Goal: Task Accomplishment & Management: Complete application form

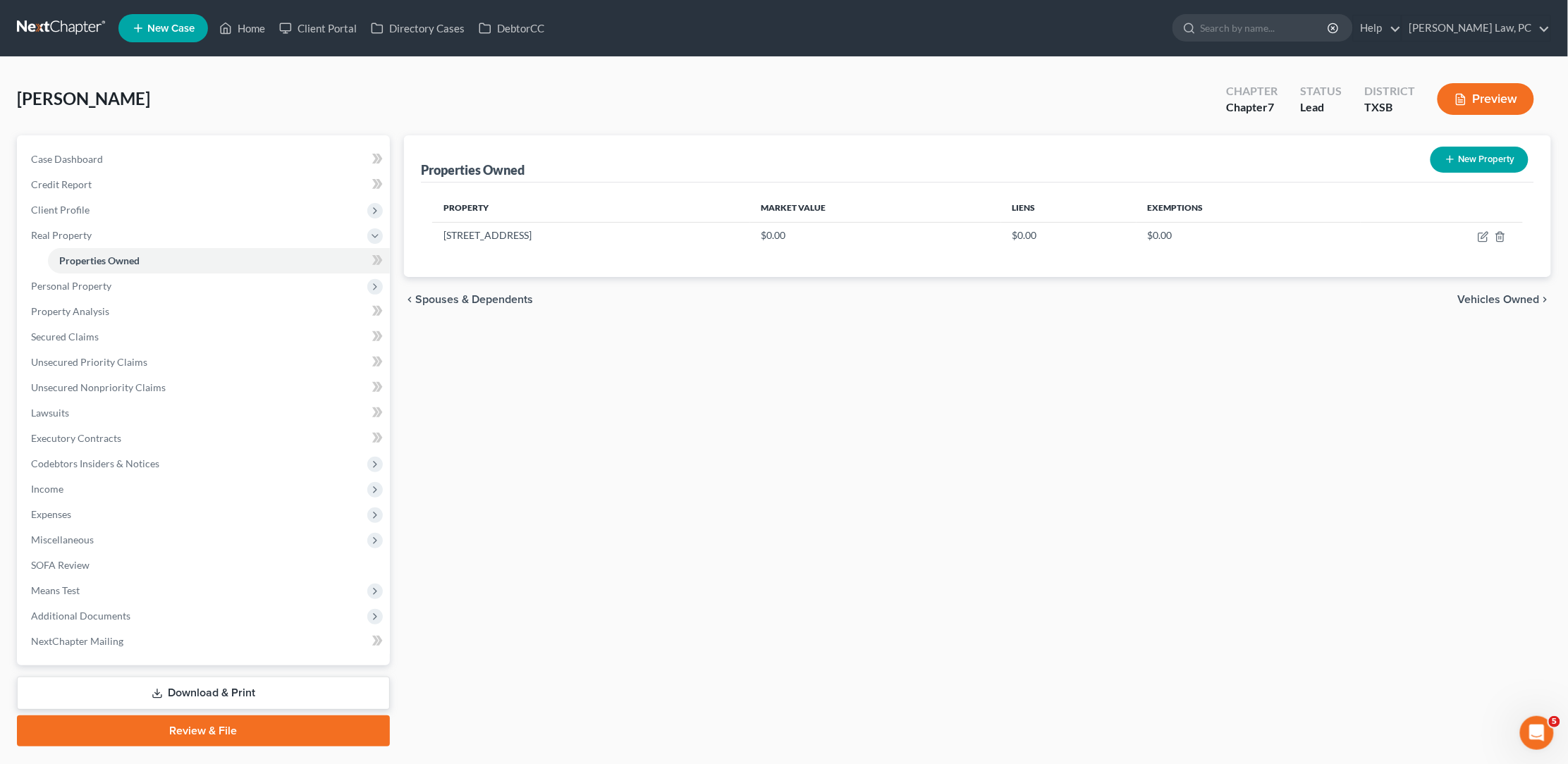
click at [165, 34] on span "New Case" at bounding box center [170, 29] width 47 height 11
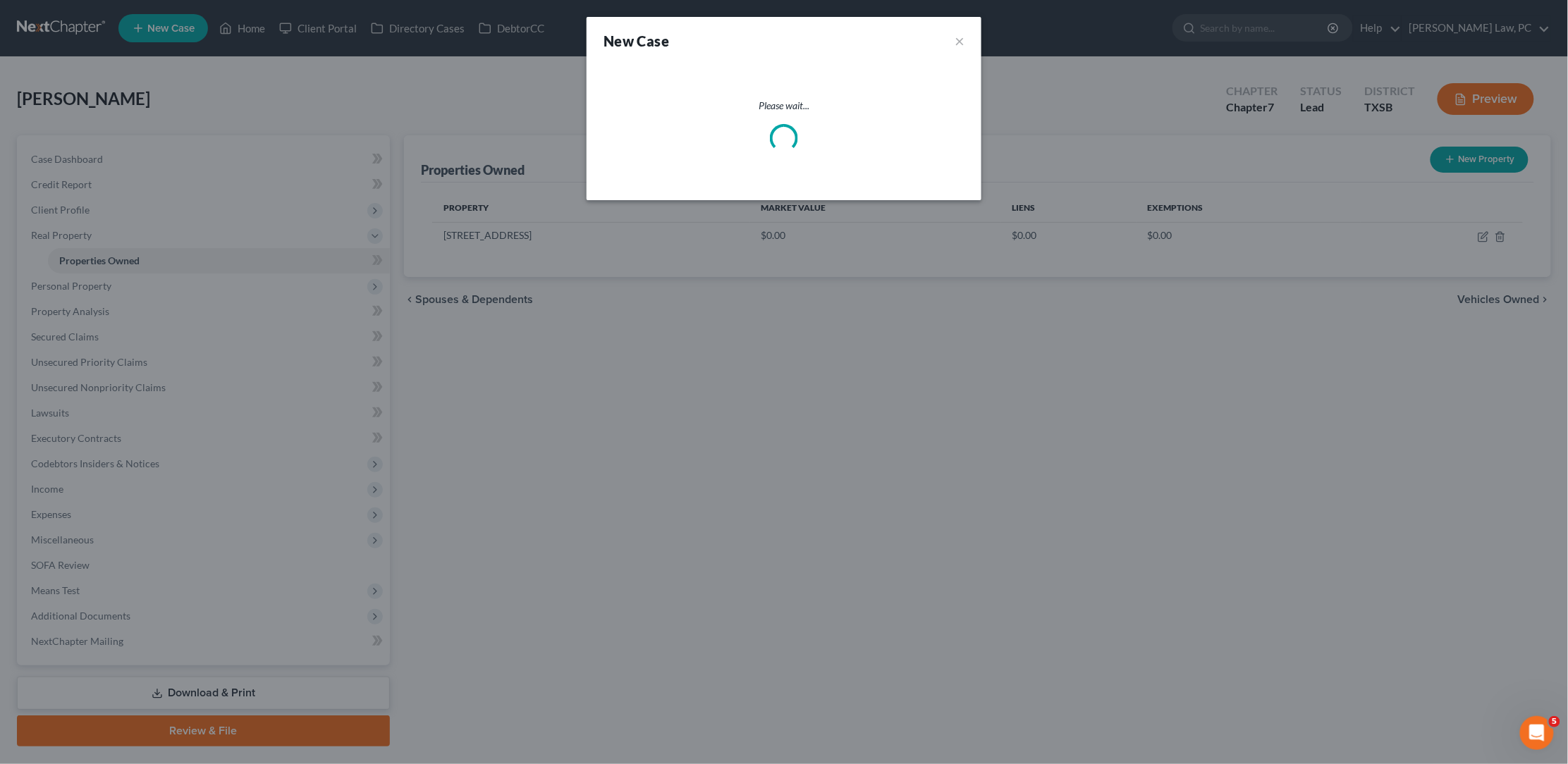
select select "79"
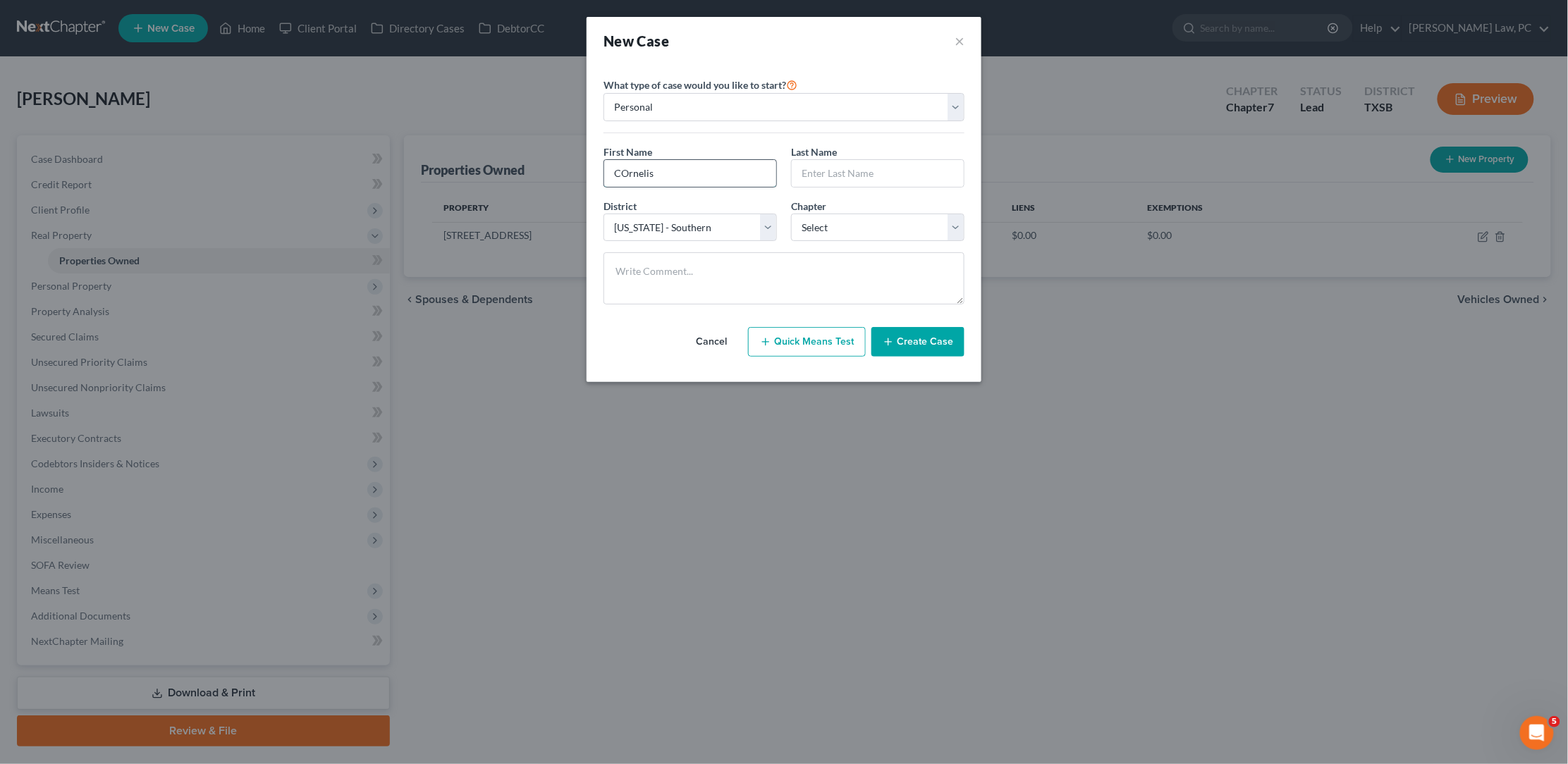
click at [623, 173] on input "COrnelis" at bounding box center [691, 173] width 172 height 27
type input "Cornelis"
type input "Van Rooyen"
select select "0"
select select "80"
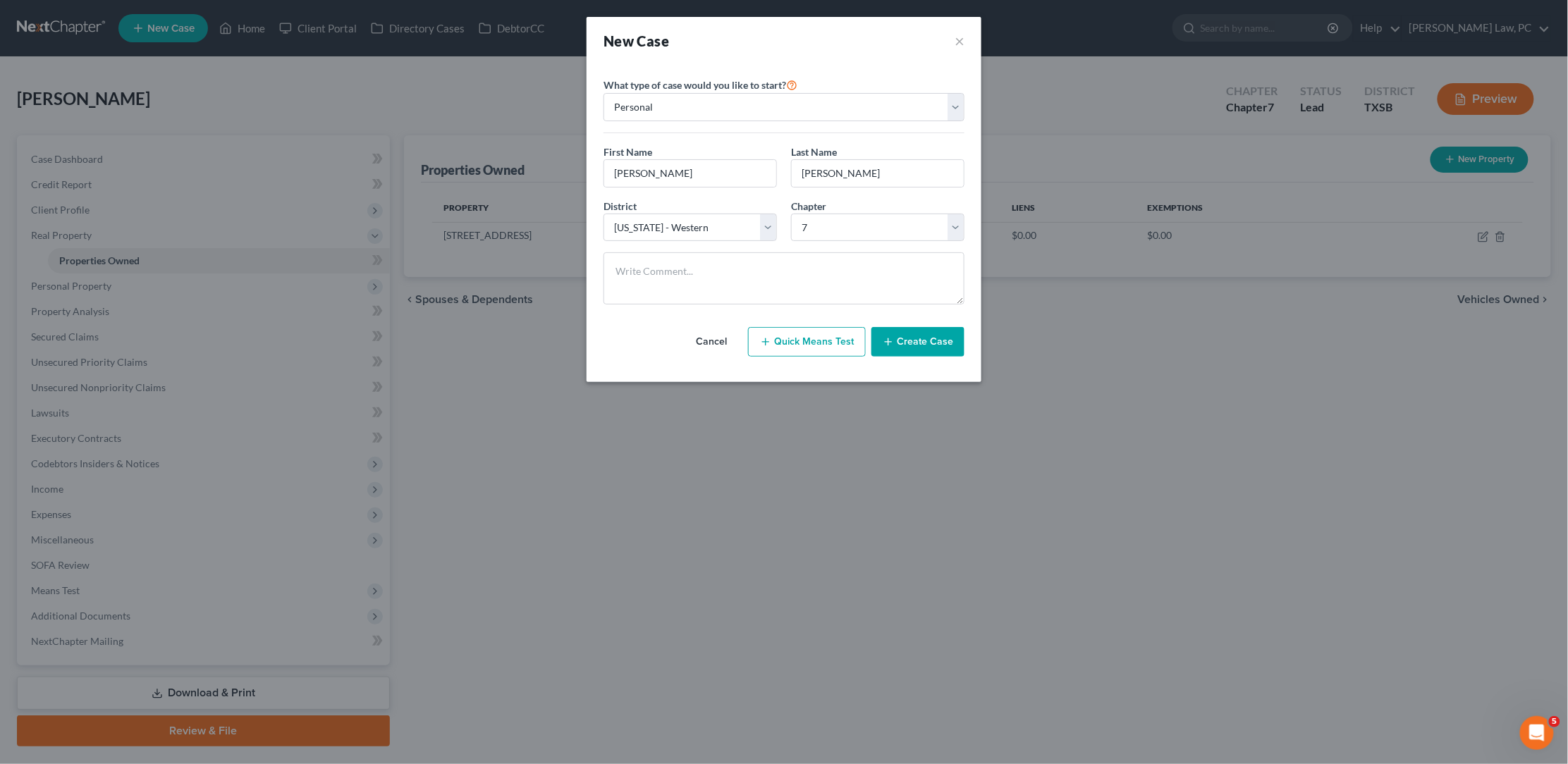
click at [936, 343] on button "Create Case" at bounding box center [917, 341] width 93 height 29
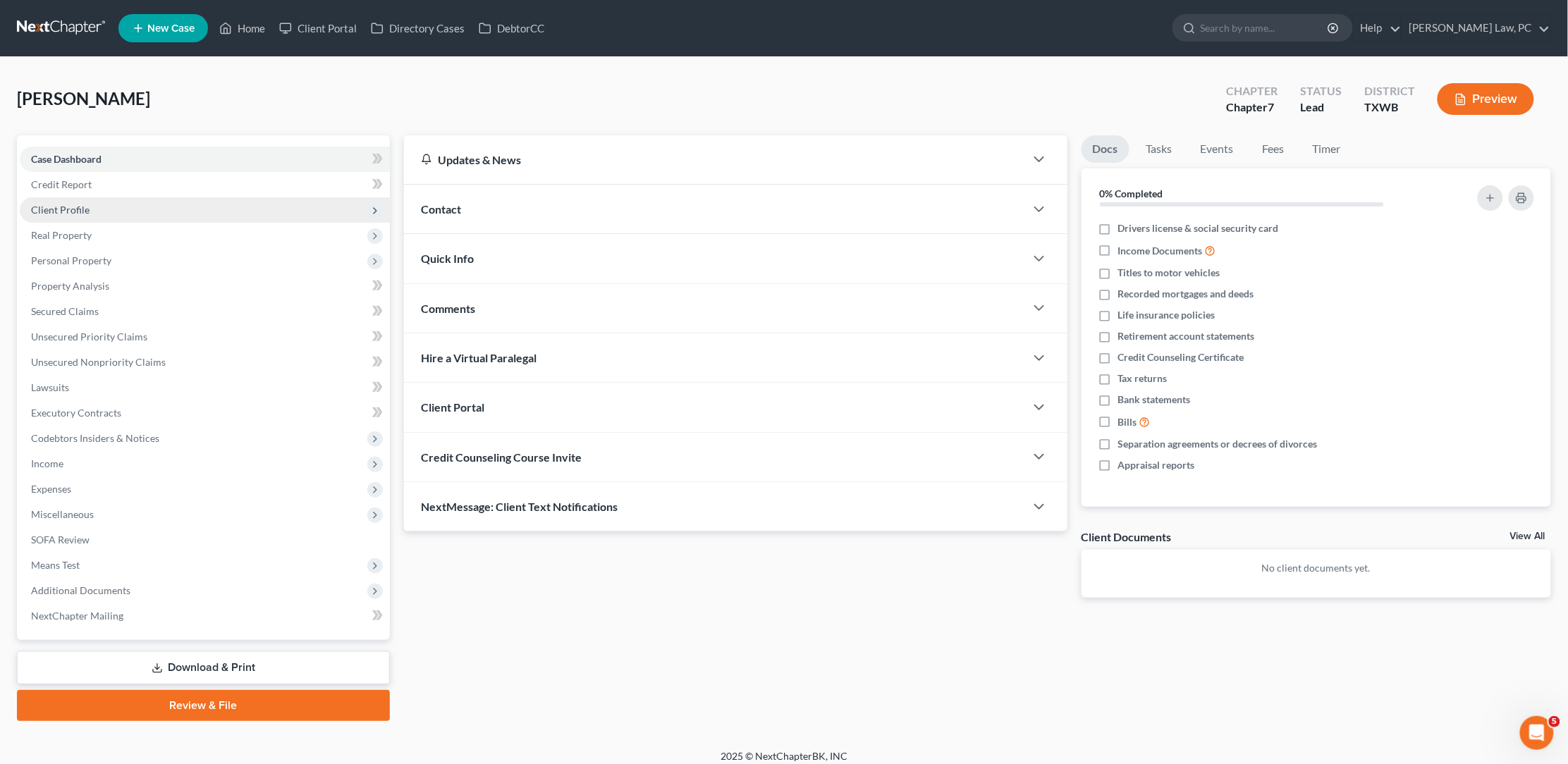
click at [189, 211] on span "Client Profile" at bounding box center [204, 210] width 370 height 26
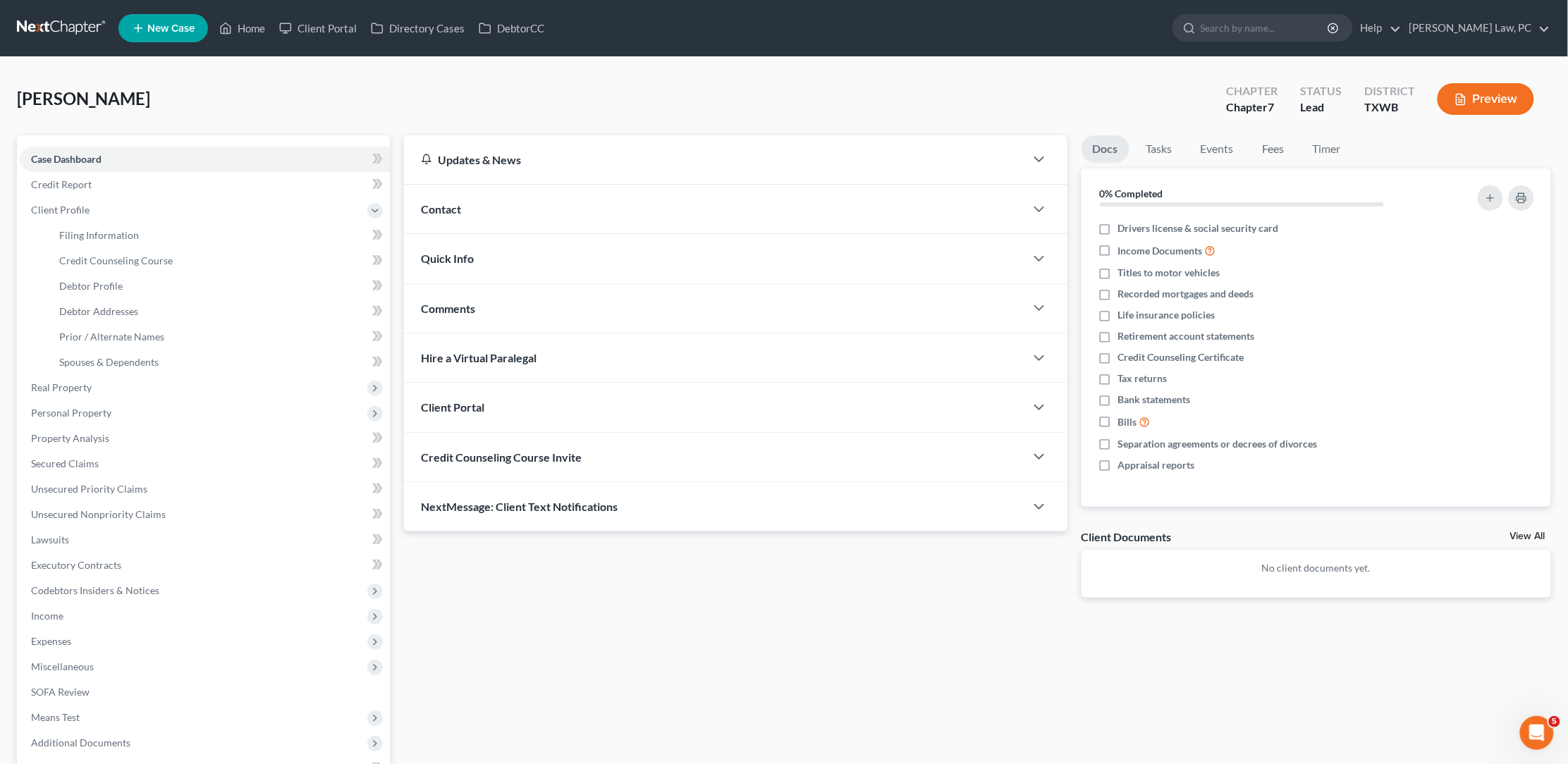
click at [711, 471] on div "Credit Counseling Course Invite" at bounding box center [715, 457] width 621 height 49
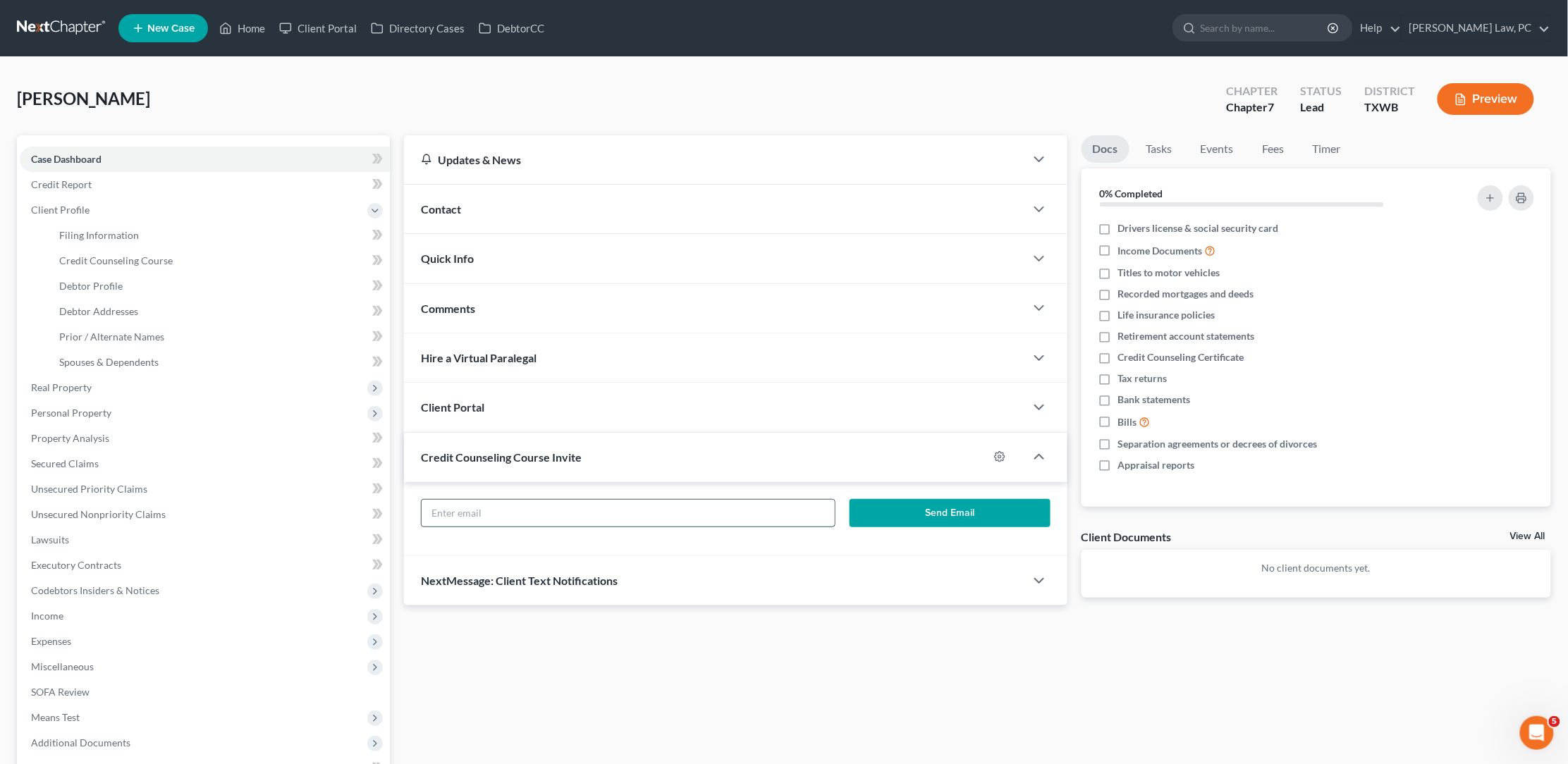
click at [662, 517] on input "text" at bounding box center [628, 513] width 413 height 27
paste input "vanrooyenauto@gmail.com"
type input "vanrooyenauto@gmail.com"
click at [918, 506] on button "Send Email" at bounding box center [950, 512] width 201 height 28
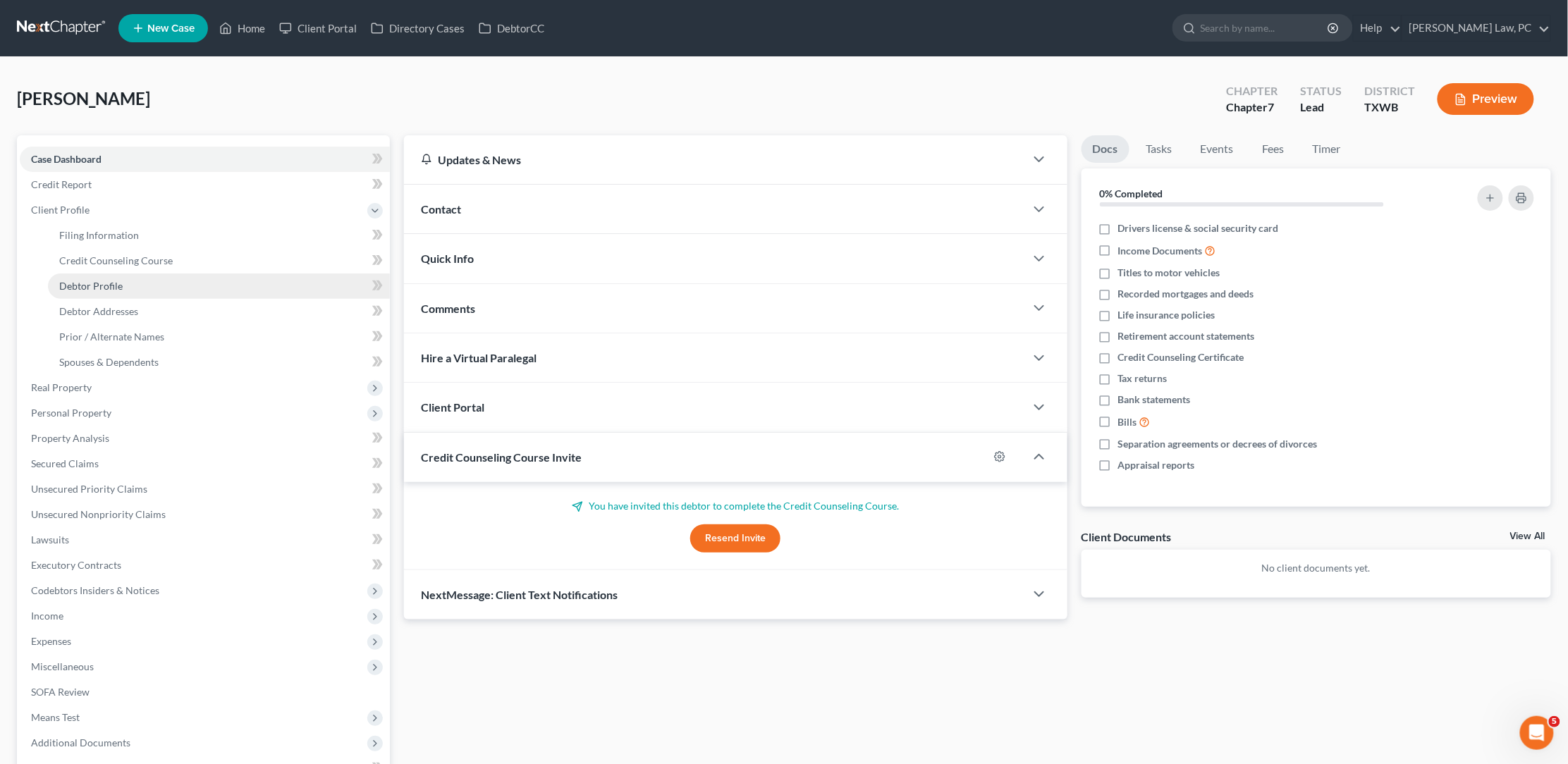
click at [154, 279] on link "Debtor Profile" at bounding box center [219, 286] width 342 height 26
select select "0"
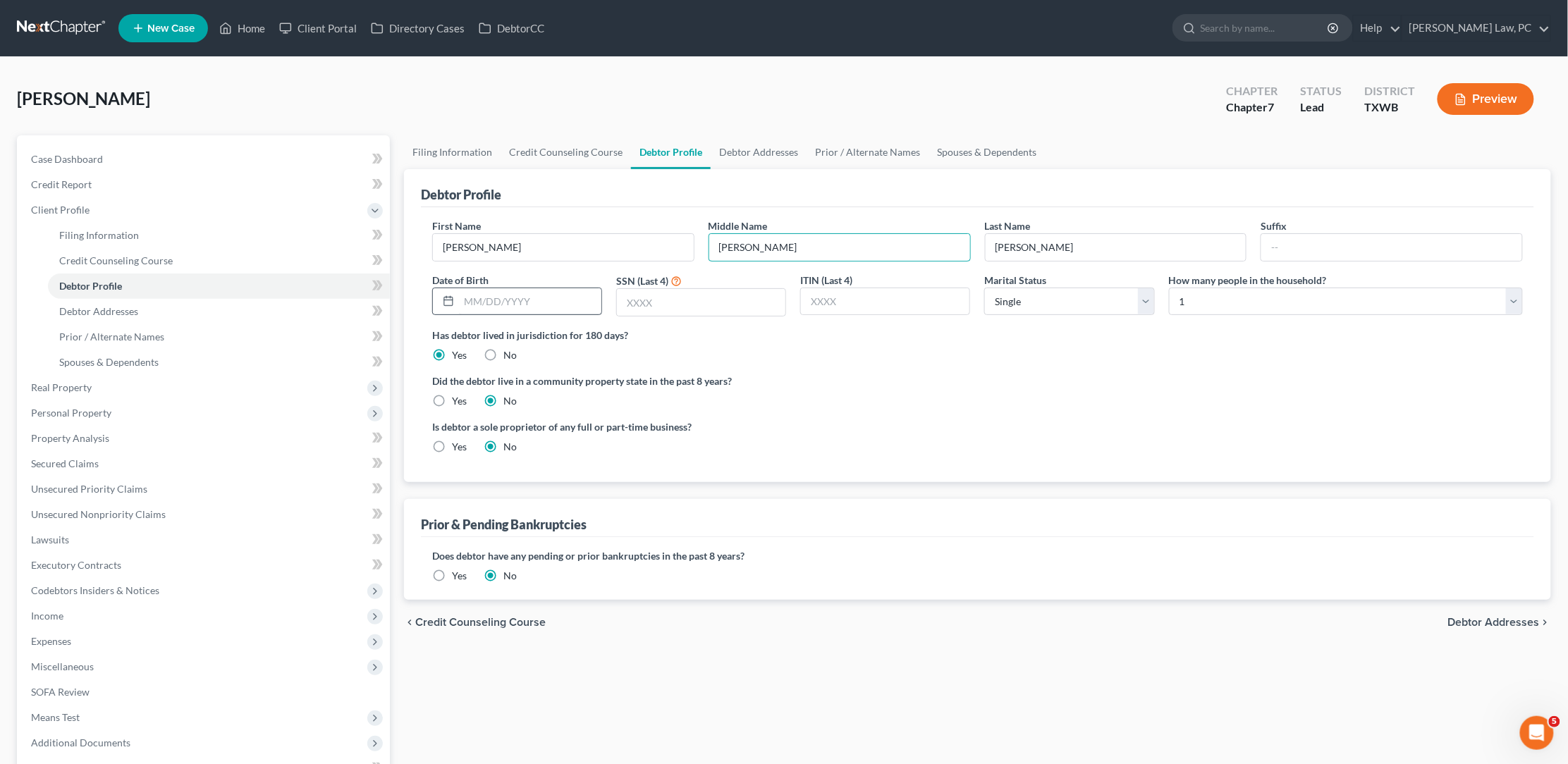
type input "Johannes"
type input "09/28/1958"
click at [647, 304] on input "text" at bounding box center [701, 302] width 169 height 27
type input "6037"
select select "1"
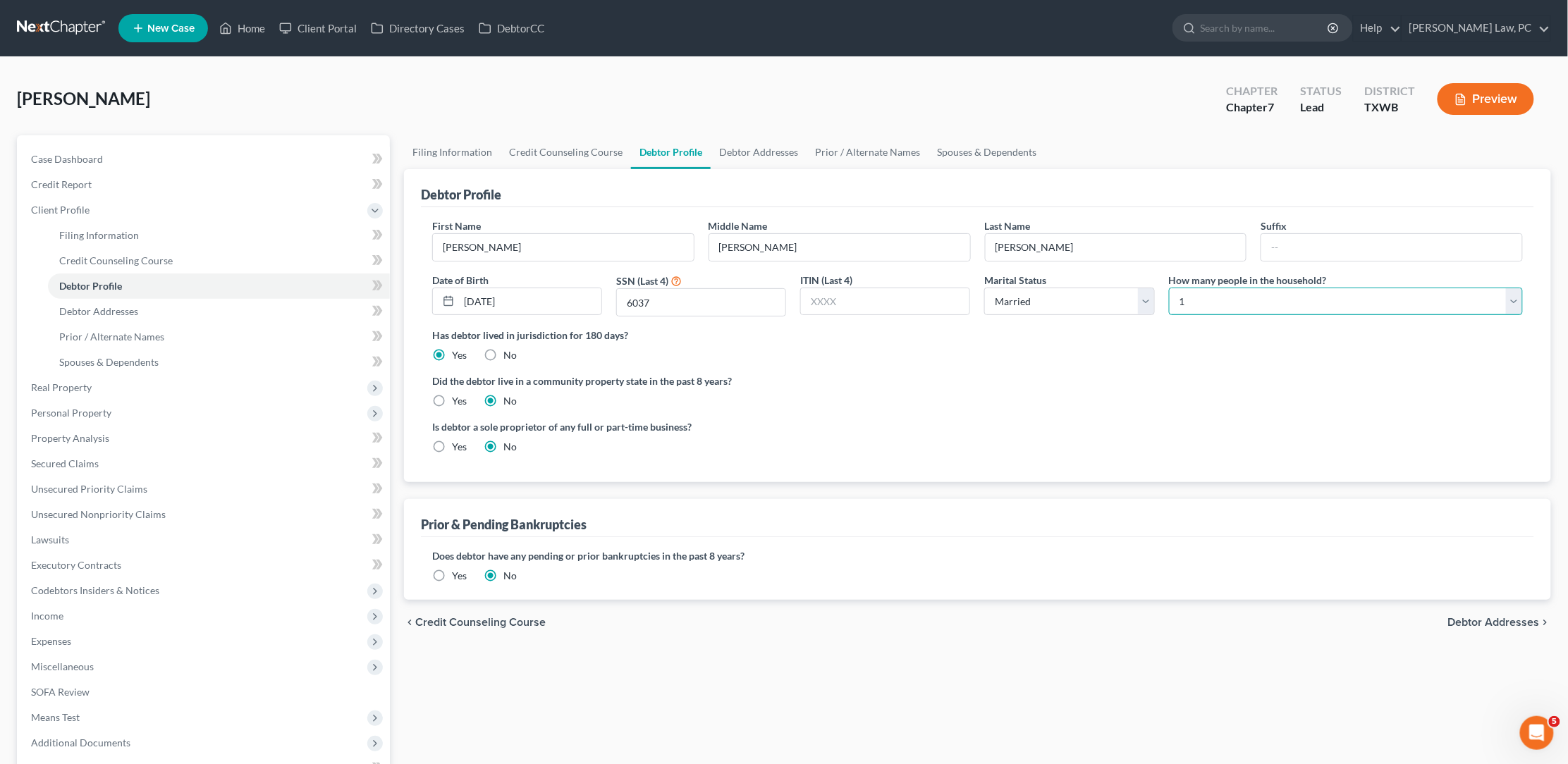
select select "1"
click at [90, 305] on span "Debtor Addresses" at bounding box center [99, 311] width 79 height 12
select select "0"
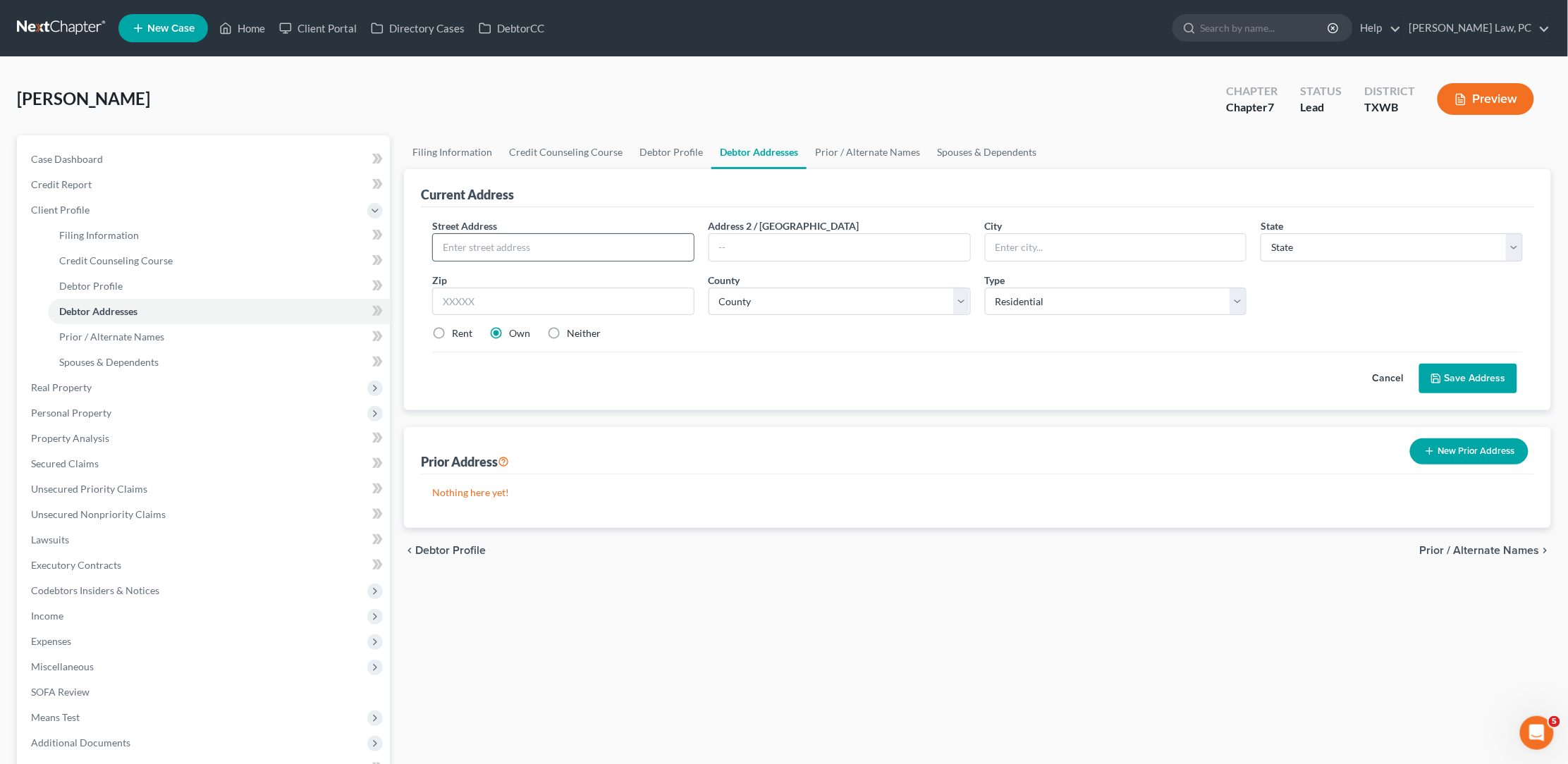
click at [492, 246] on input "text" at bounding box center [563, 248] width 261 height 27
type input "165 Scenic Valley Rd Lot 30"
type input "78028"
type input "Kerrville"
select select "45"
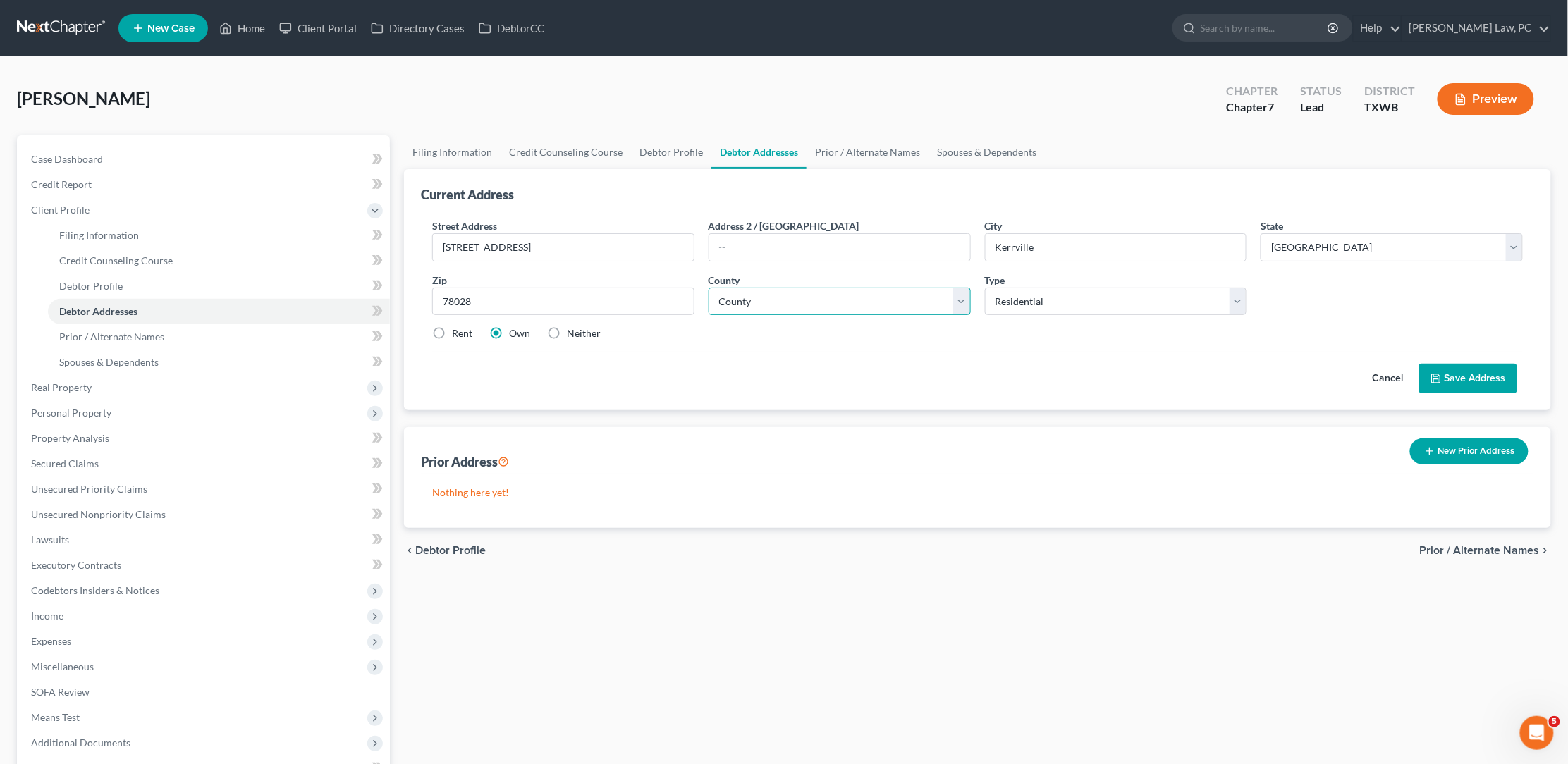
select select "132"
click at [1465, 381] on button "Save Address" at bounding box center [1468, 378] width 98 height 29
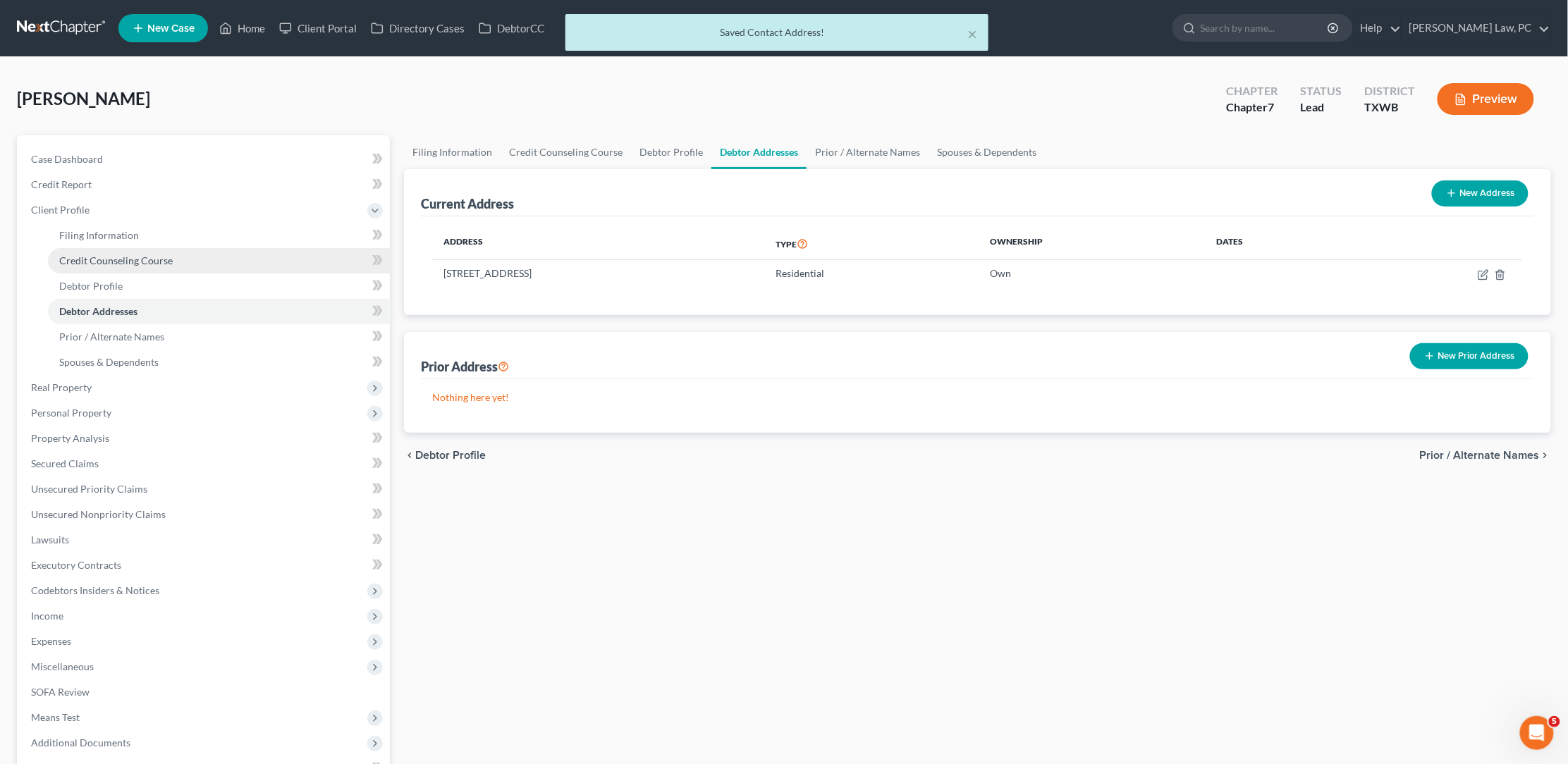
click at [139, 258] on span "Credit Counseling Course" at bounding box center [116, 261] width 114 height 12
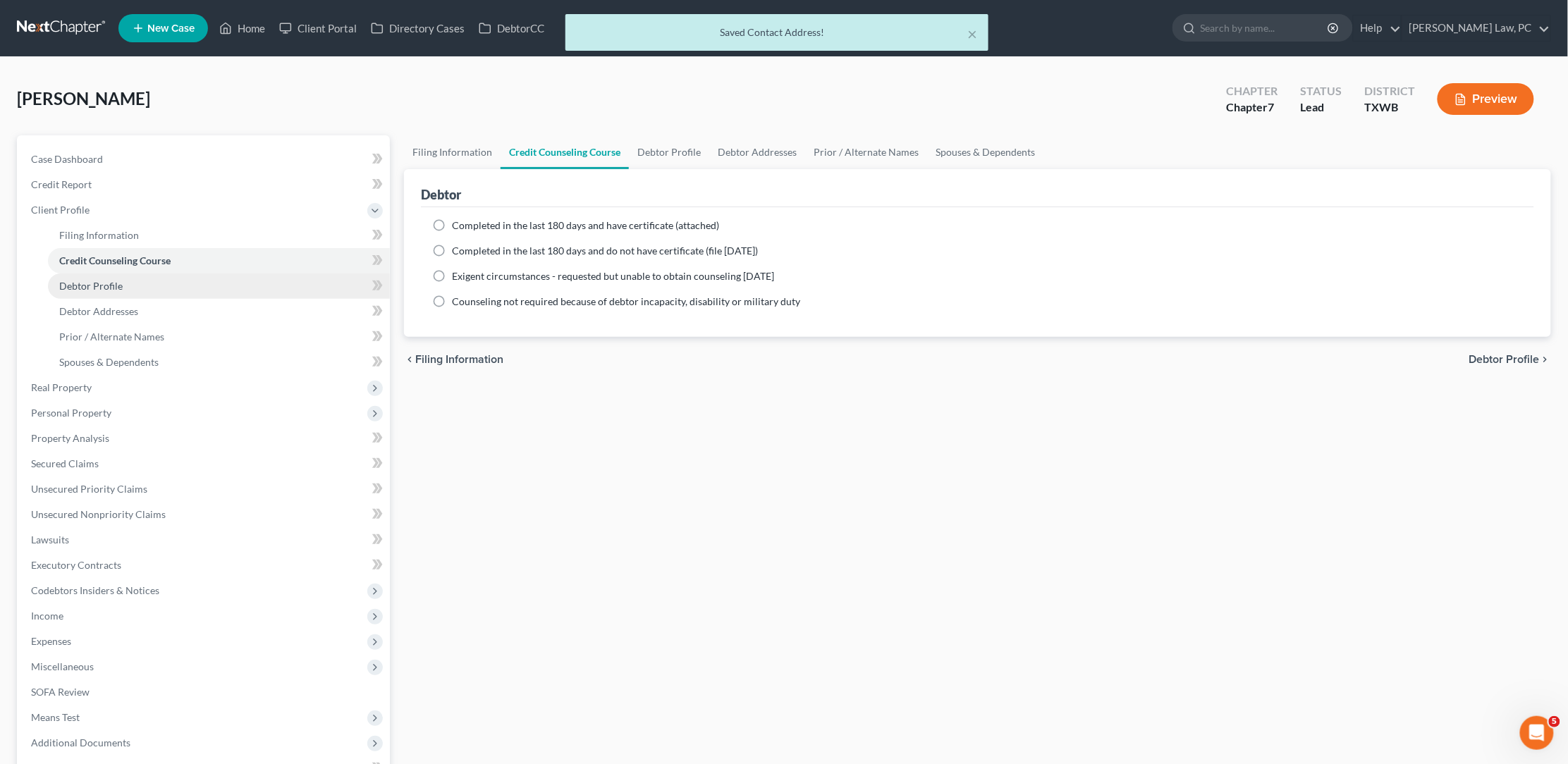
click at [136, 286] on link "Debtor Profile" at bounding box center [219, 286] width 342 height 26
select select "1"
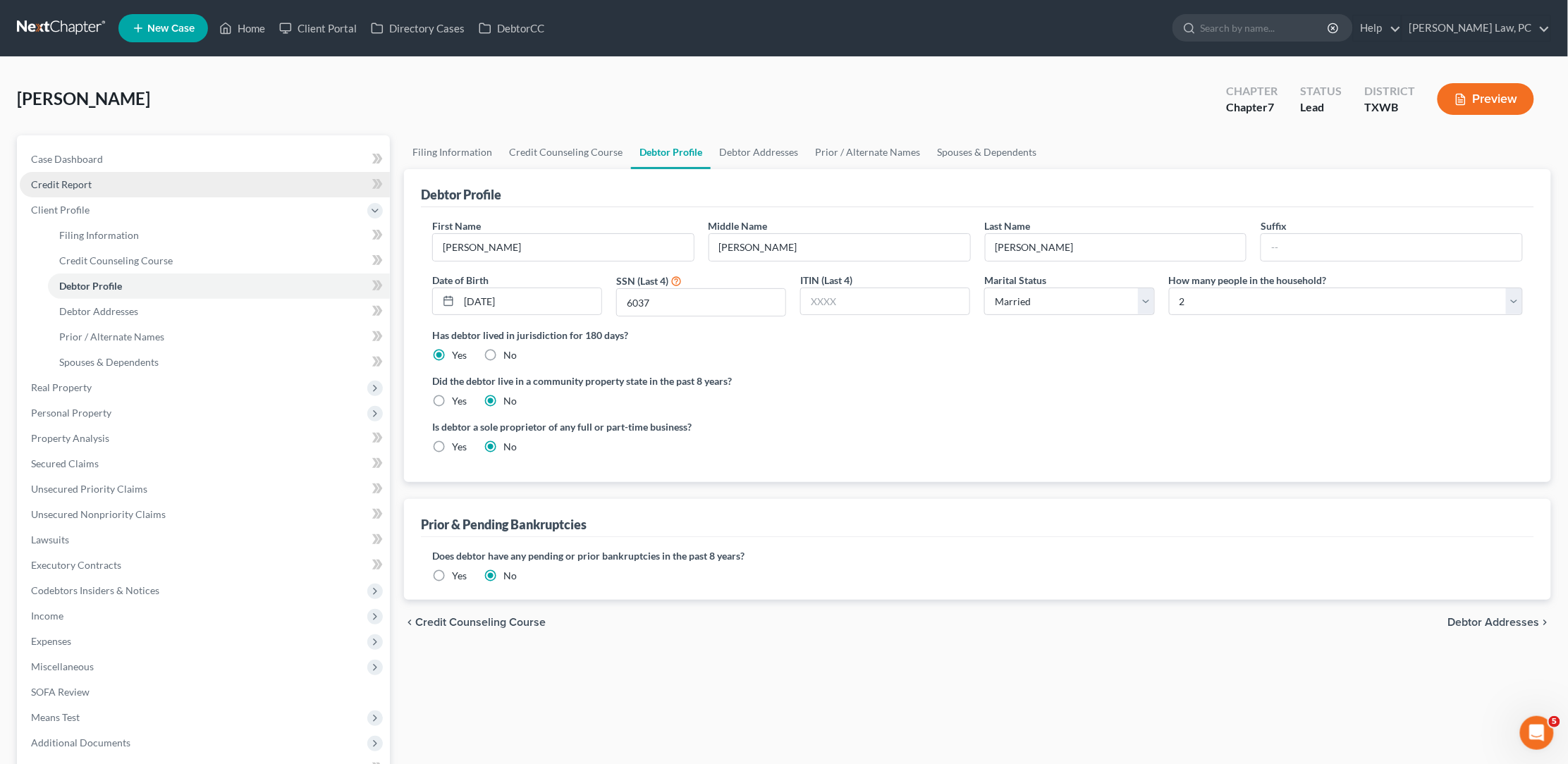
click at [86, 179] on span "Credit Report" at bounding box center [61, 185] width 60 height 12
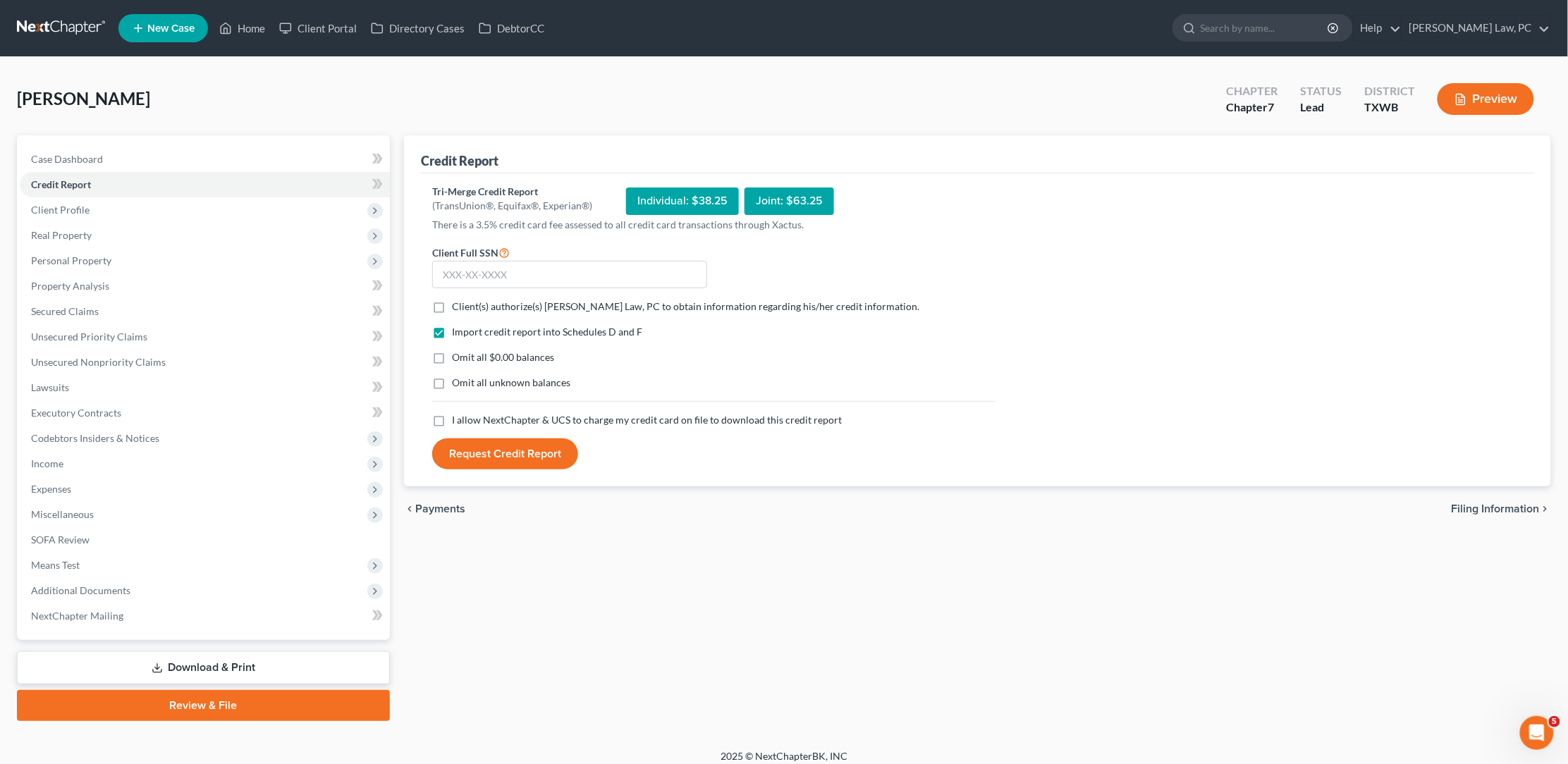
click at [452, 307] on label "Client(s) authorize(s) Hooman Khoshnood Law, PC to obtain information regarding…" at bounding box center [686, 306] width 467 height 14
click at [458, 307] on input "Client(s) authorize(s) Hooman Khoshnood Law, PC to obtain information regarding…" at bounding box center [462, 304] width 9 height 9
checkbox input "true"
click at [452, 416] on label "I allow NextChapter & UCS to charge my credit card on file to download this cre…" at bounding box center [647, 420] width 390 height 14
click at [458, 416] on input "I allow NextChapter & UCS to charge my credit card on file to download this cre…" at bounding box center [462, 417] width 9 height 9
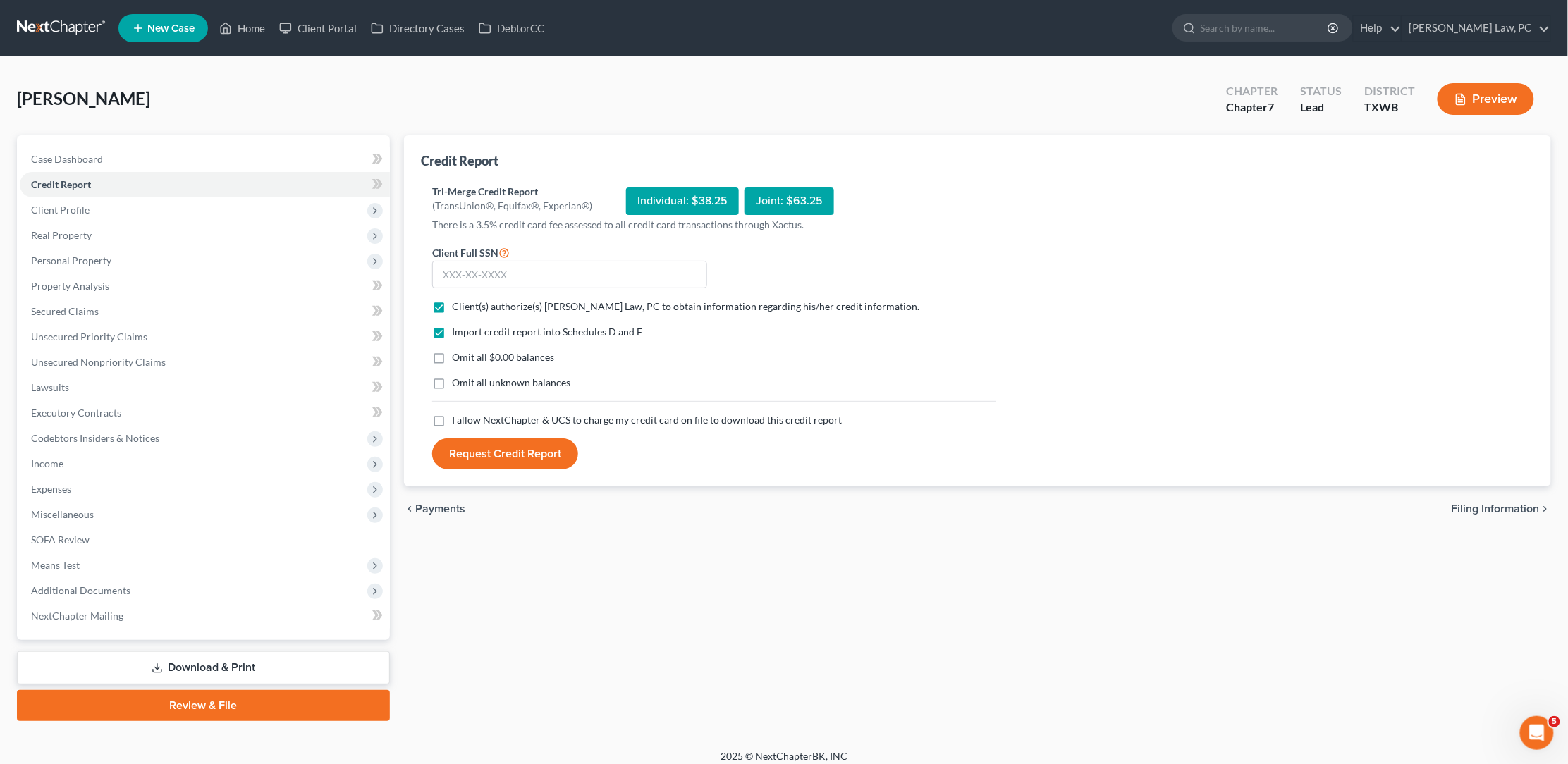
checkbox input "true"
click at [458, 274] on input "text" at bounding box center [569, 274] width 275 height 28
type input "453-77-6037"
click at [527, 452] on button "Request Credit Report" at bounding box center [505, 454] width 146 height 31
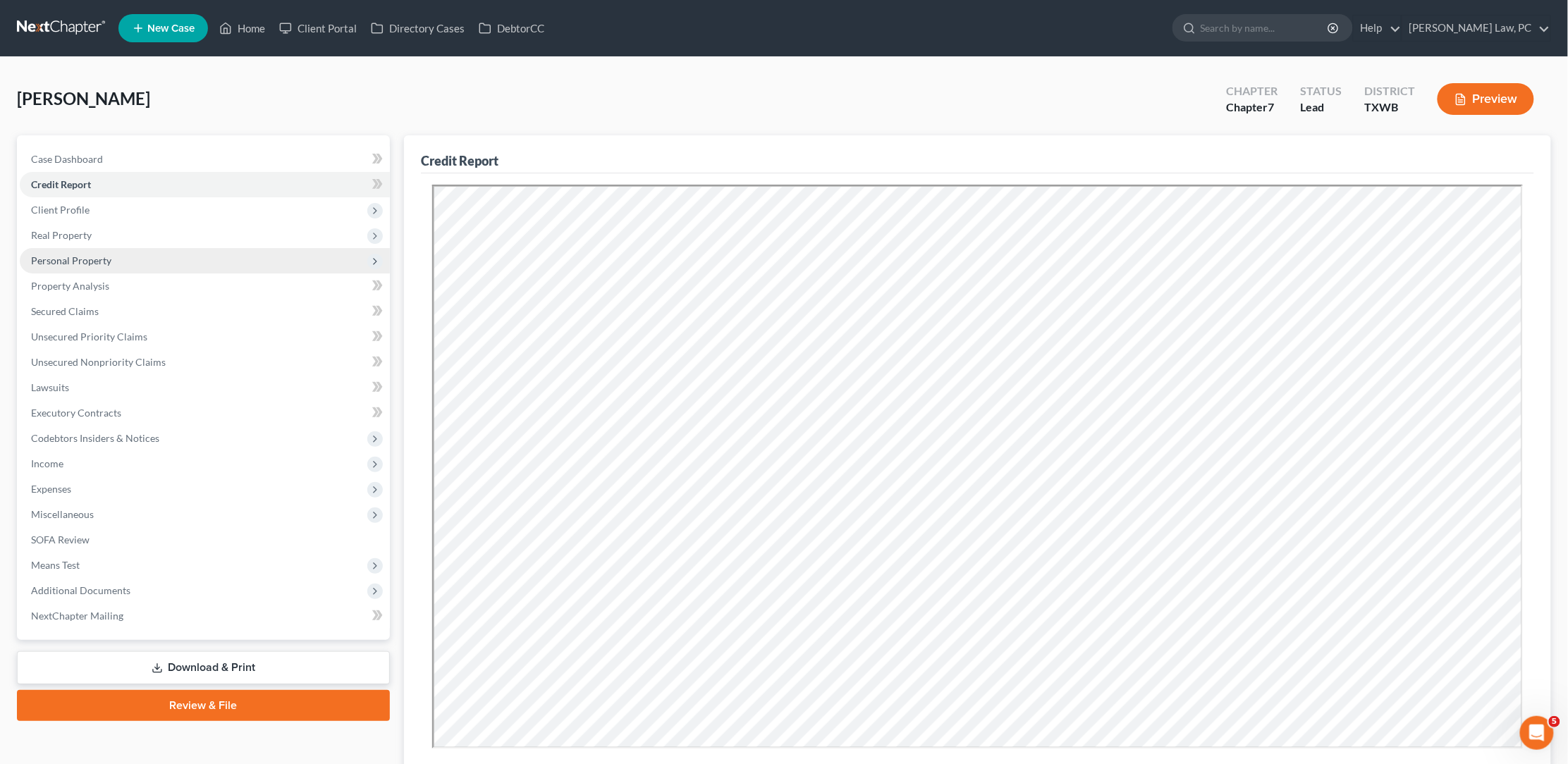
click at [81, 261] on span "Personal Property" at bounding box center [71, 261] width 81 height 12
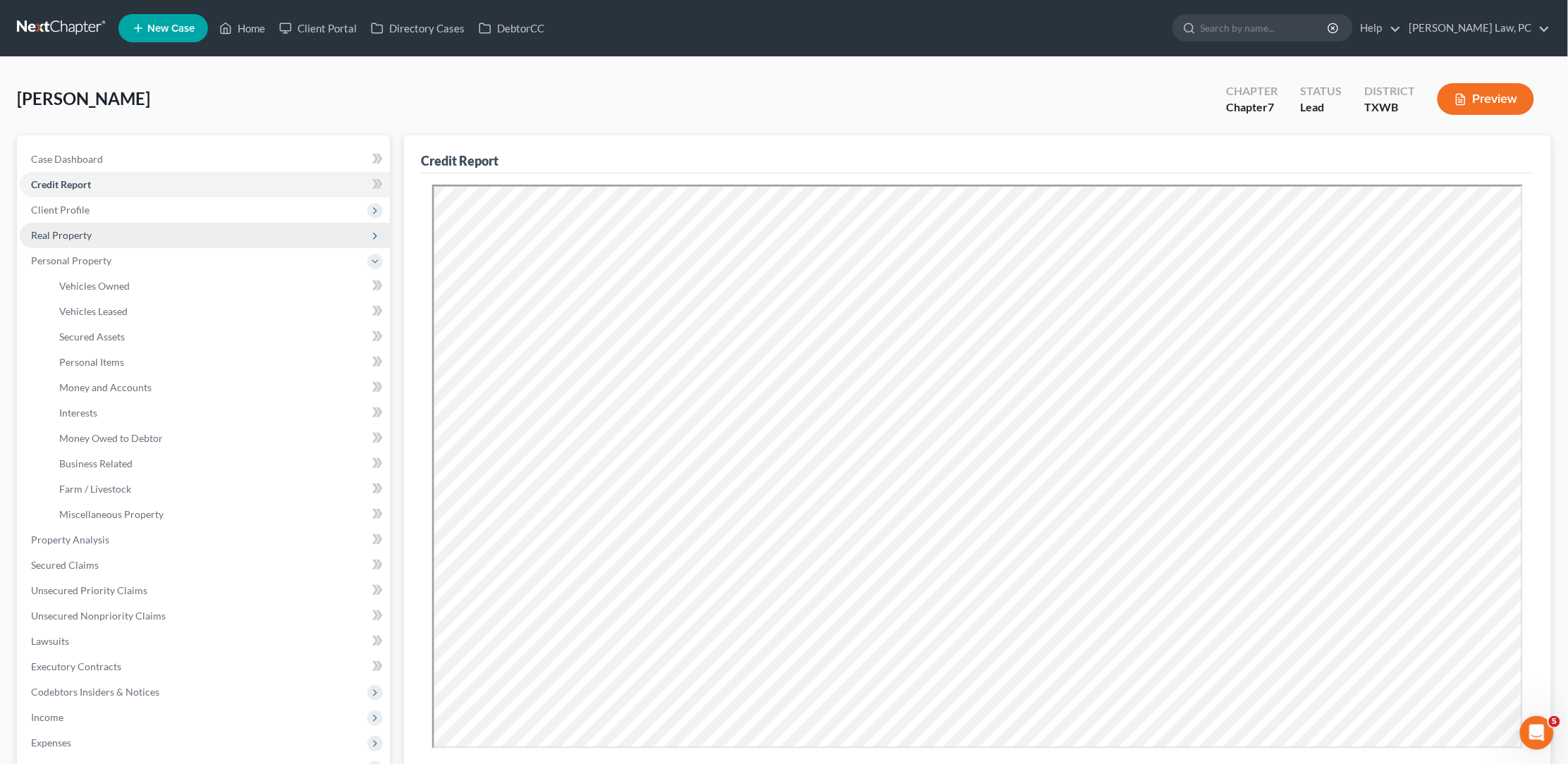
click at [78, 232] on span "Real Property" at bounding box center [61, 235] width 60 height 12
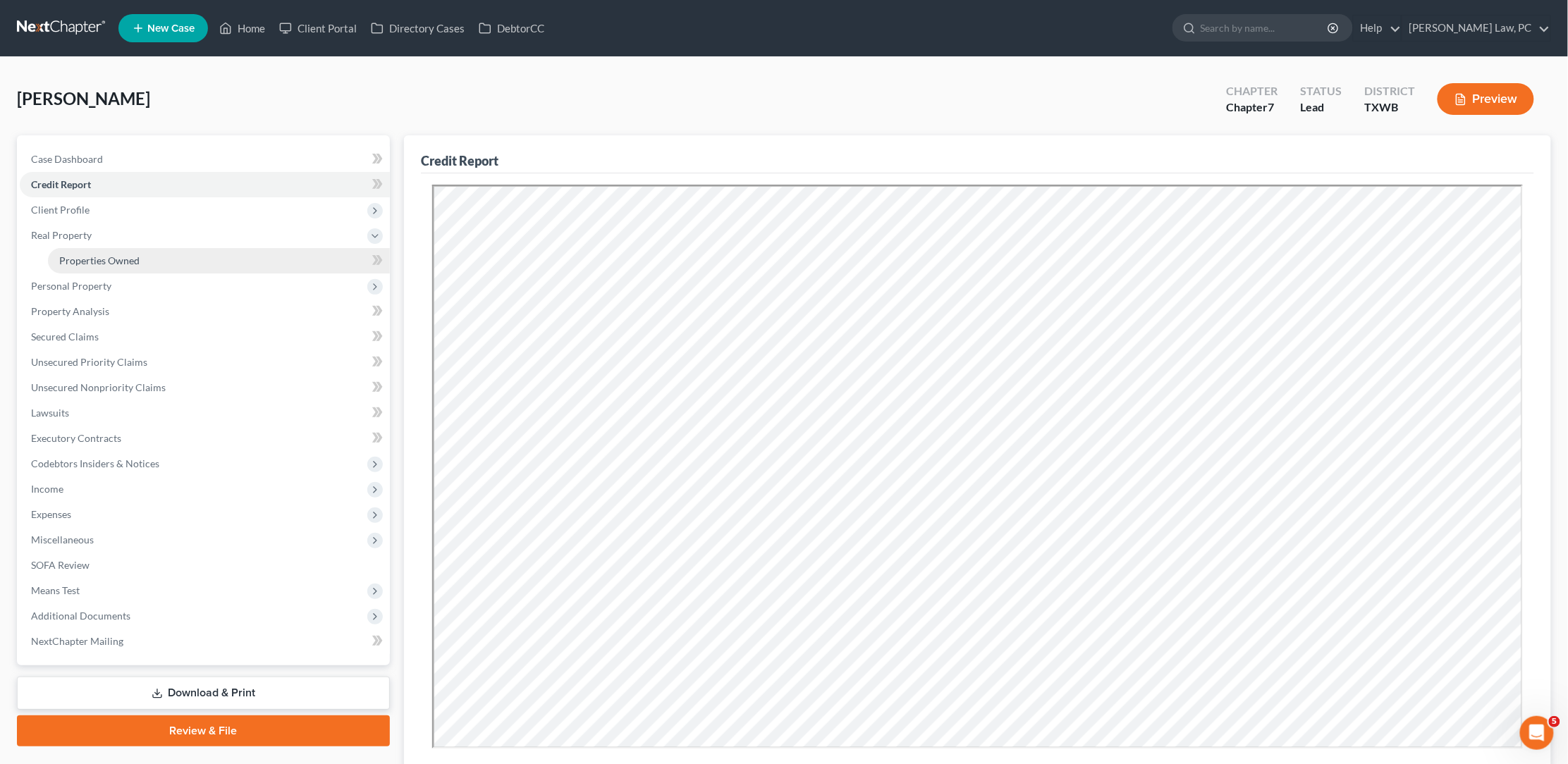
click at [81, 256] on span "Properties Owned" at bounding box center [100, 261] width 81 height 12
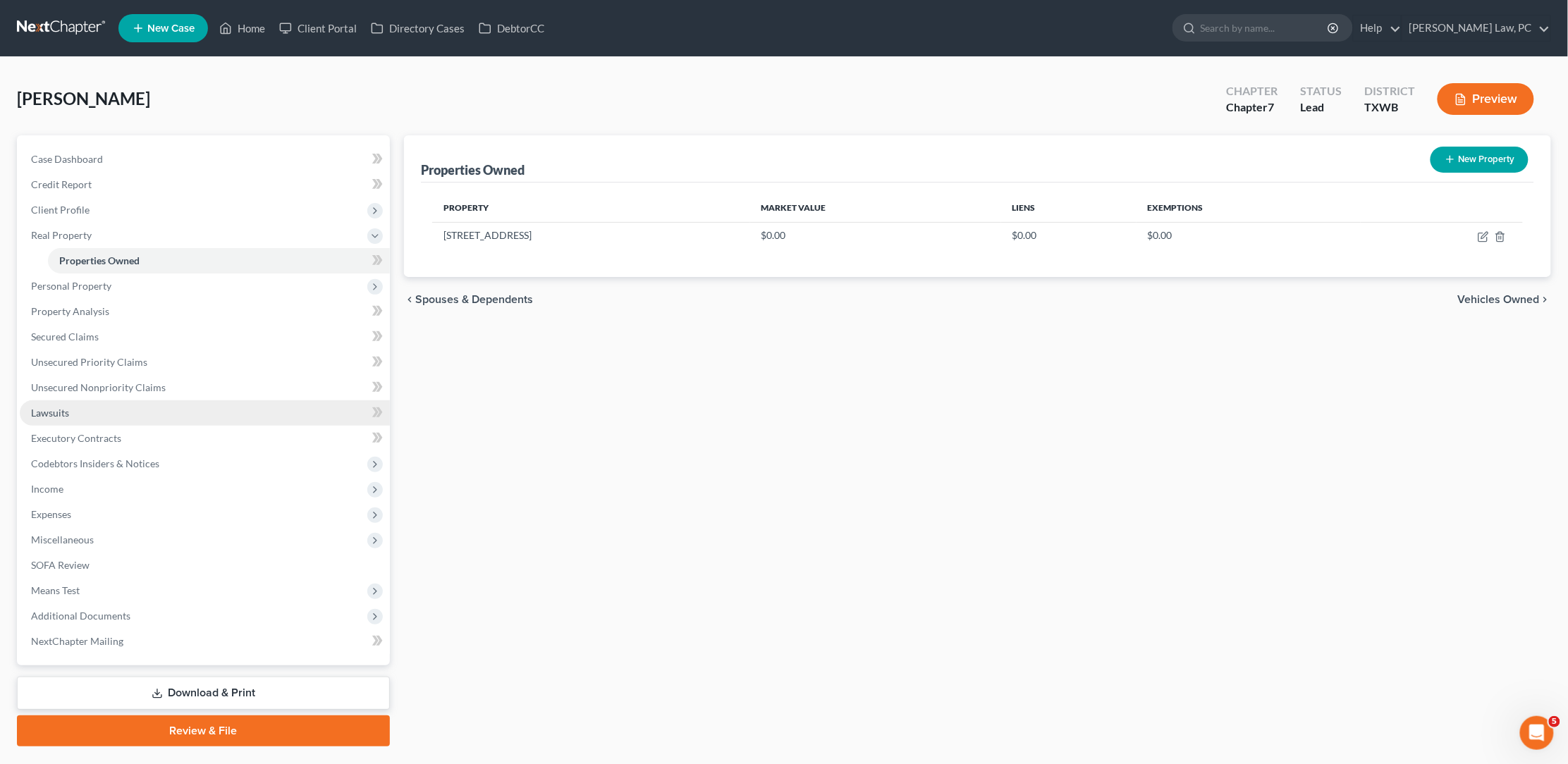
click at [57, 407] on span "Lawsuits" at bounding box center [50, 413] width 38 height 12
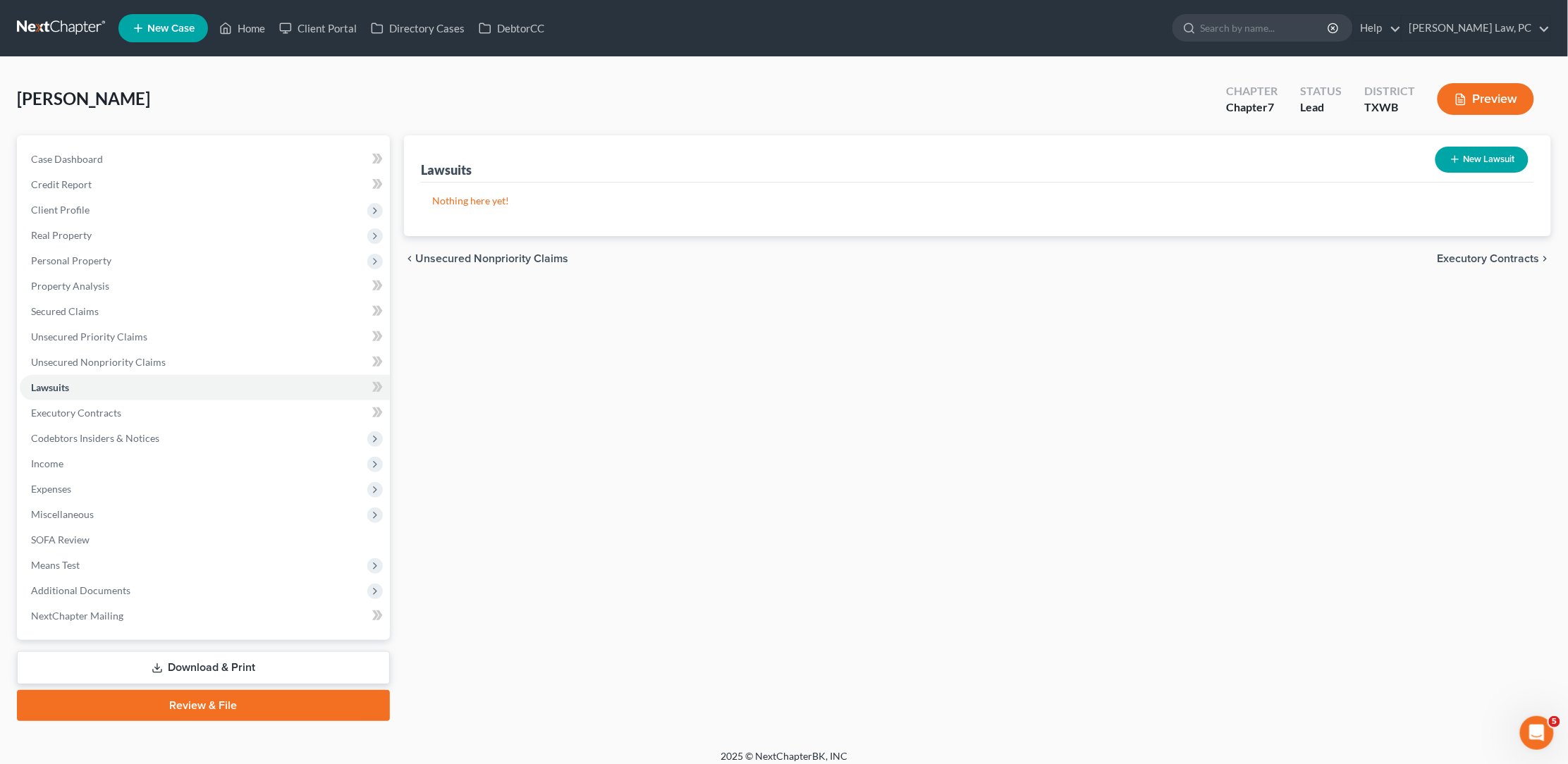
click at [1484, 161] on button "New Lawsuit" at bounding box center [1481, 160] width 93 height 26
select select "0"
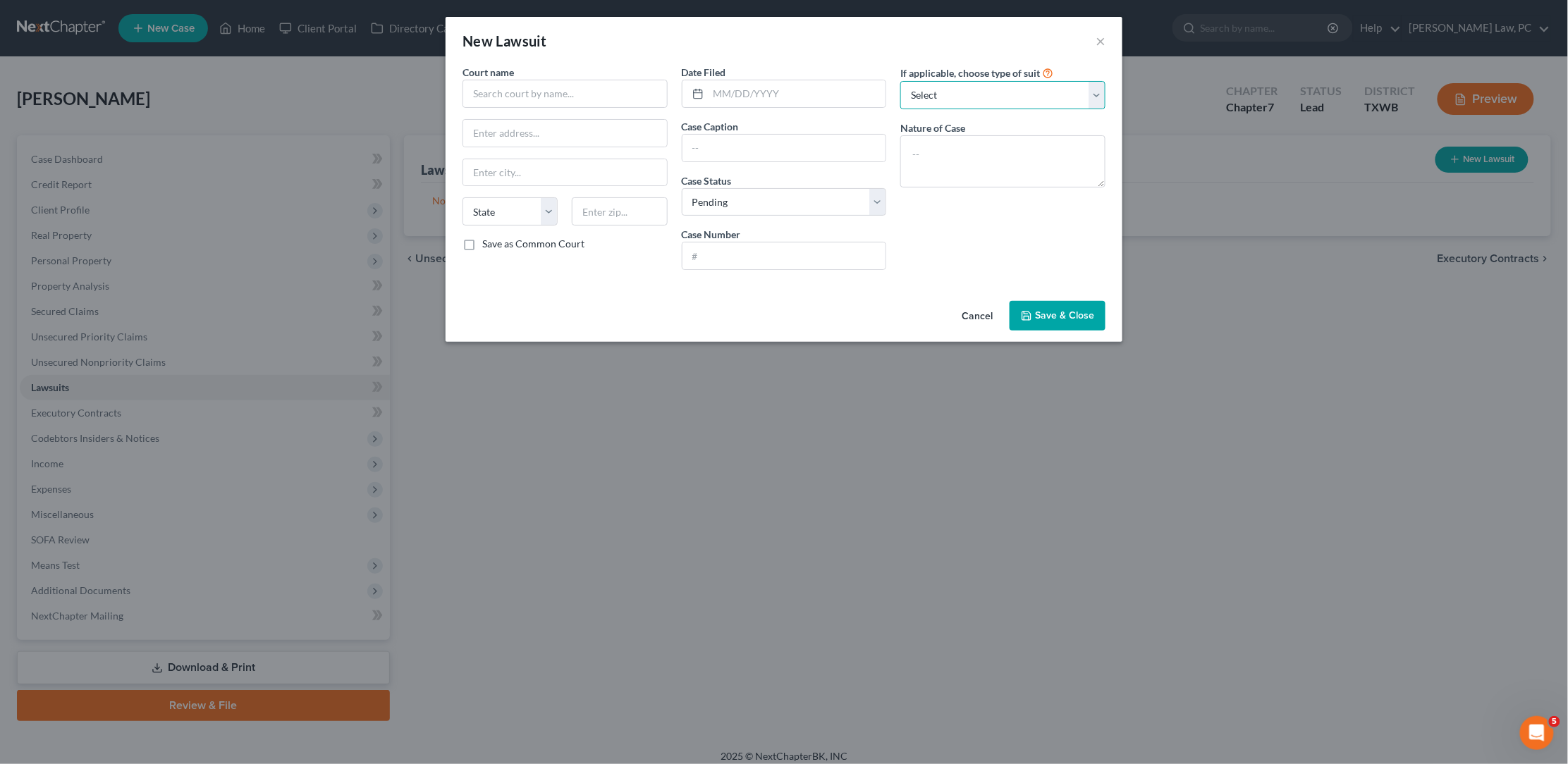
select select "4"
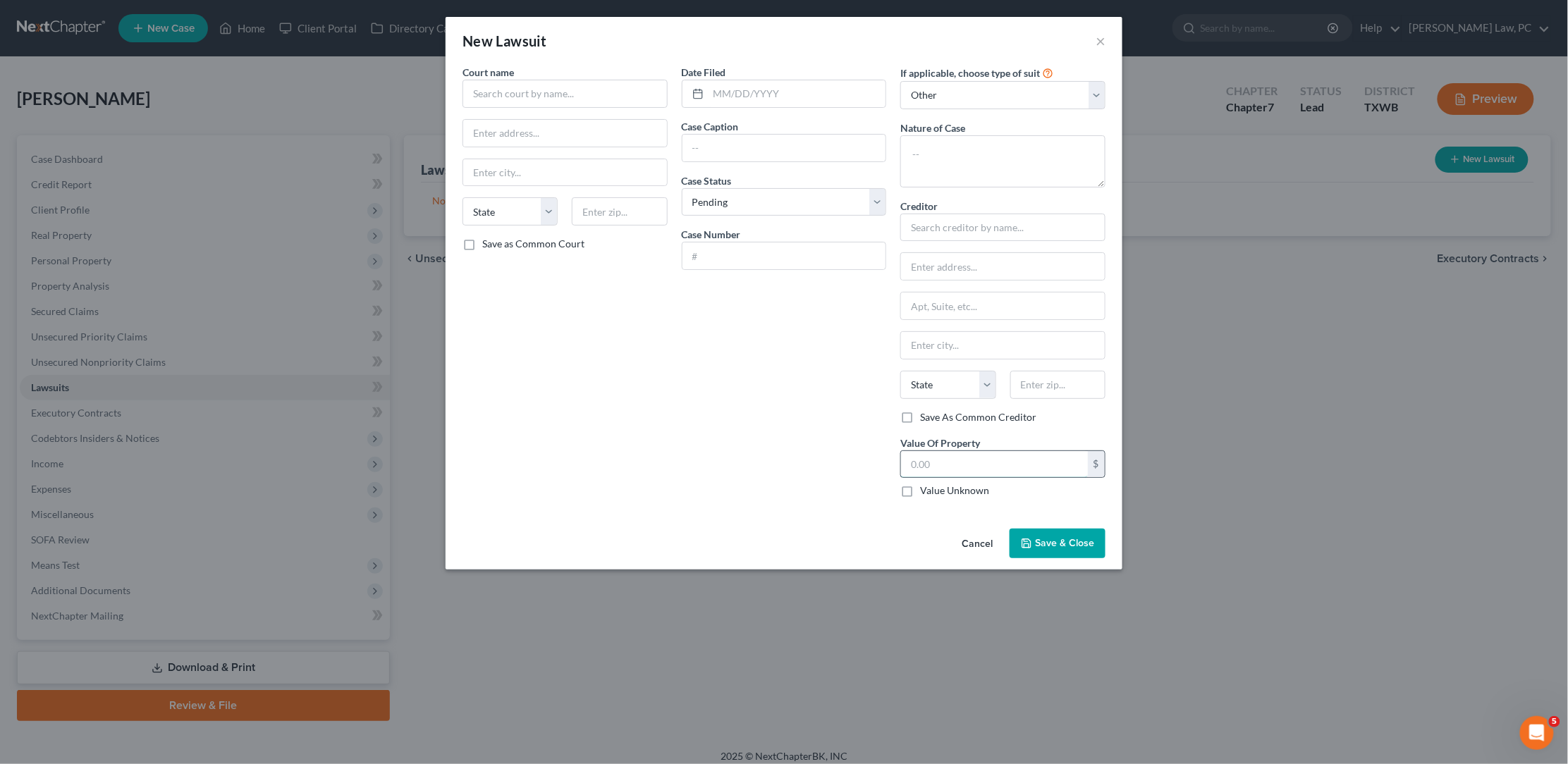
click at [928, 457] on input "text" at bounding box center [994, 465] width 187 height 27
type input "7,310.04"
click at [939, 225] on input "text" at bounding box center [1003, 227] width 205 height 28
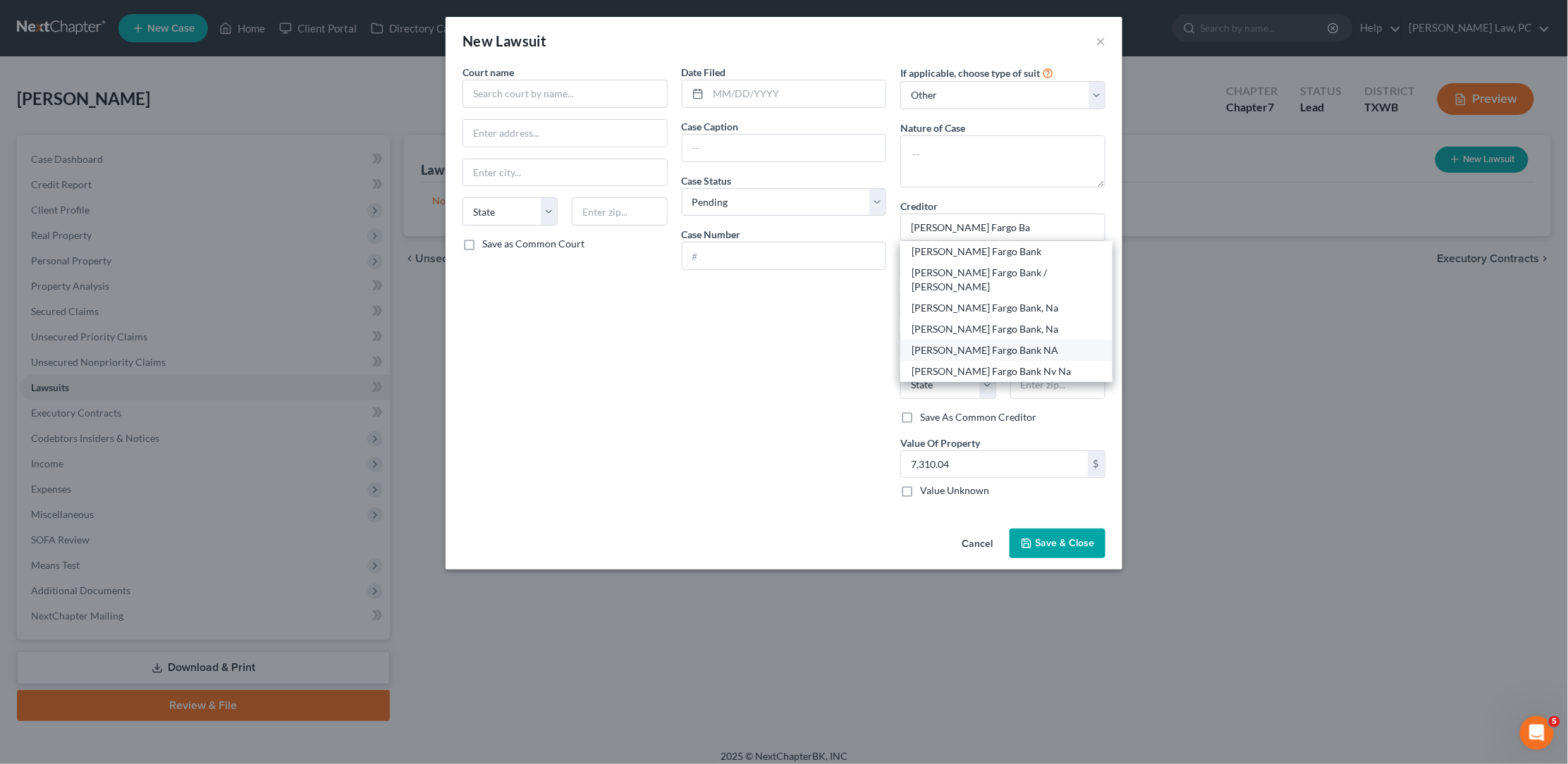
click at [1018, 343] on div "Wells Fargo Bank NA" at bounding box center [1006, 350] width 190 height 14
type input "Wells Fargo Bank NA"
type input "101 N. Phillips Avenue"
type input "Sioux Falls"
select select "43"
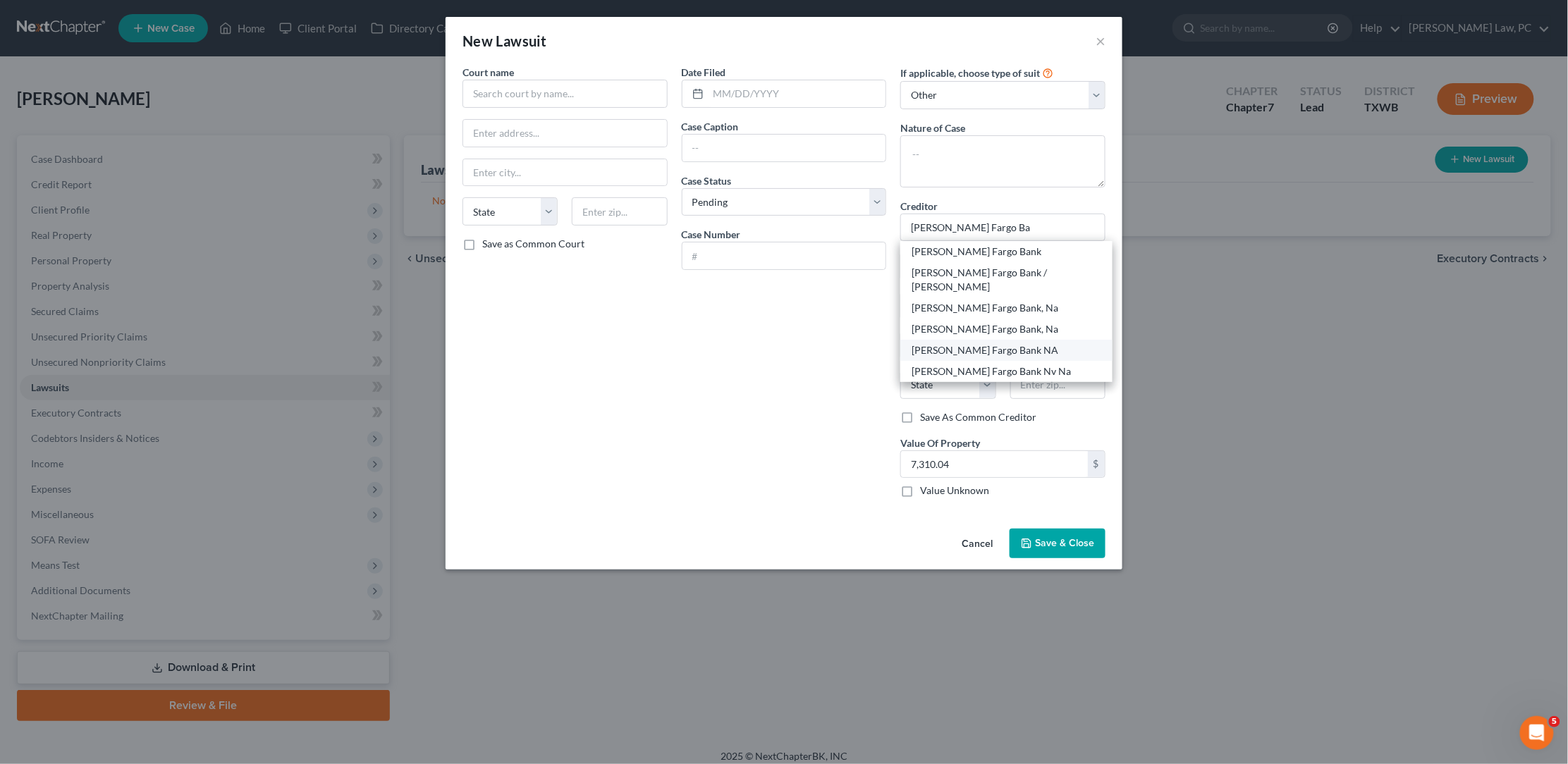
type input "57104"
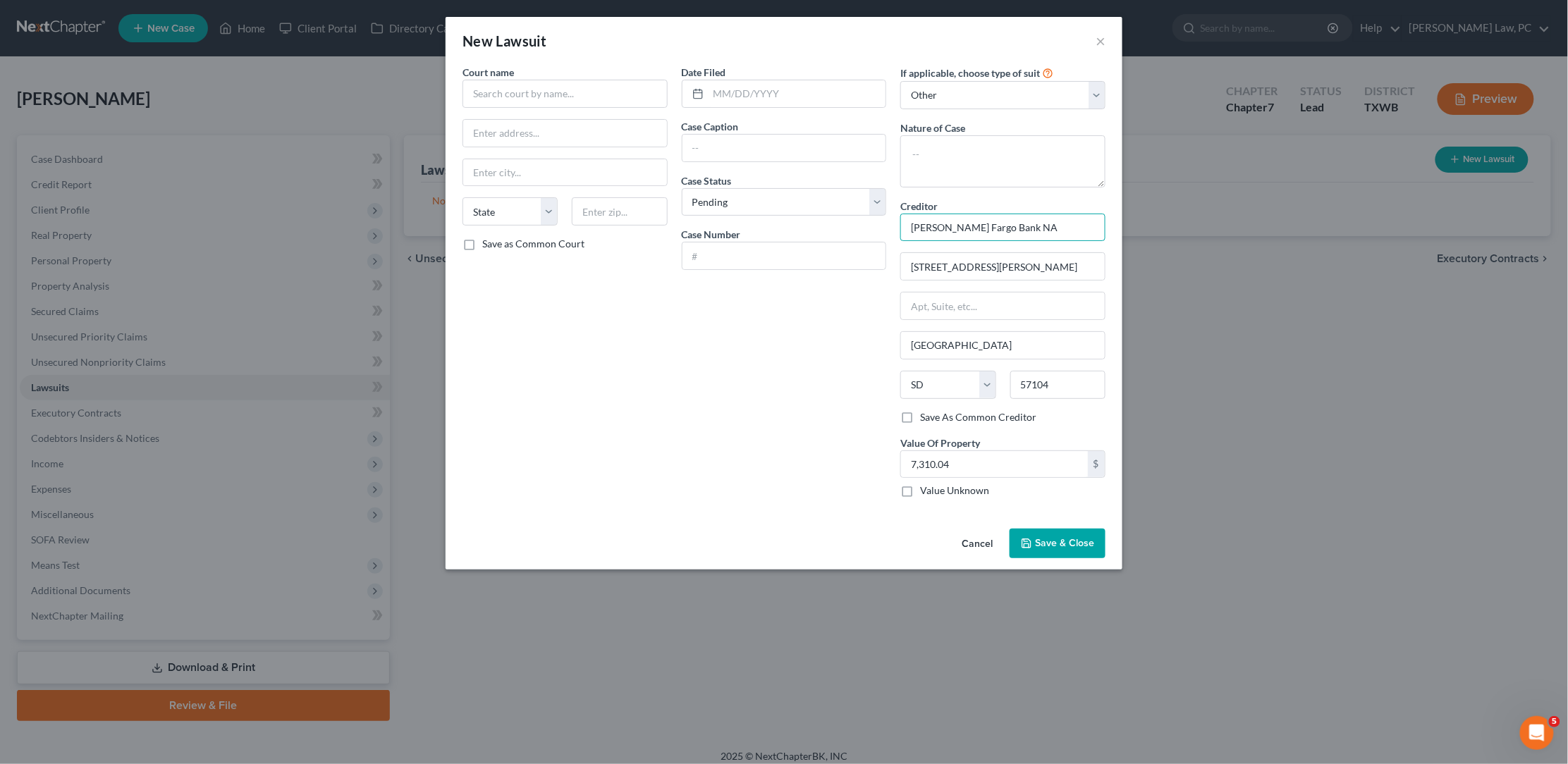
click at [1031, 231] on input "Wells Fargo Bank NA" at bounding box center [1003, 227] width 205 height 28
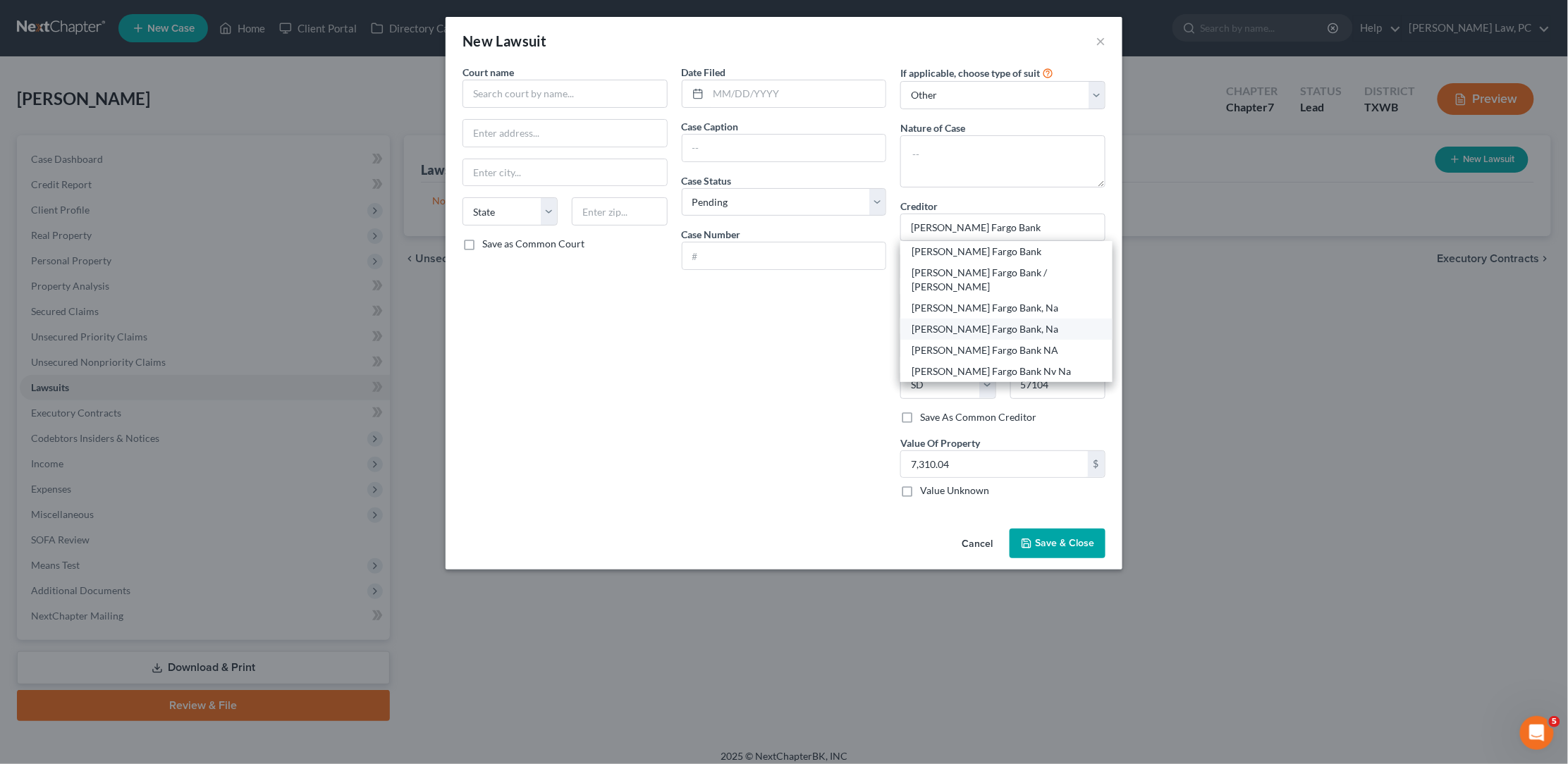
click at [1009, 322] on div "Wells Fargo Bank, Na" at bounding box center [1006, 329] width 190 height 14
type input "Wells Fargo Bank, Na"
type input "1601 Elm St"
type input "Suite 4100"
type input "Dallas"
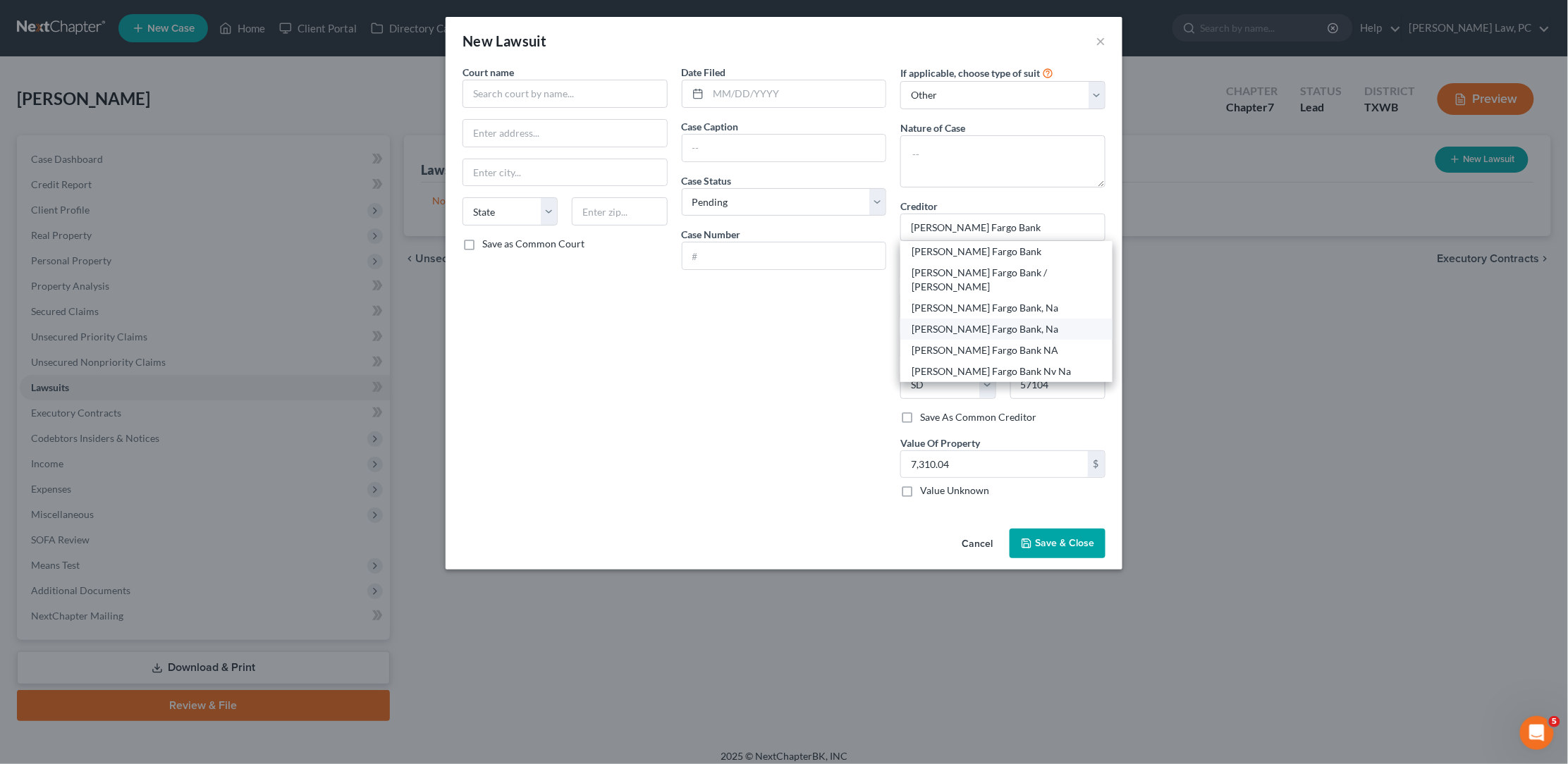
select select "45"
type input "75201"
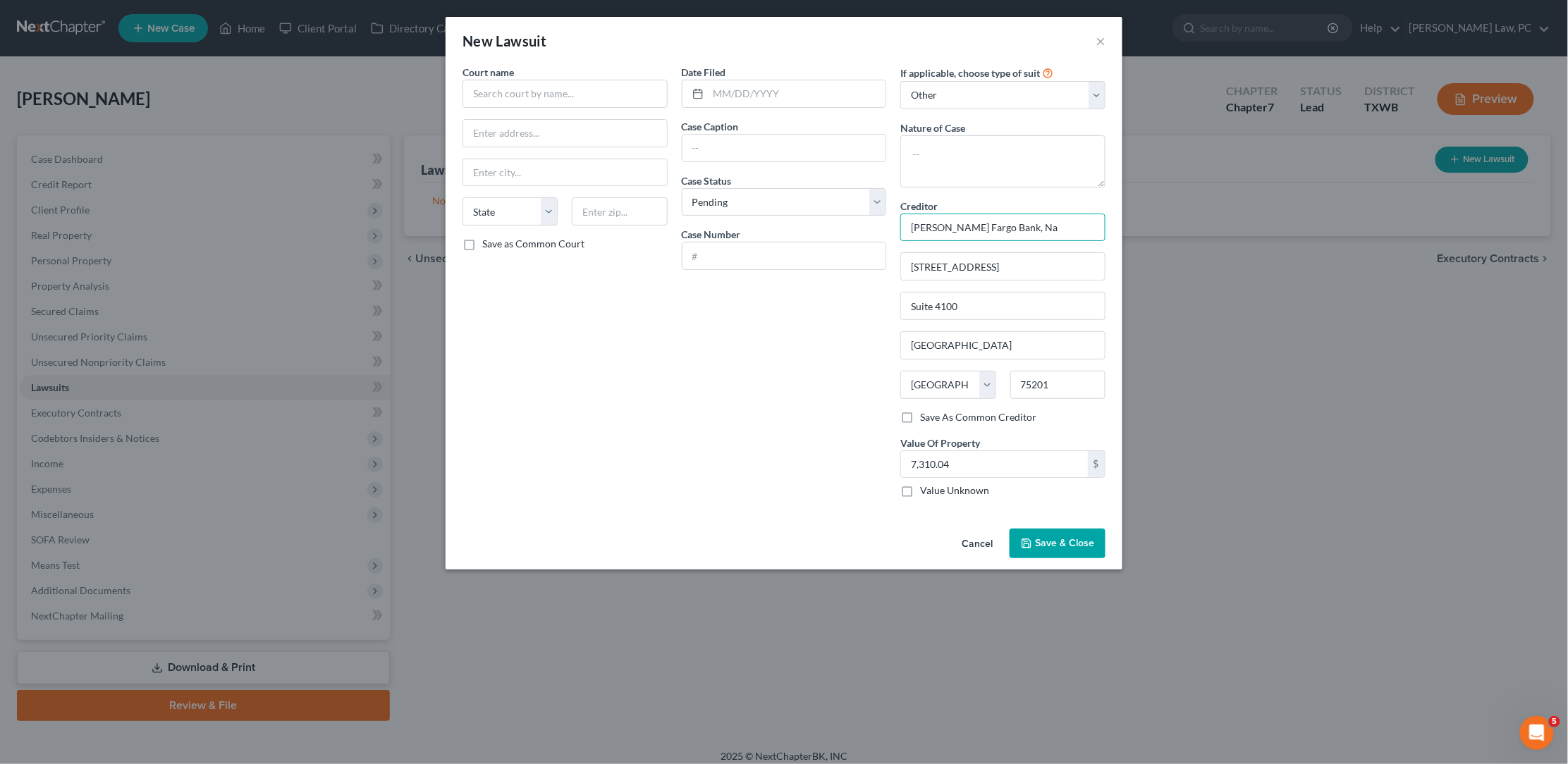
click at [1018, 228] on input "Wells Fargo Bank, Na" at bounding box center [1003, 227] width 205 height 28
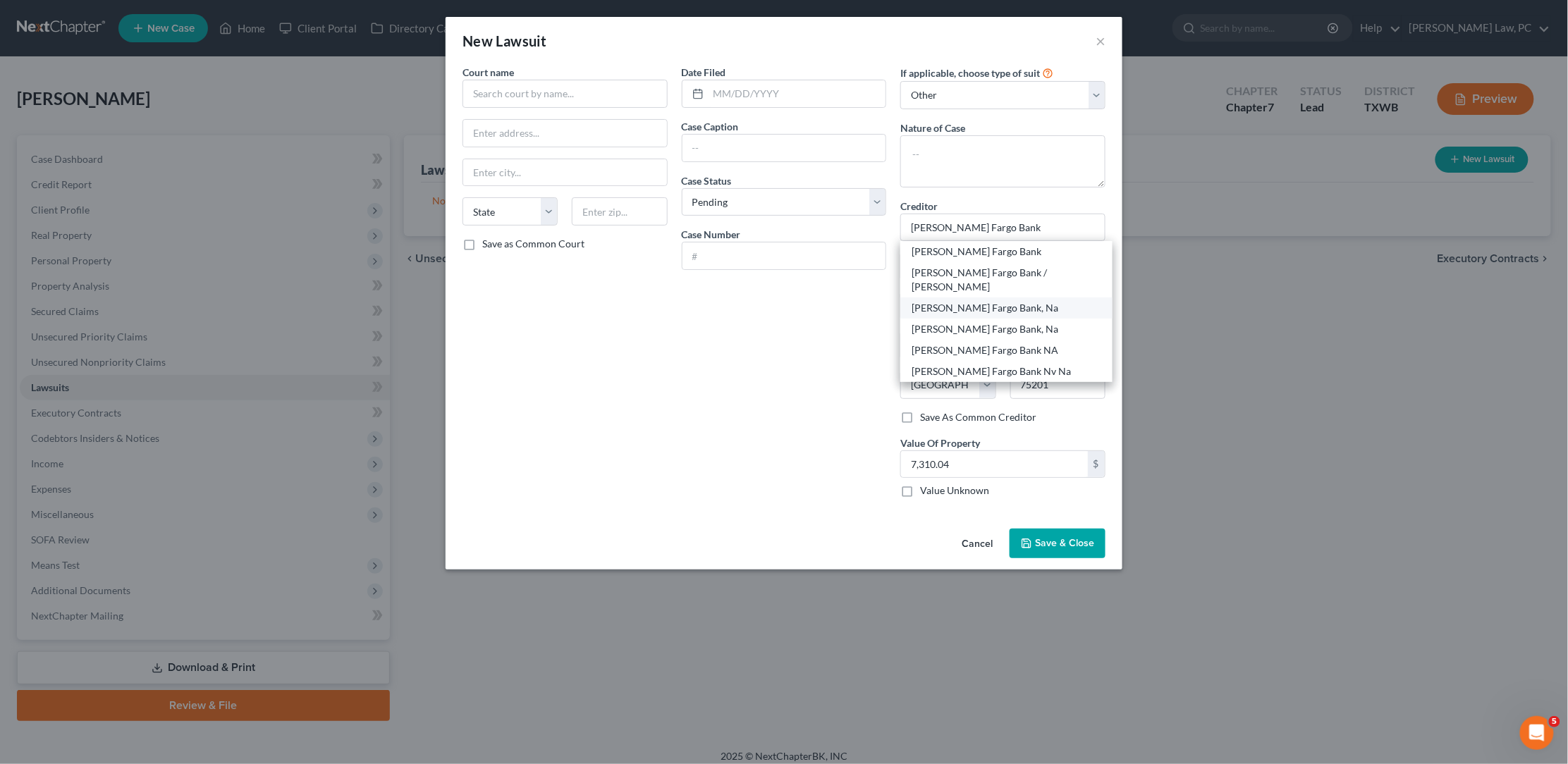
click at [1009, 301] on div "Wells Fargo Bank, Na" at bounding box center [1006, 307] width 190 height 14
type input "Wells Fargo Bank, Na"
type input "PO Box 6995"
type input "Portland"
select select "38"
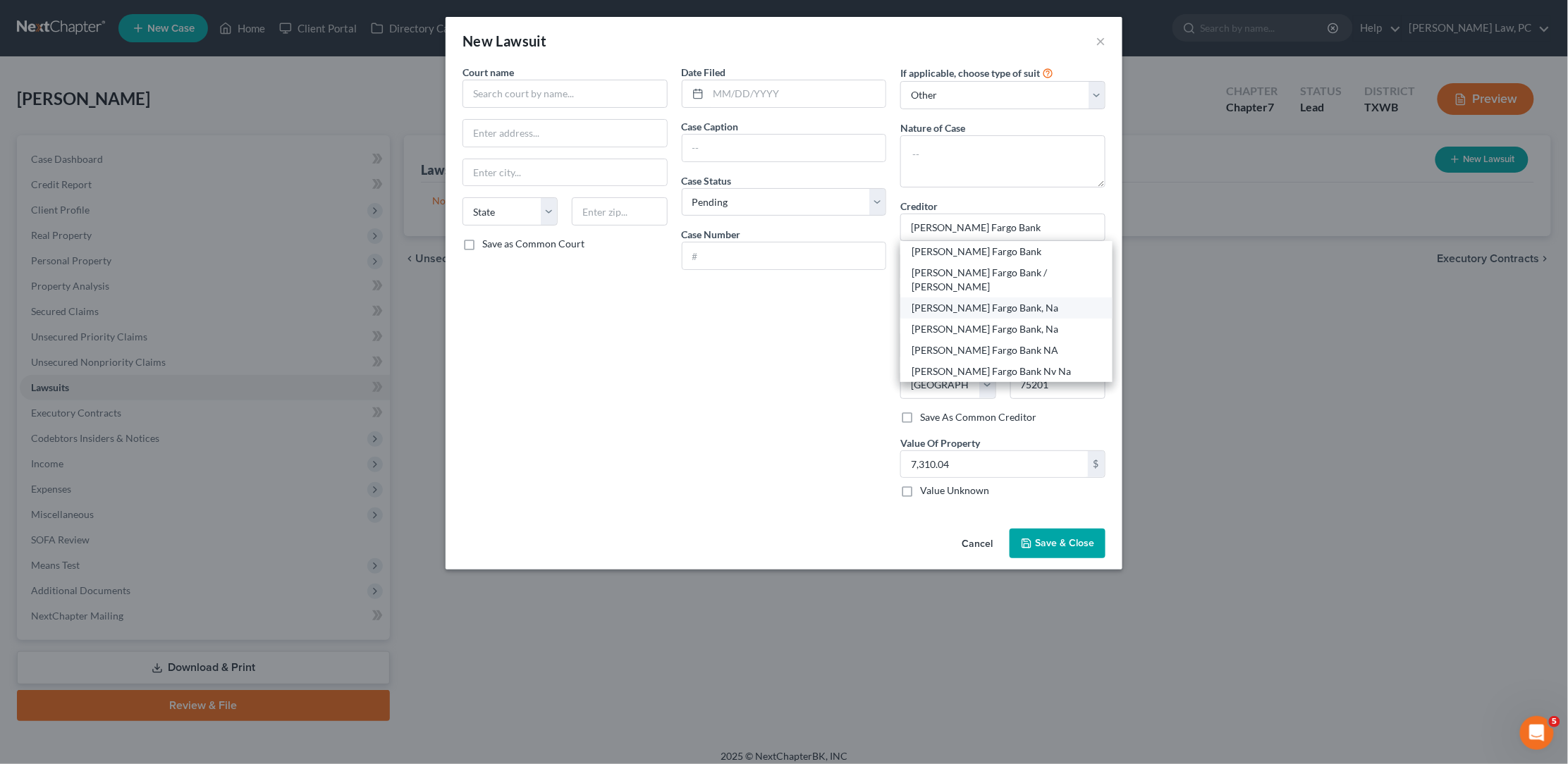
type input "97228"
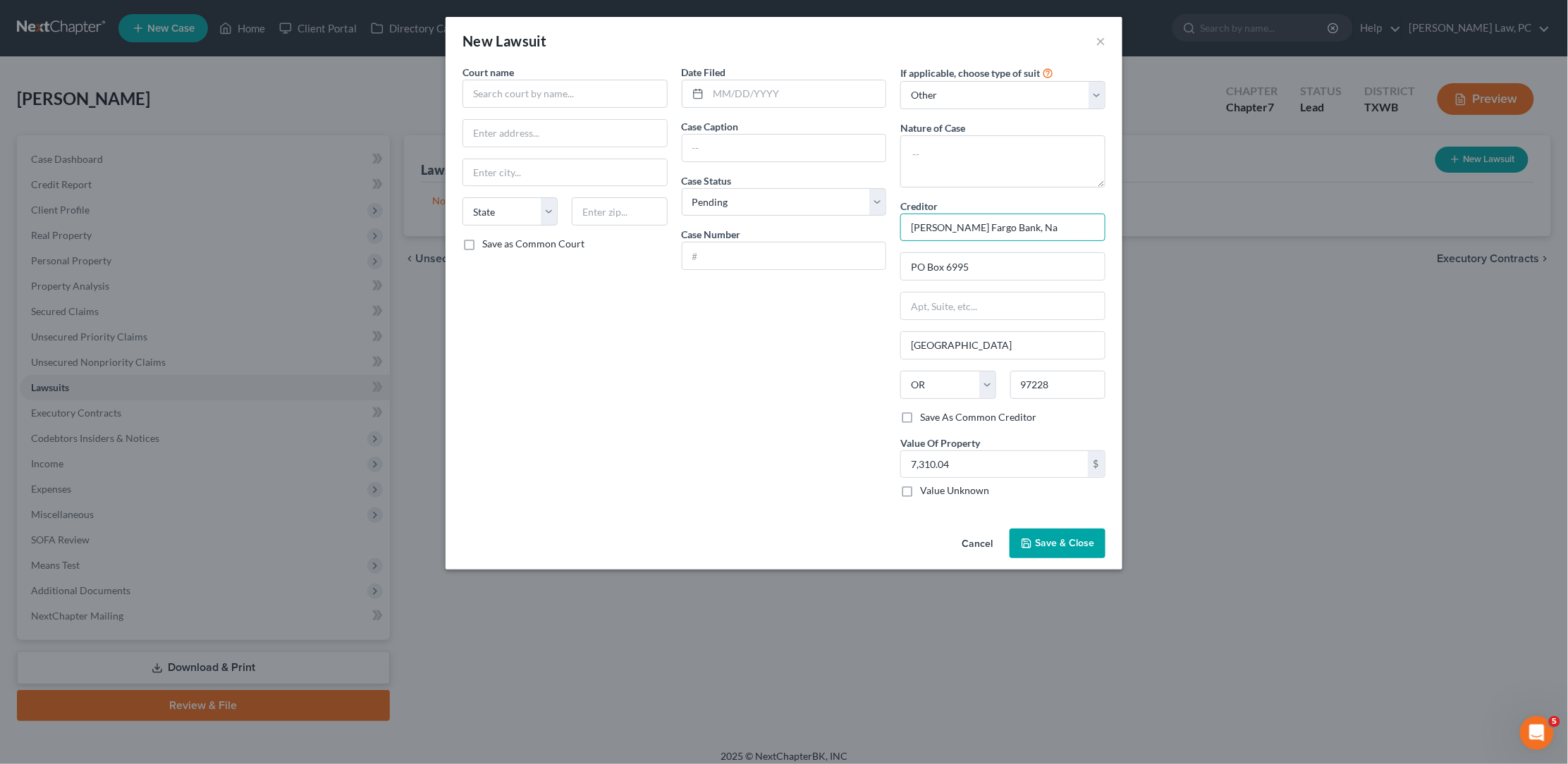
click at [1023, 231] on input "Wells Fargo Bank, Na" at bounding box center [1003, 227] width 205 height 28
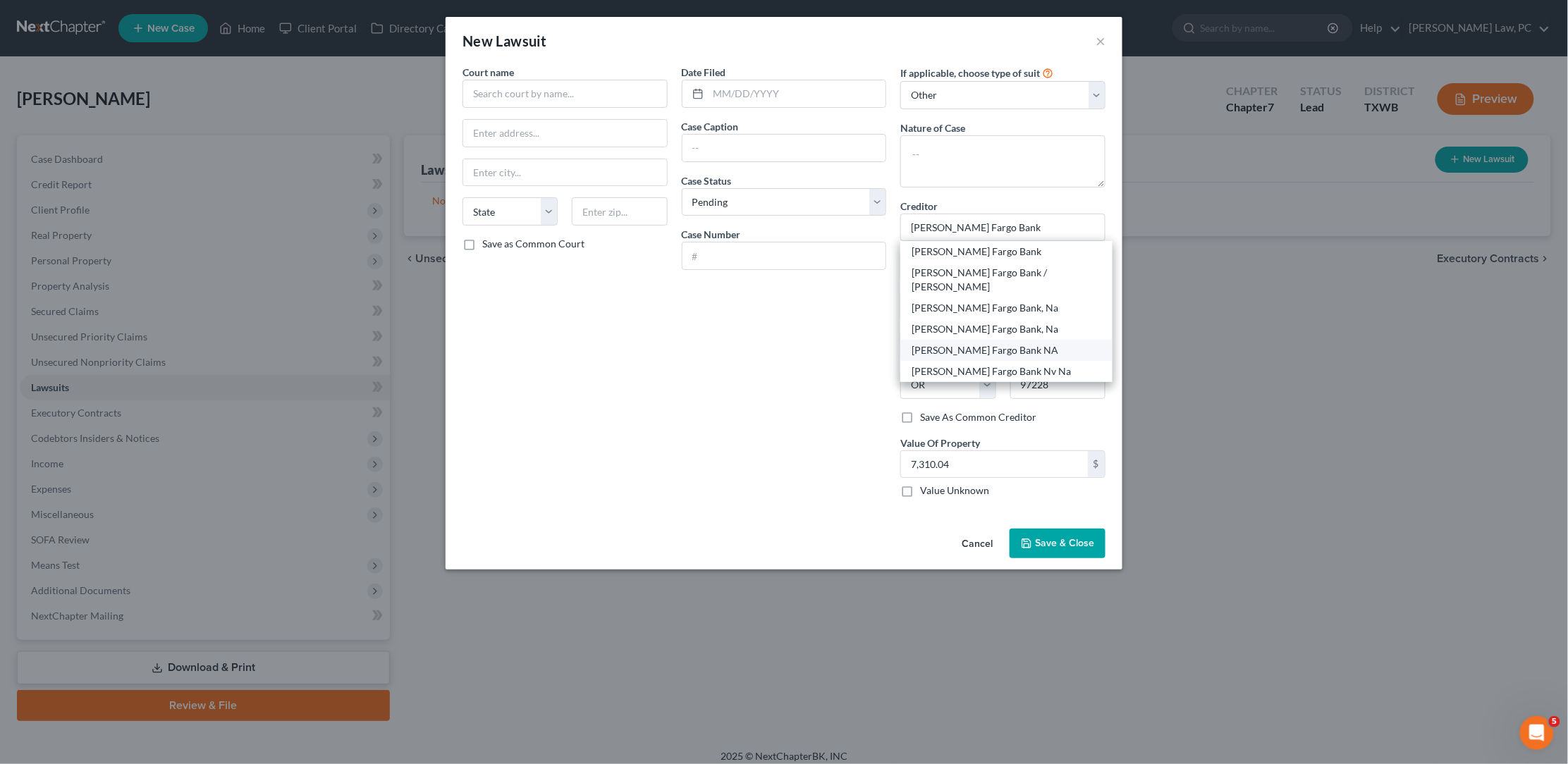
click at [1031, 343] on div "Wells Fargo Bank NA" at bounding box center [1006, 350] width 190 height 14
type input "Wells Fargo Bank NA"
type input "101 N. Phillips Avenue"
type input "Sioux Falls"
select select "43"
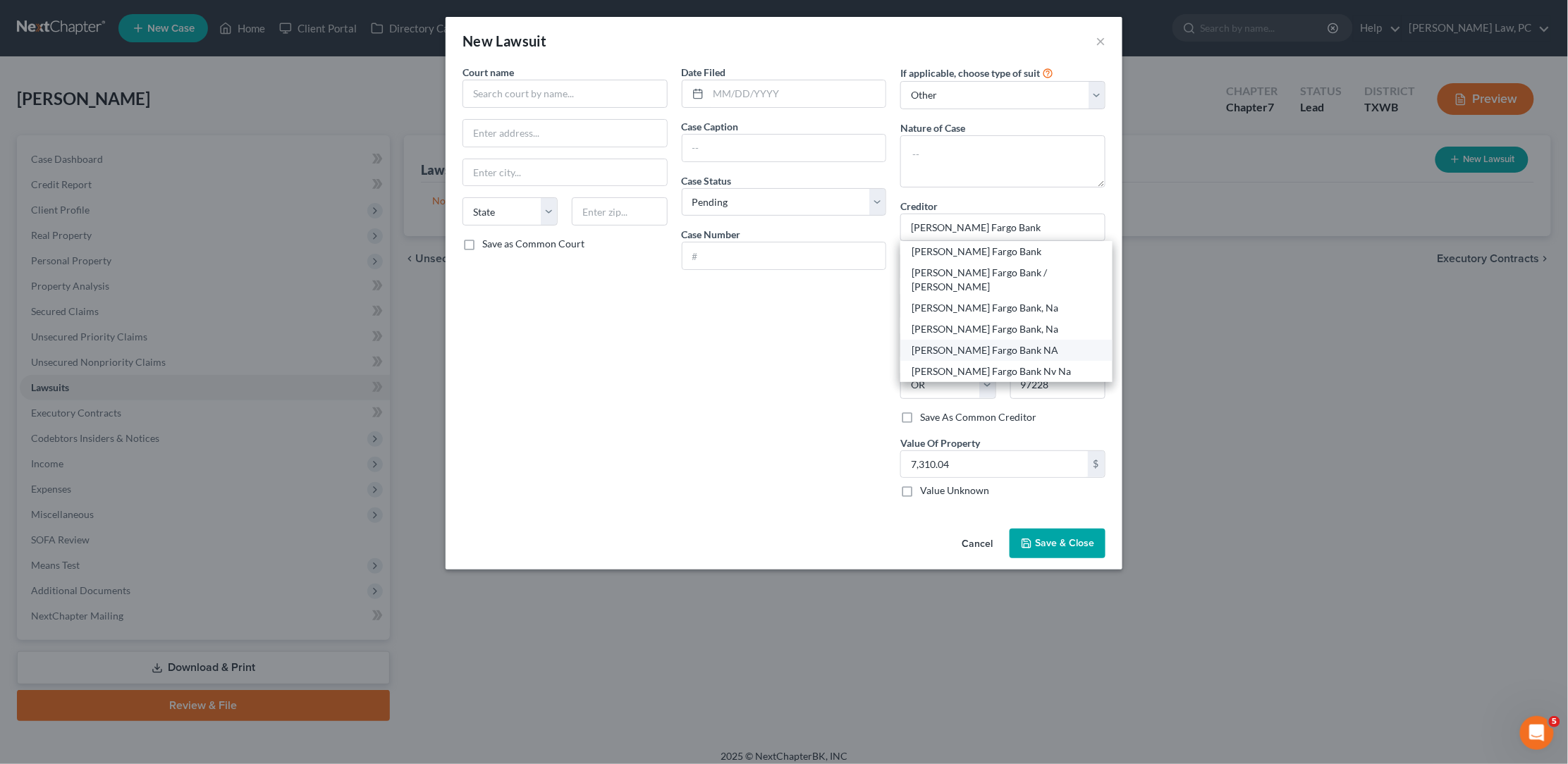
type input "57104"
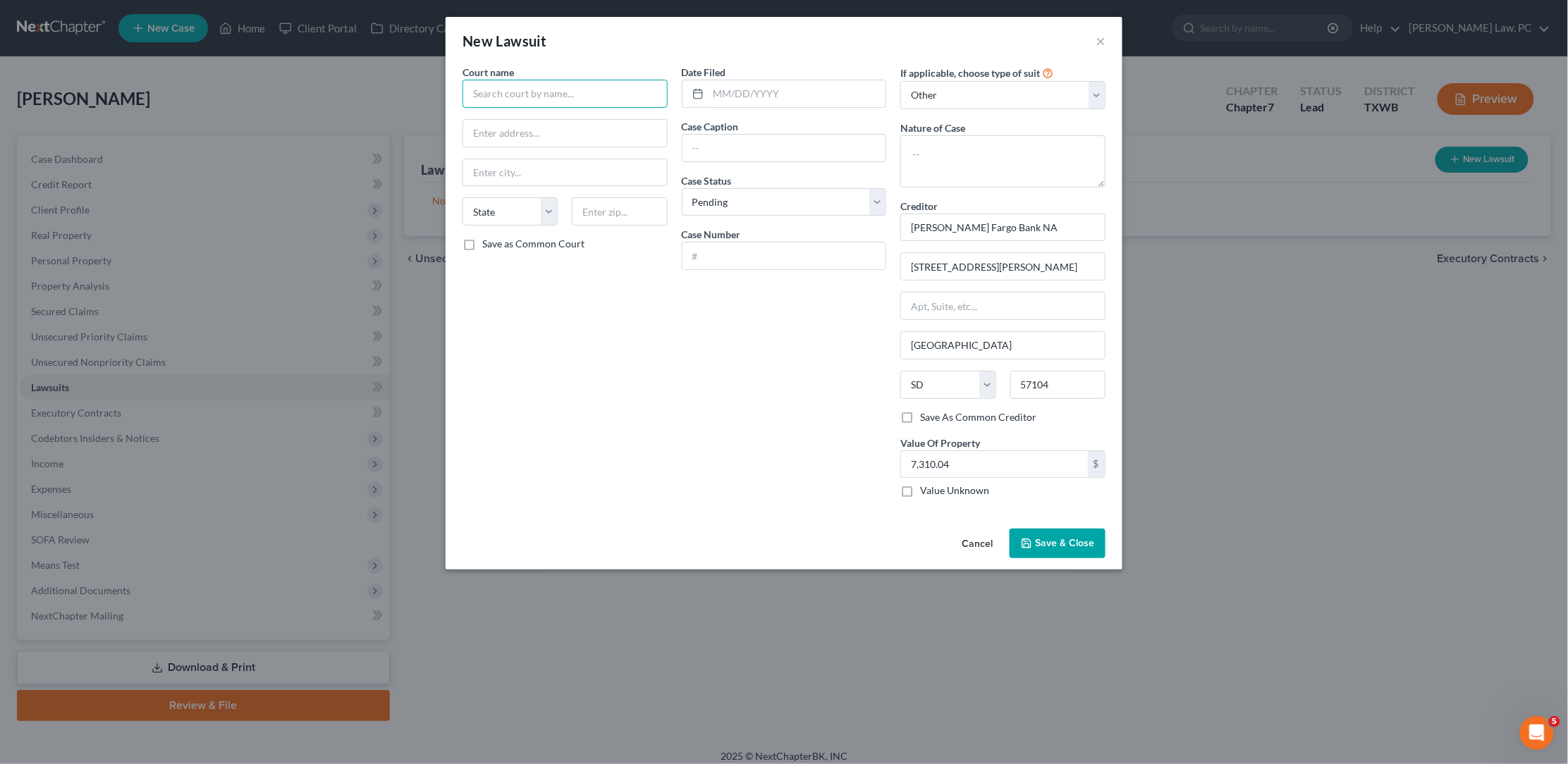
click at [560, 96] on input "text" at bounding box center [565, 93] width 205 height 28
type input "Kerr County 216th Judicial District Court"
paste input "700 Main St"
type input "700 Main St"
paste input "78028"
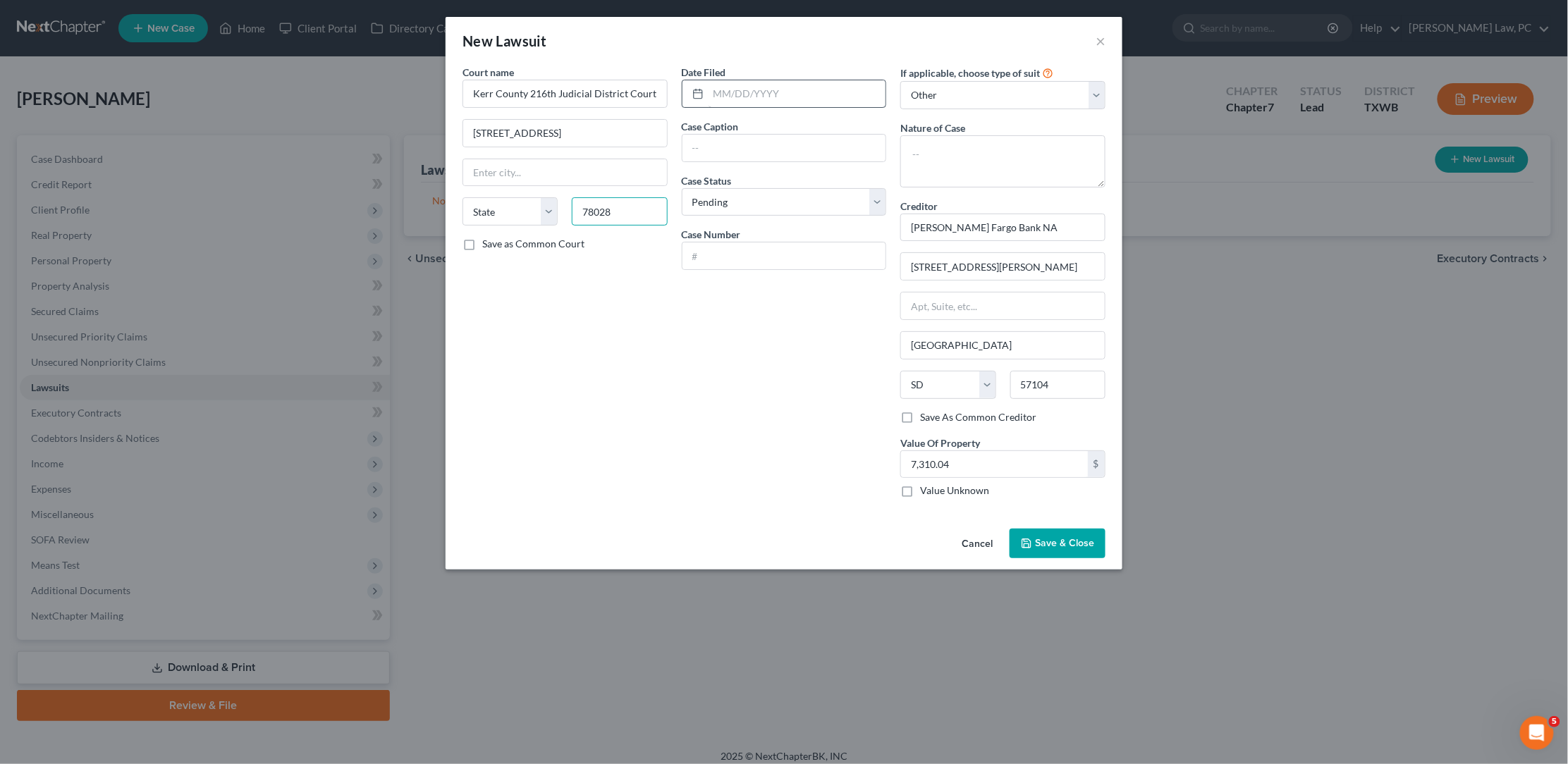
type input "78028"
click at [755, 95] on input "text" at bounding box center [798, 94] width 178 height 27
type input "Kerrville"
select select "45"
click at [769, 251] on input "text" at bounding box center [784, 256] width 204 height 27
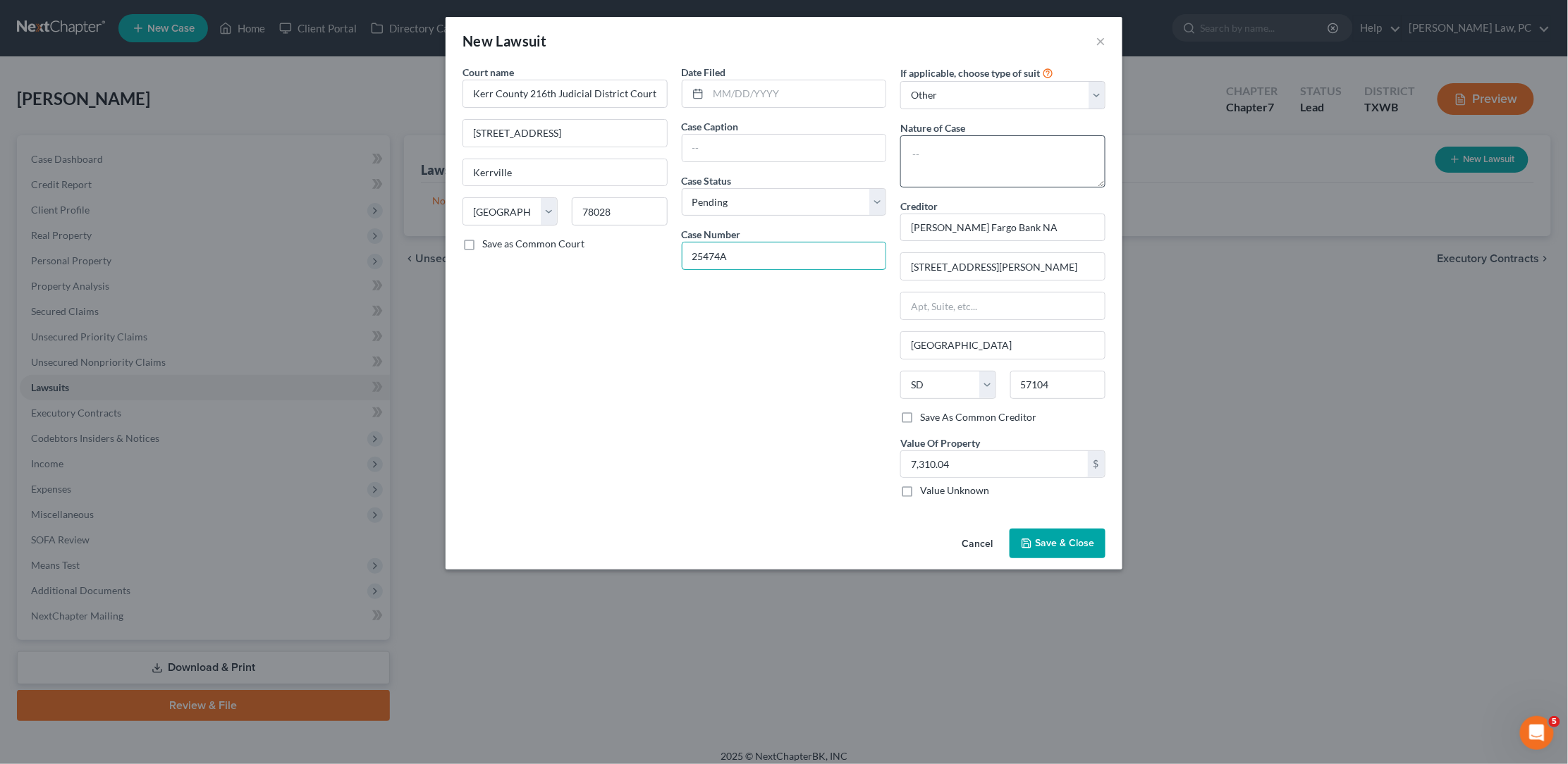
type input "25474A"
click at [988, 167] on textarea at bounding box center [1003, 161] width 205 height 52
type textarea "Debt Cliam"
click at [550, 133] on input "700 Main St" at bounding box center [565, 133] width 204 height 27
type input "700 Main St, Ste. 236"
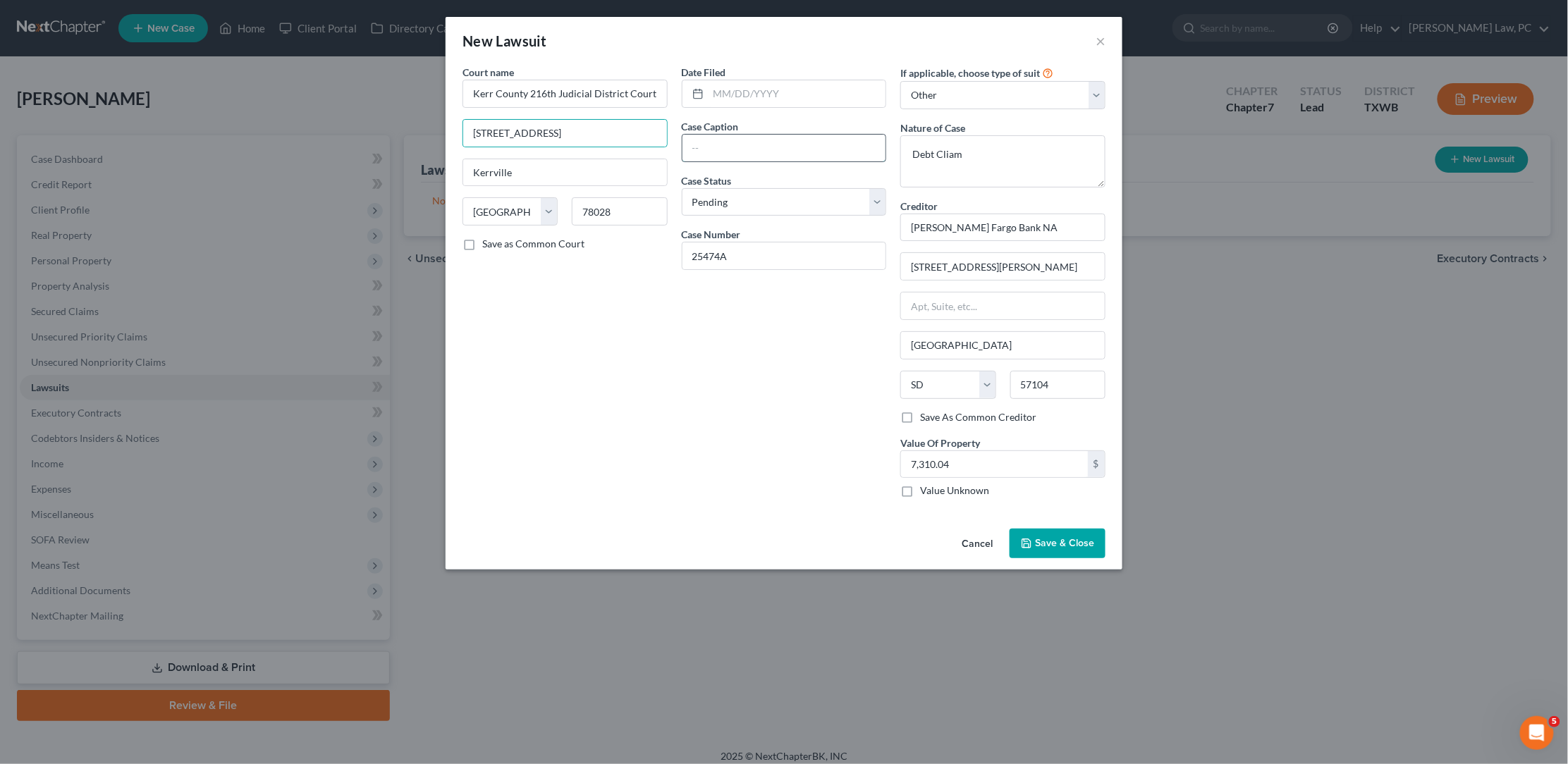
click at [713, 138] on input "text" at bounding box center [784, 148] width 204 height 27
click at [750, 99] on input "text" at bounding box center [798, 94] width 178 height 27
type input "08/11/2025"
click at [782, 148] on input "text" at bounding box center [784, 148] width 204 height 27
click at [969, 151] on textarea "Debt Cliam" at bounding box center [1003, 161] width 205 height 52
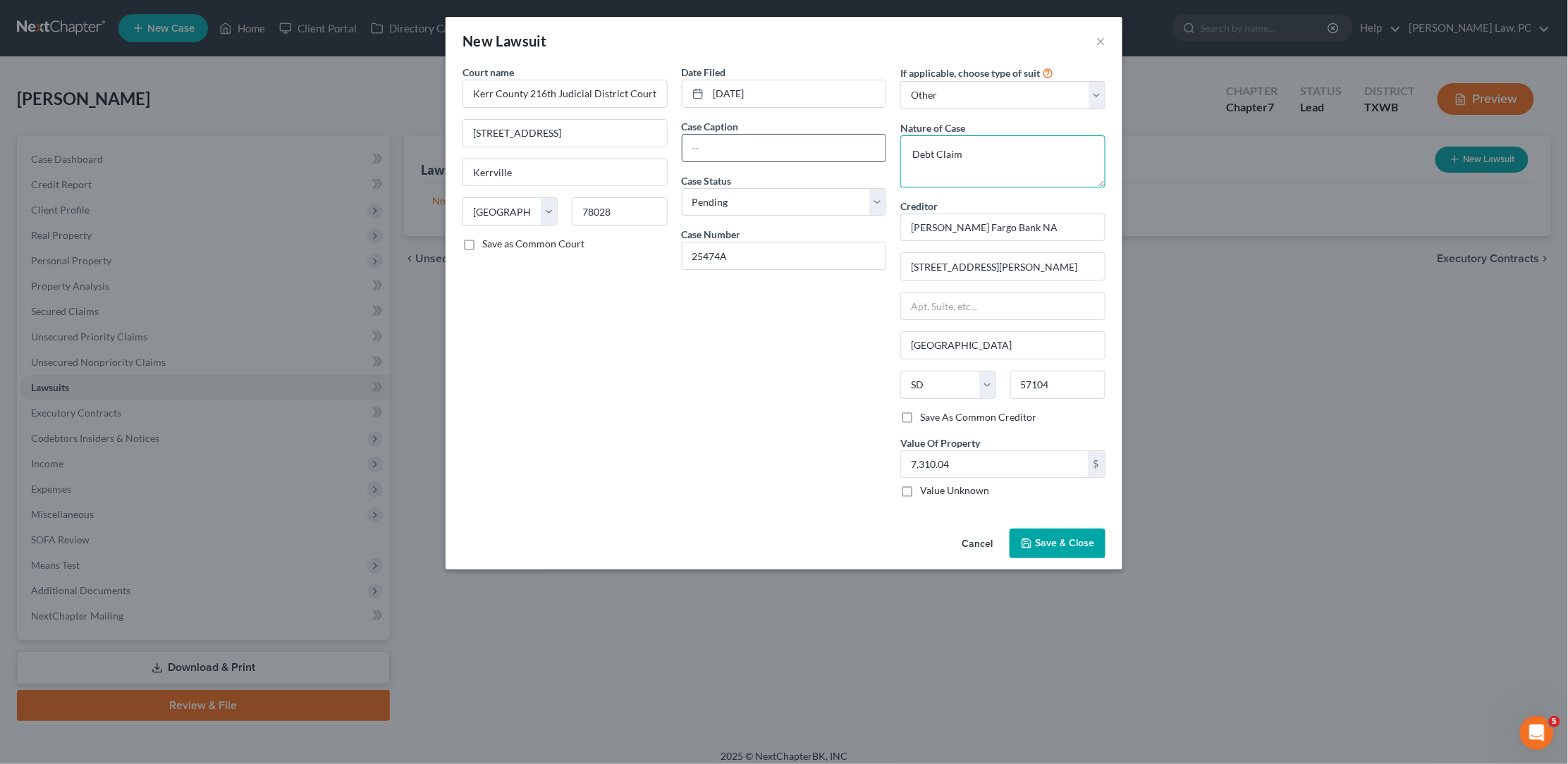
type textarea "Debt Claim"
click at [730, 135] on input "text" at bounding box center [784, 148] width 204 height 27
click at [841, 142] on input "Wells Fargo Bank, NA v. Cornelis J VanRooyen" at bounding box center [784, 148] width 204 height 27
type input "Wells Fargo Bank, NA v. Cornelis J Van Rooyen"
click at [1067, 537] on span "Save & Close" at bounding box center [1064, 543] width 60 height 12
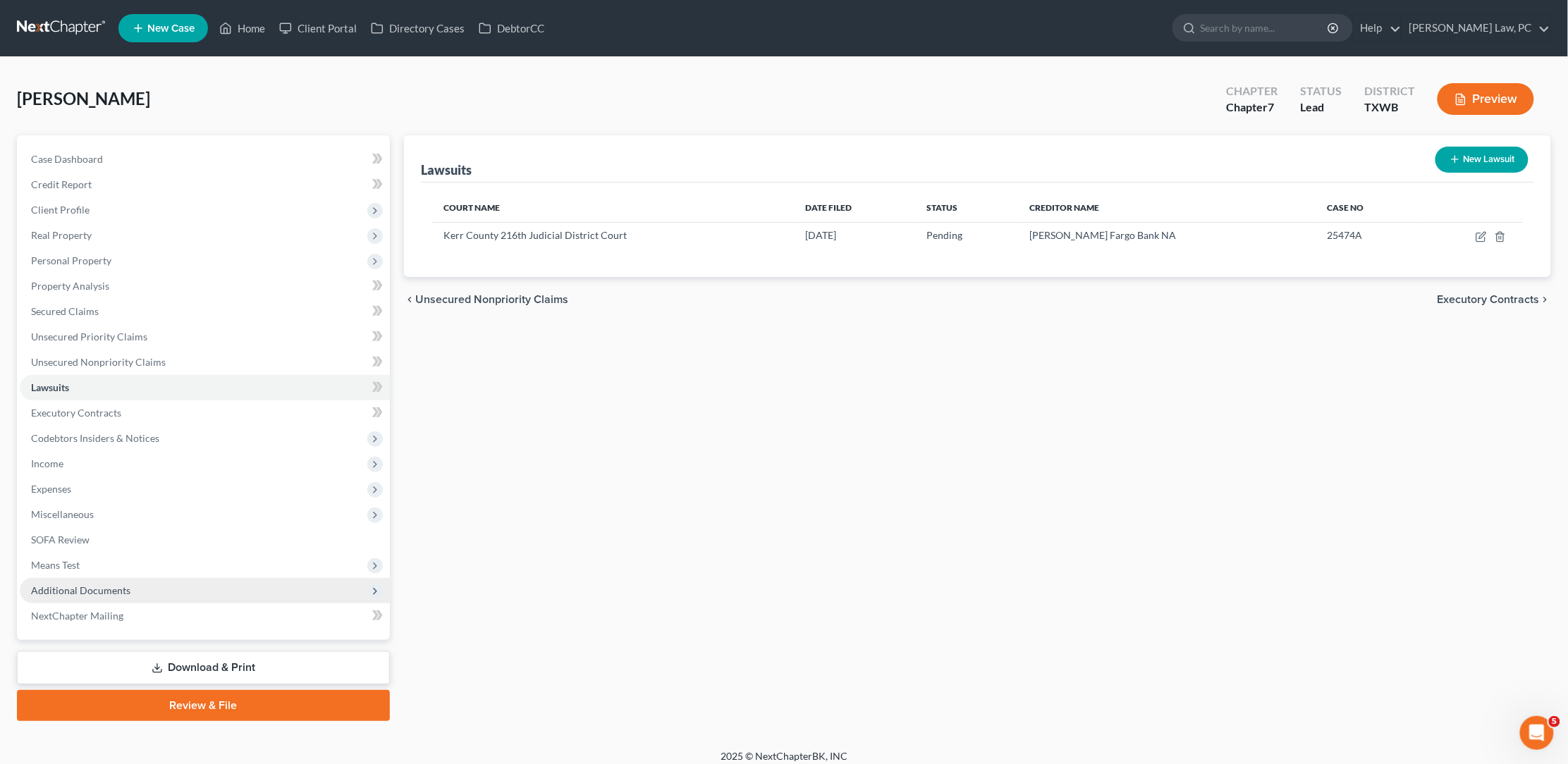
click at [67, 584] on span "Additional Documents" at bounding box center [81, 590] width 100 height 12
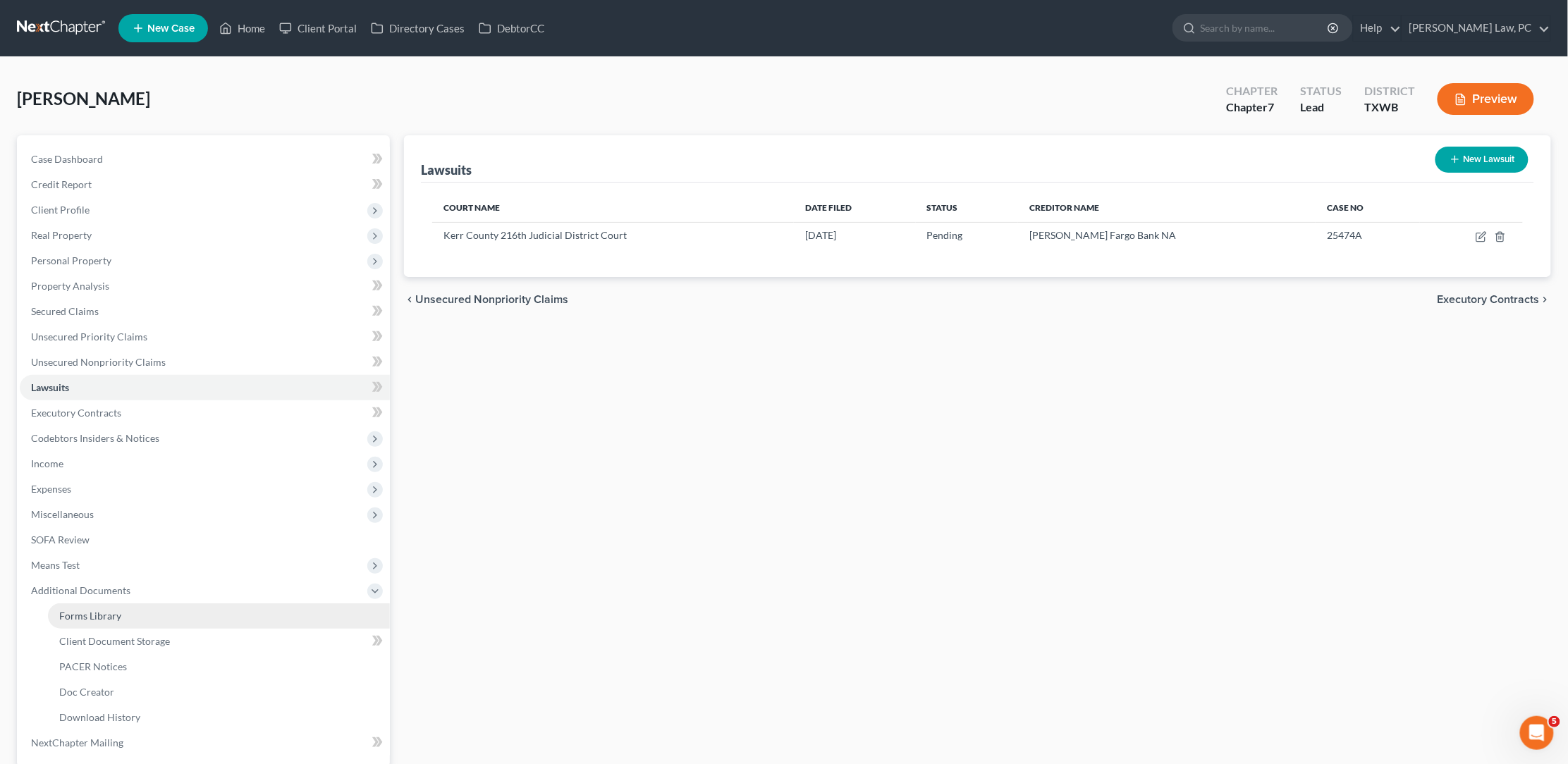
click at [73, 610] on span "Forms Library" at bounding box center [90, 616] width 62 height 12
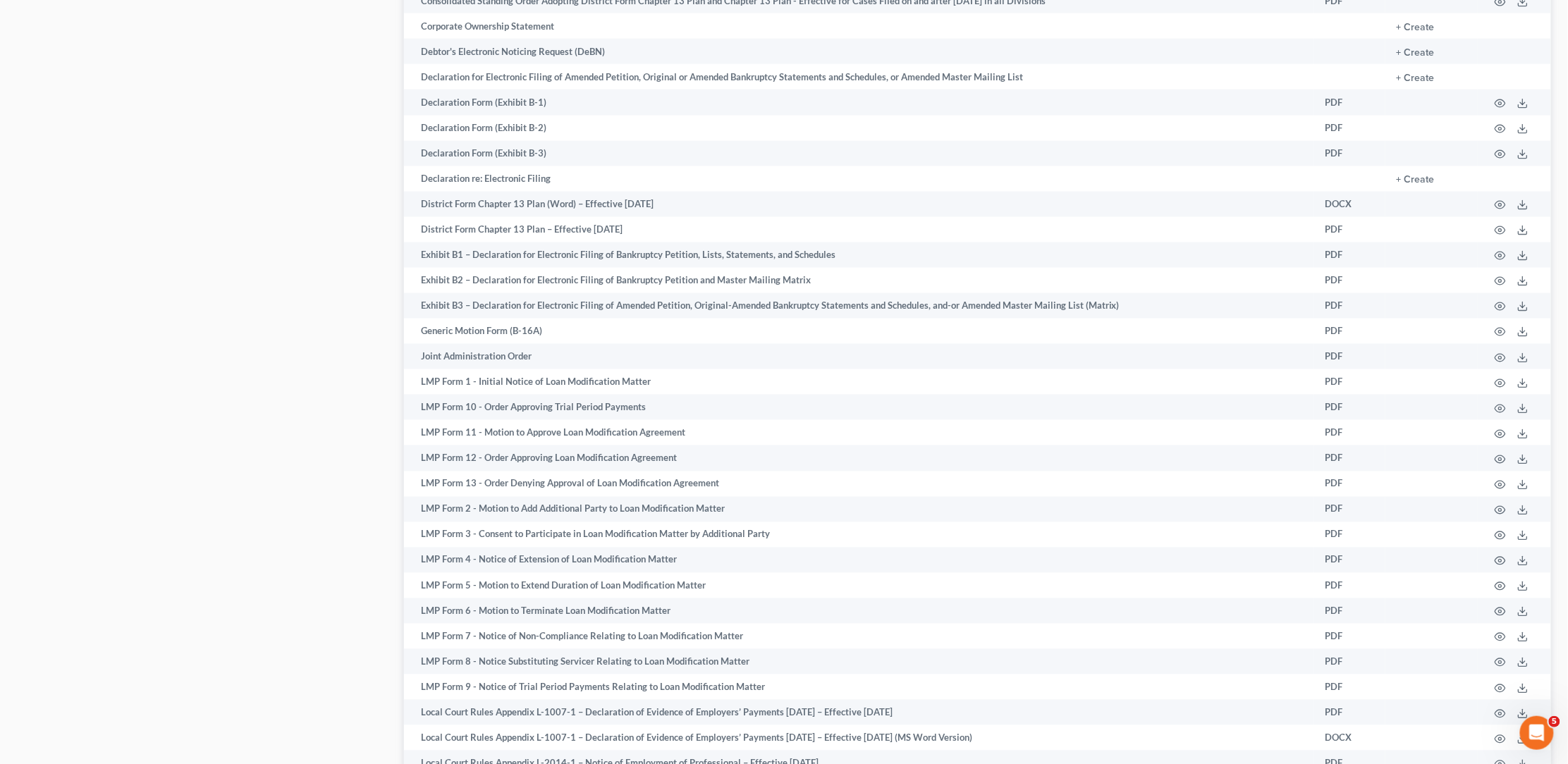
scroll to position [860, 0]
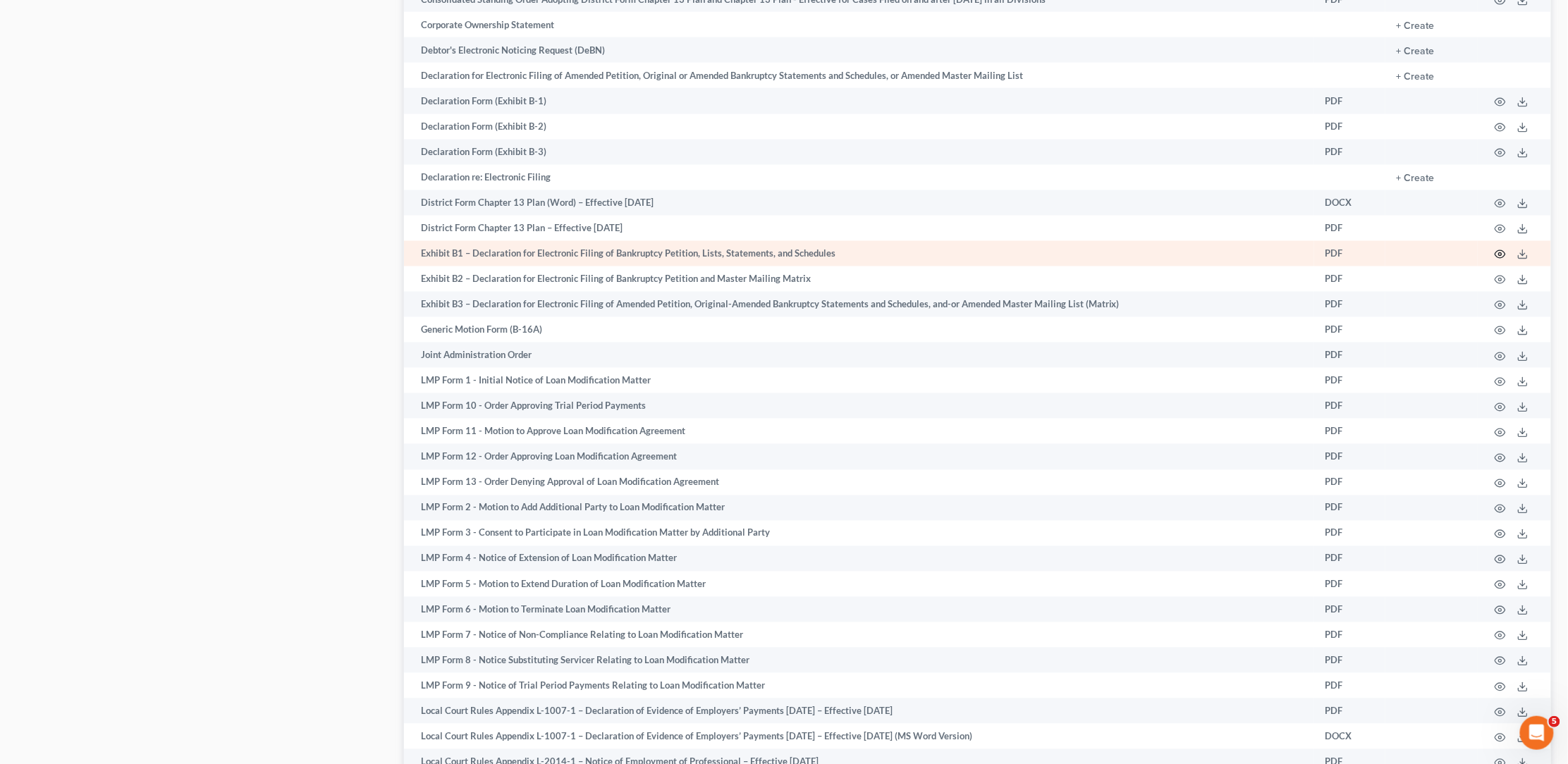
click at [1500, 260] on icon "button" at bounding box center [1500, 254] width 11 height 11
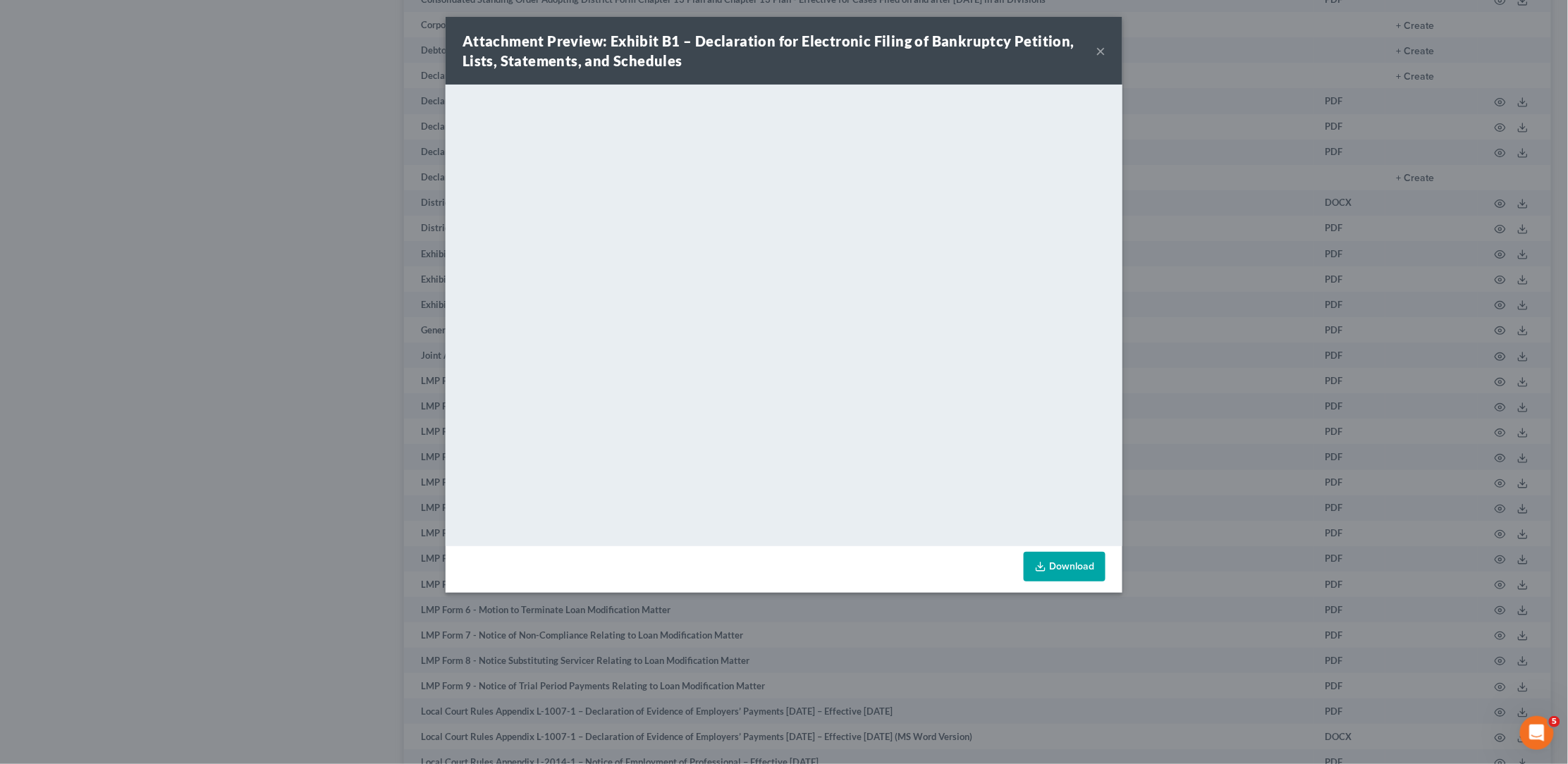
click at [1101, 49] on button "×" at bounding box center [1100, 50] width 10 height 17
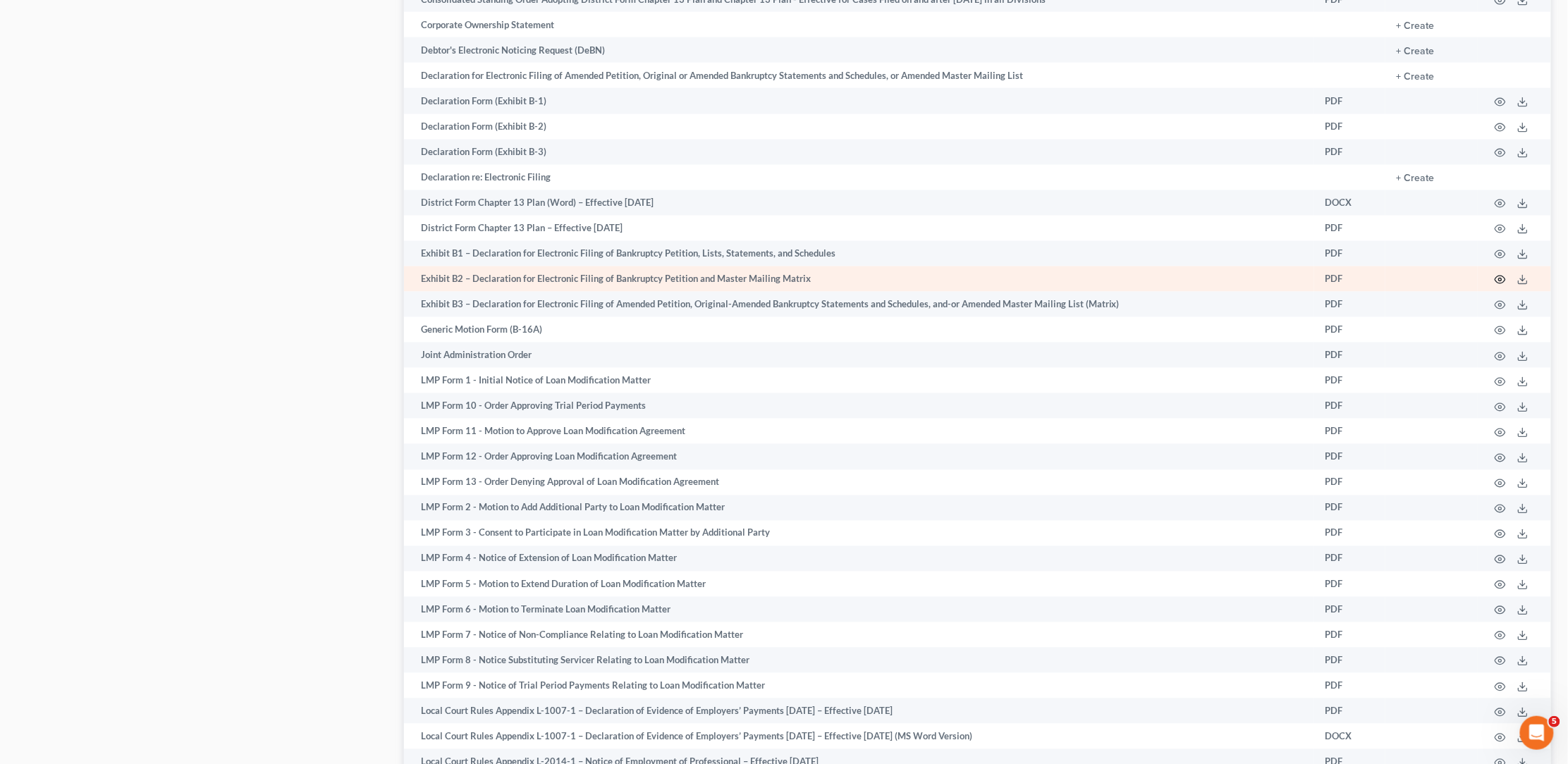
click at [1502, 286] on icon "button" at bounding box center [1500, 280] width 11 height 11
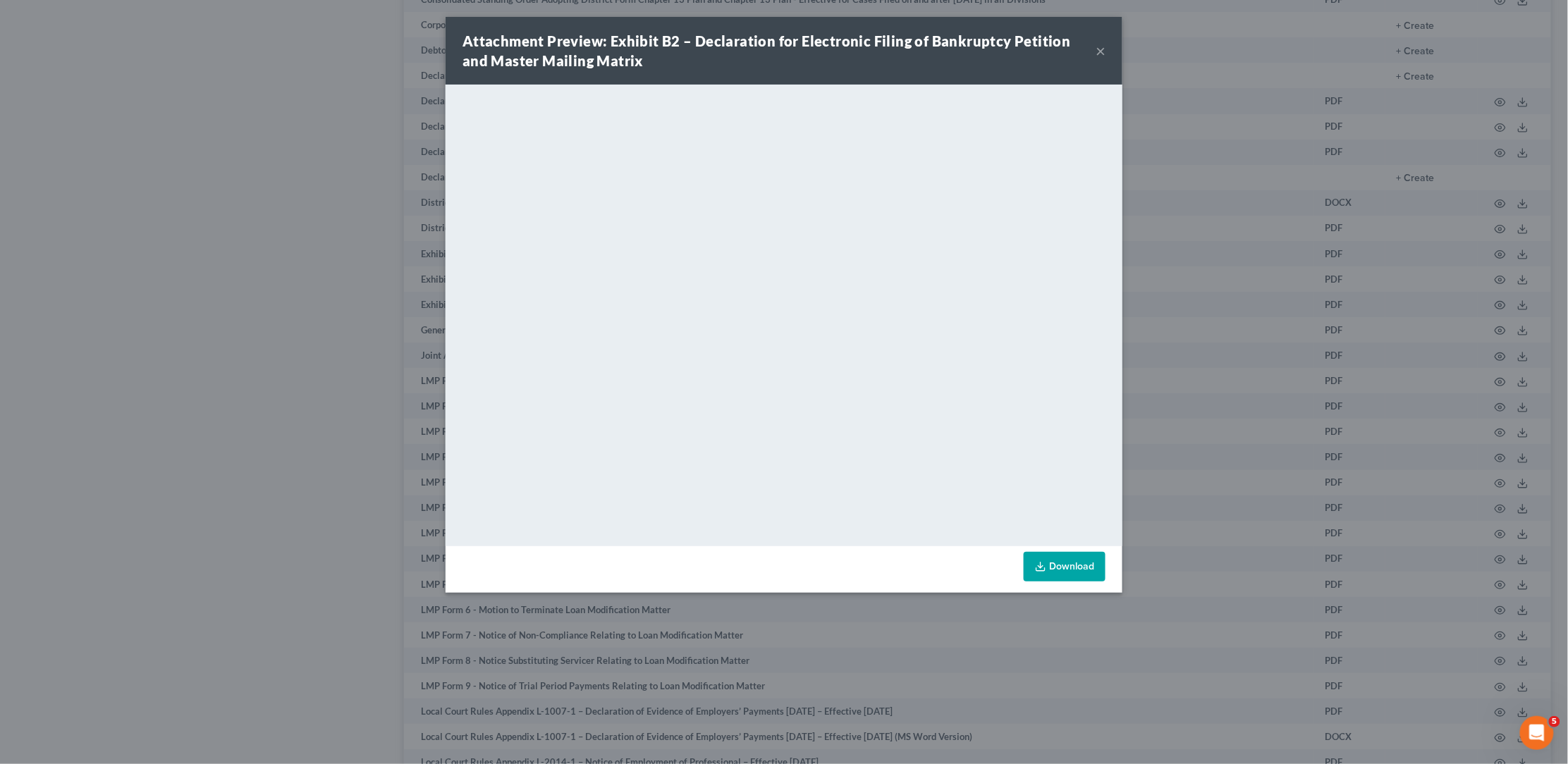
click at [1099, 52] on button "×" at bounding box center [1100, 50] width 10 height 17
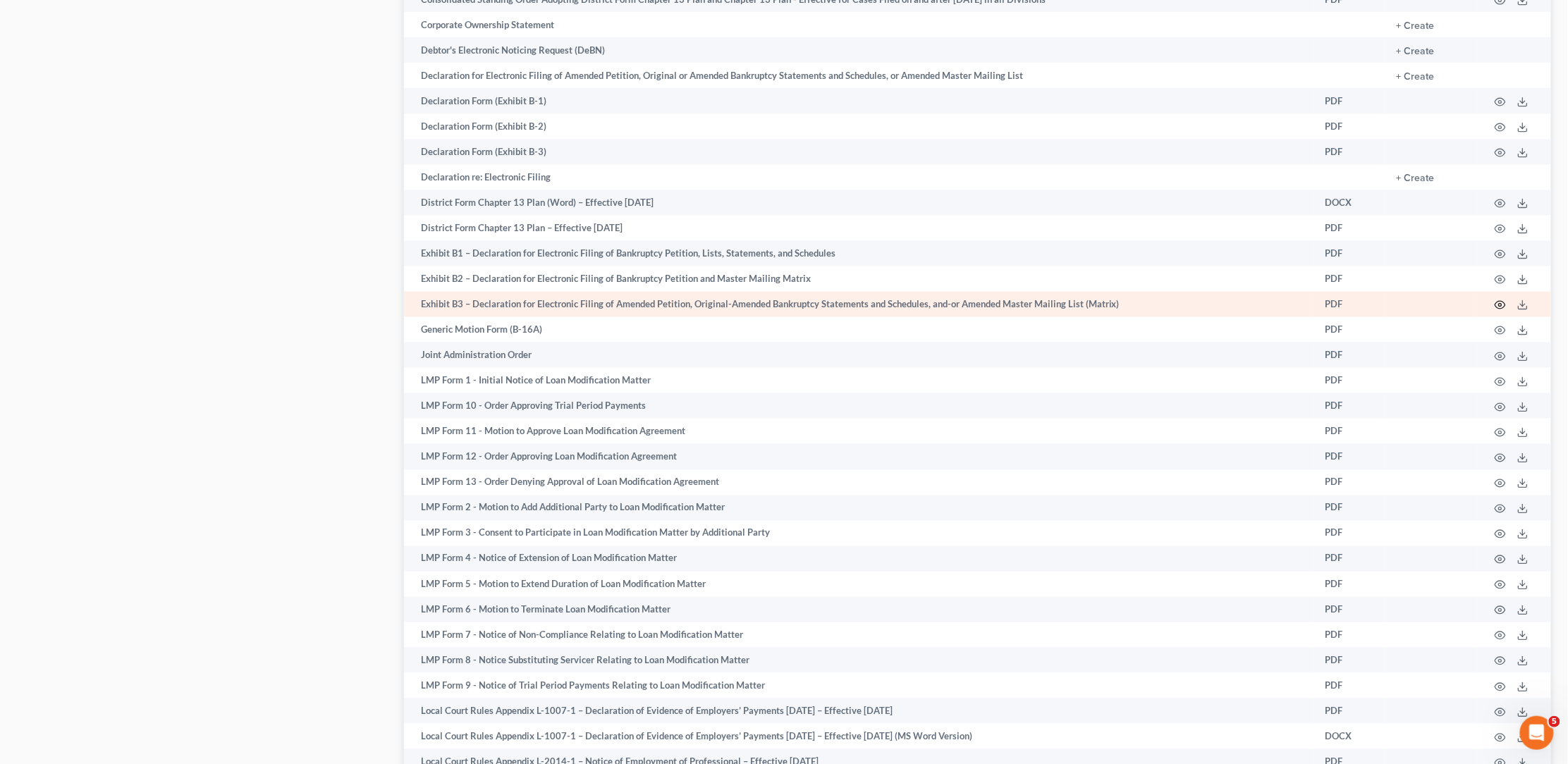
click at [1503, 310] on icon "button" at bounding box center [1500, 304] width 11 height 11
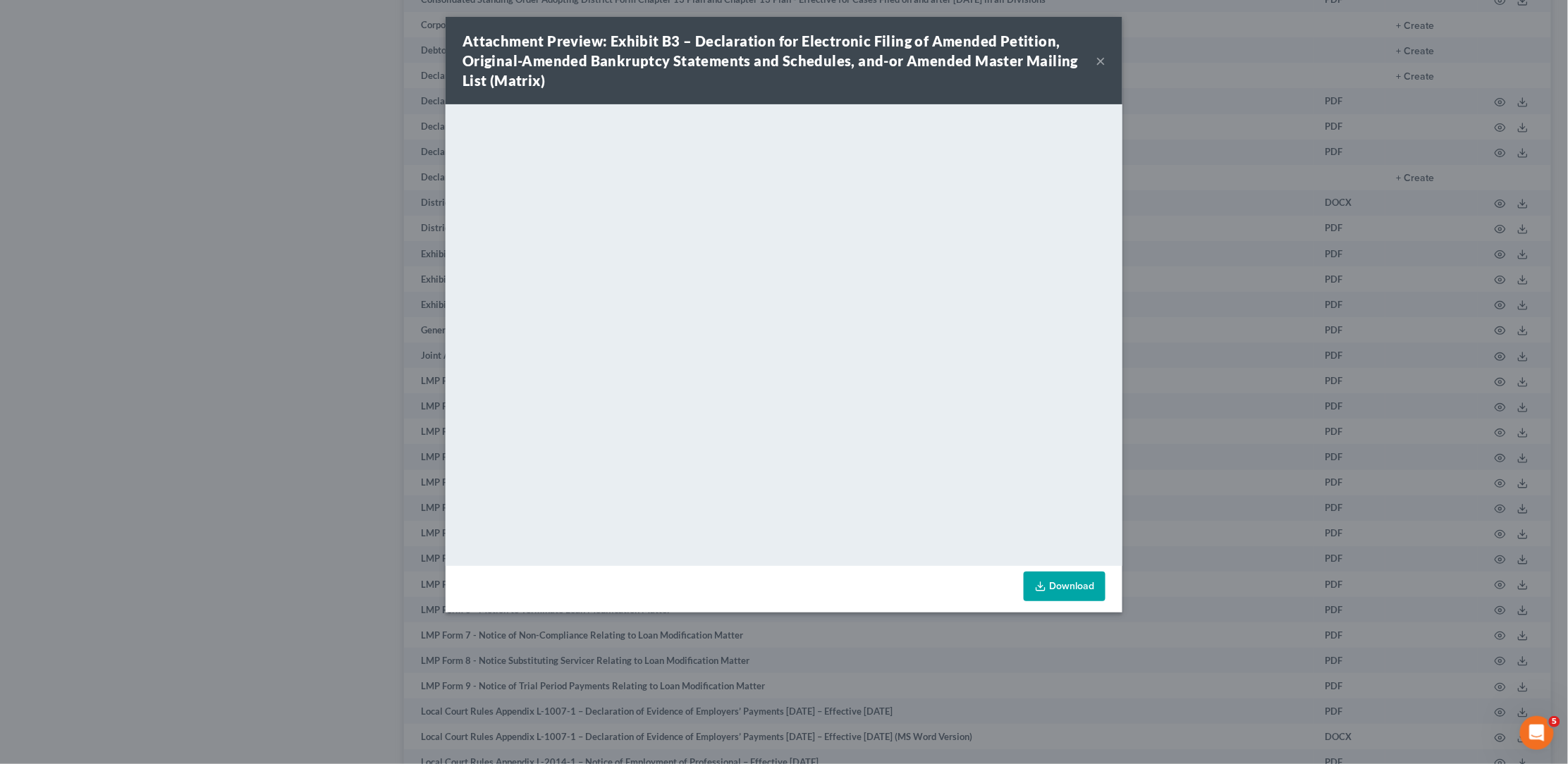
click at [1098, 60] on button "×" at bounding box center [1100, 60] width 10 height 17
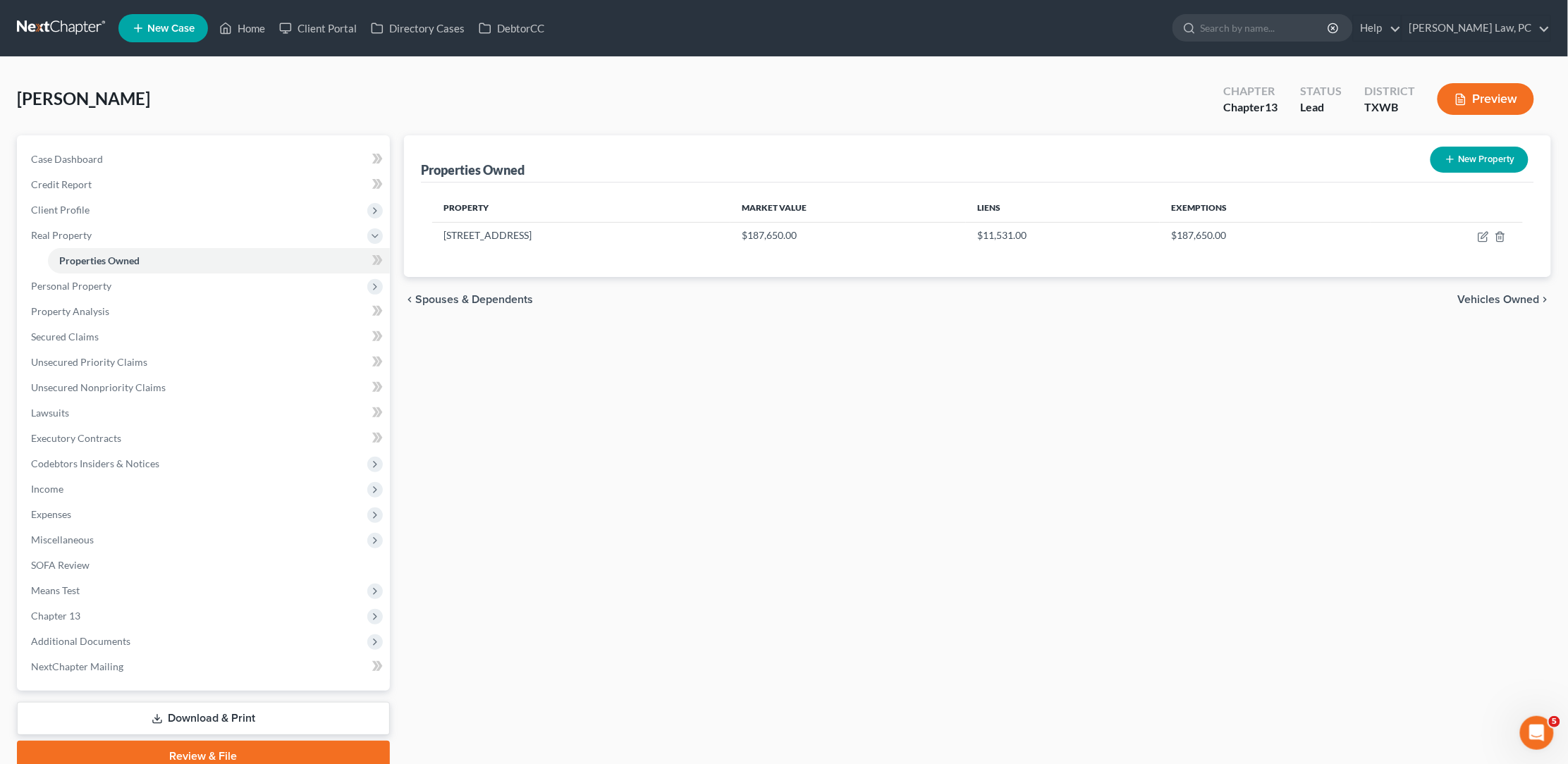
click at [54, 27] on link at bounding box center [62, 29] width 90 height 26
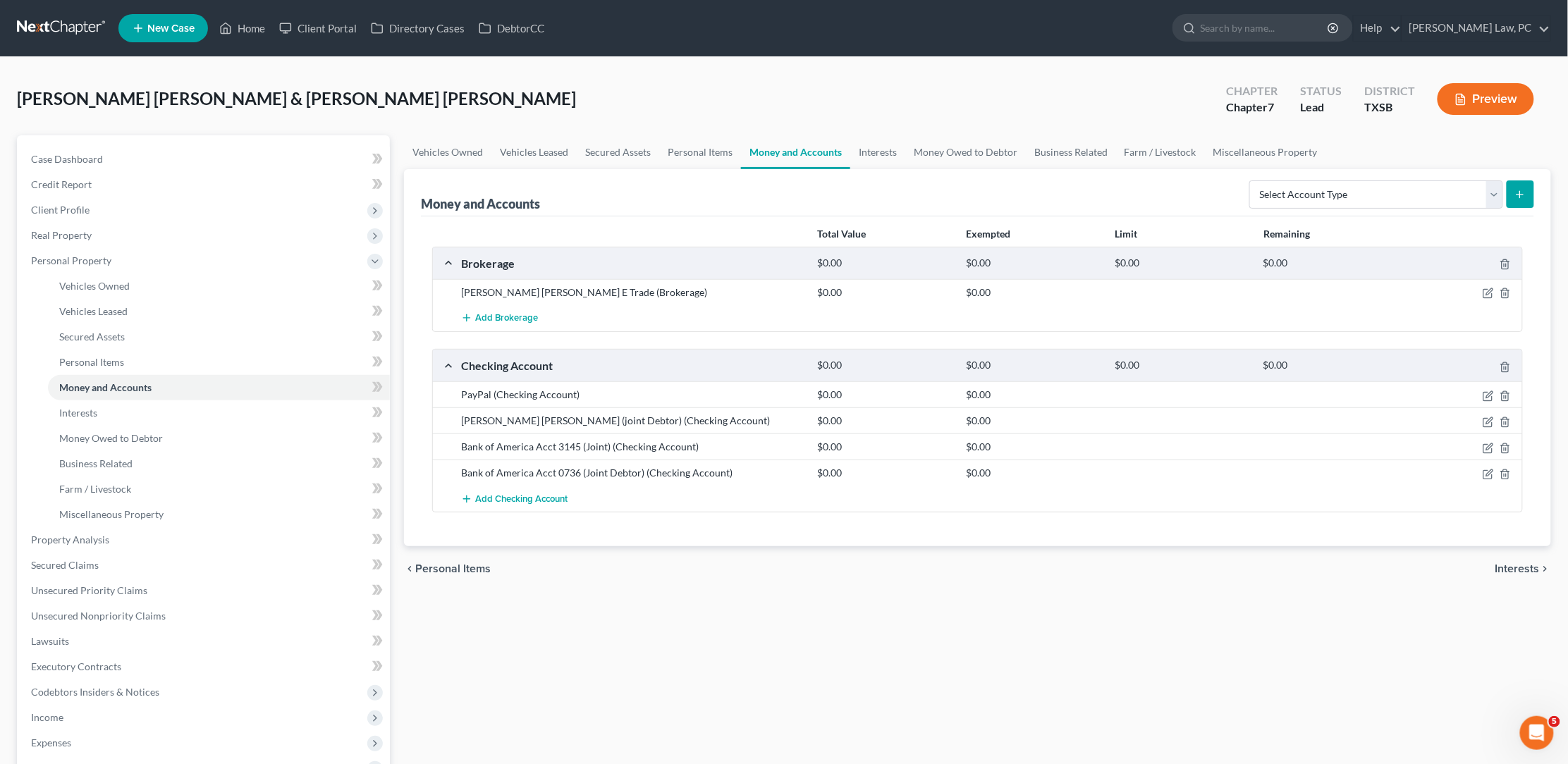
click at [33, 36] on link at bounding box center [62, 29] width 90 height 26
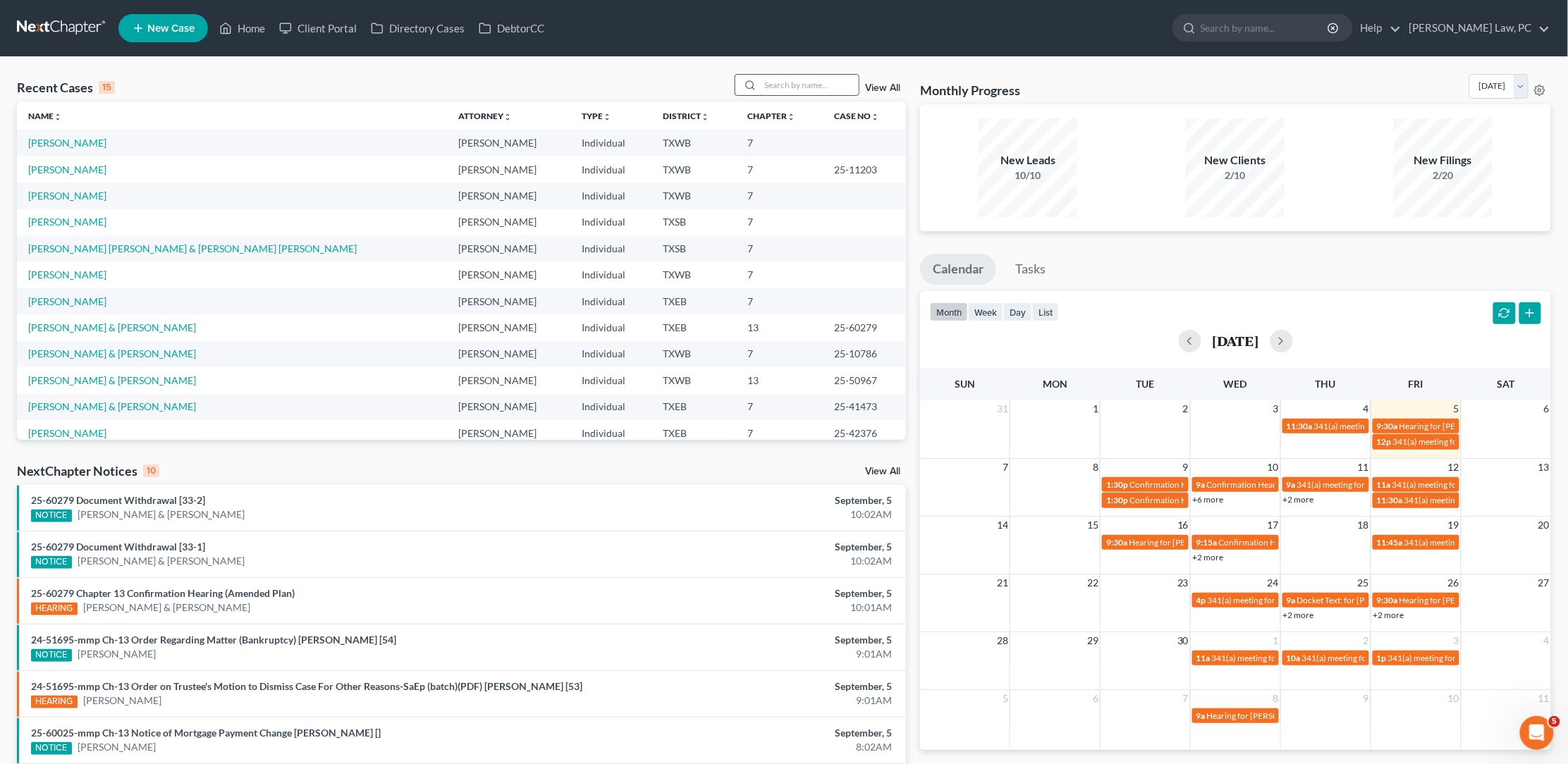
click at [817, 84] on input "search" at bounding box center [809, 84] width 99 height 20
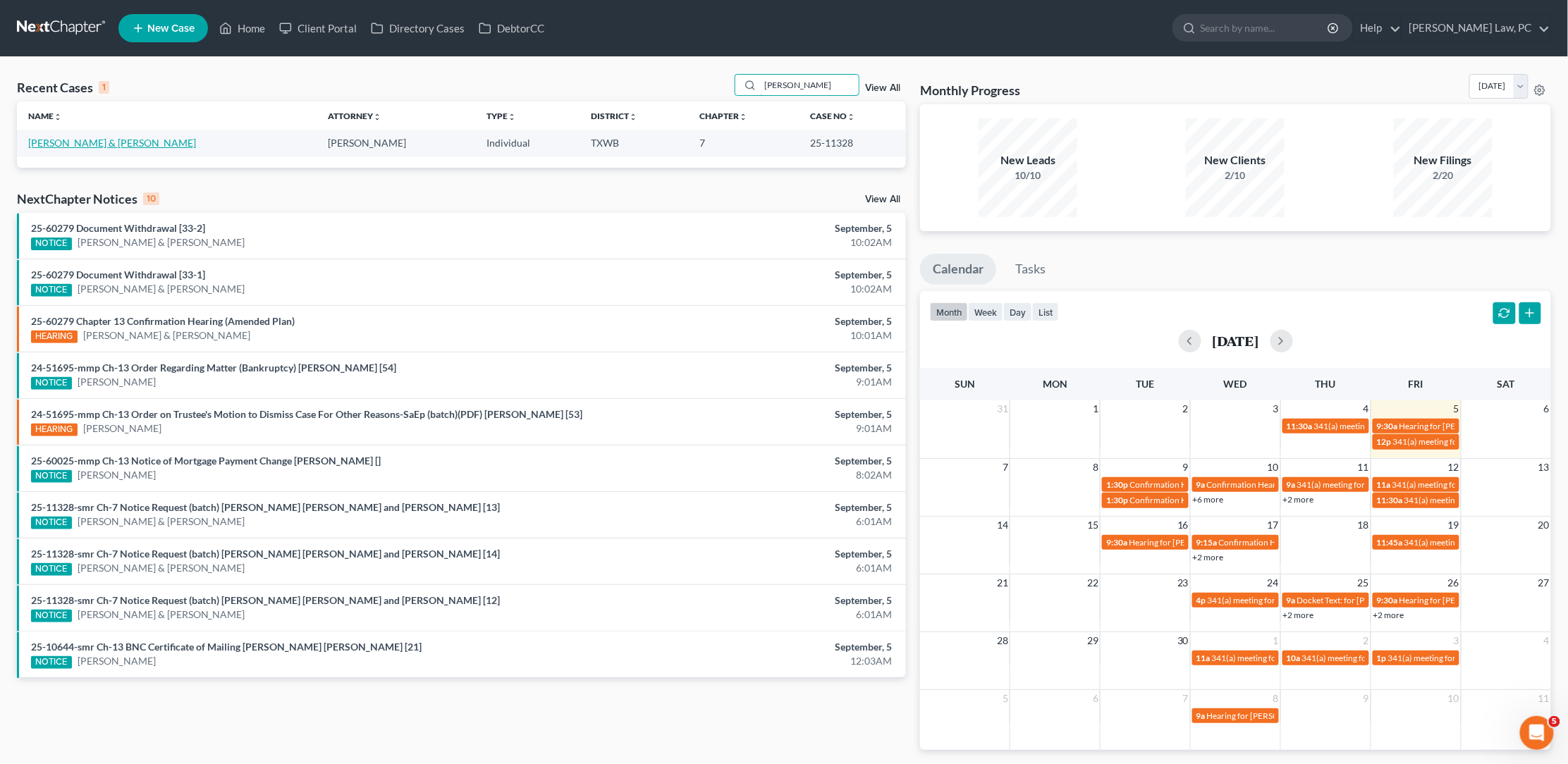
type input "fuentes"
click at [97, 140] on link "[PERSON_NAME] & [PERSON_NAME]" at bounding box center [112, 142] width 168 height 12
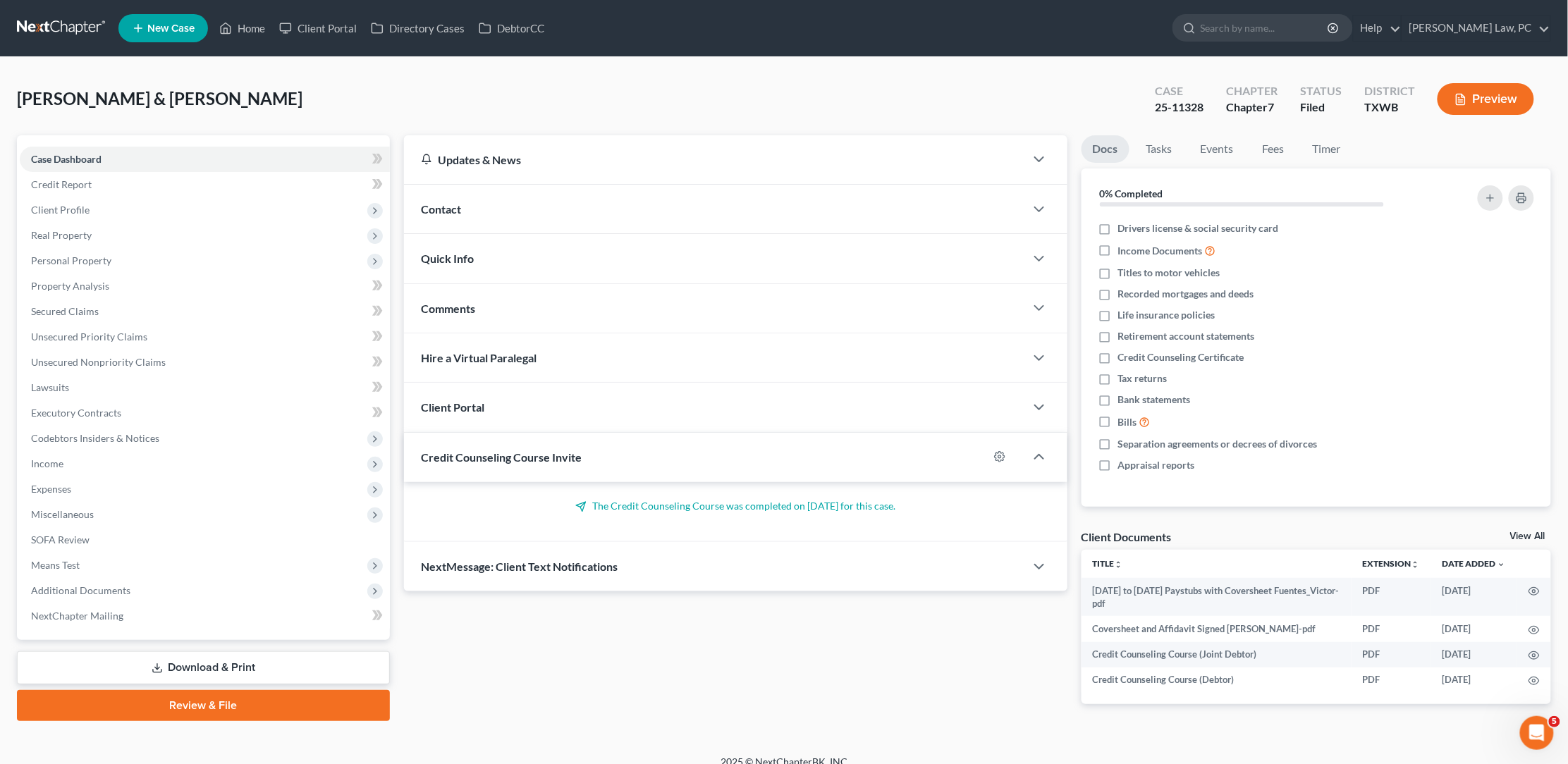
click at [1511, 102] on button "Preview" at bounding box center [1486, 99] width 96 height 32
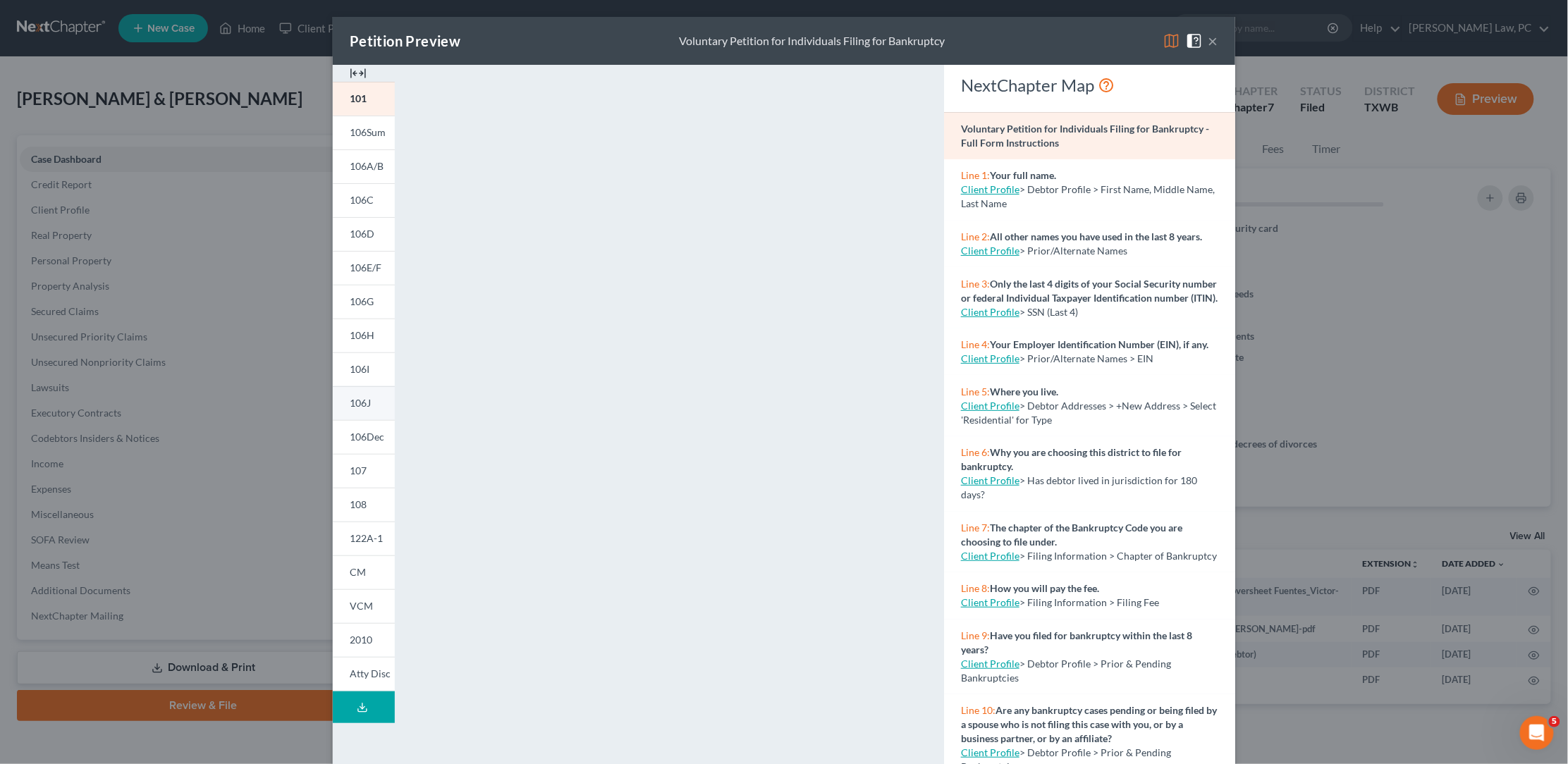
click at [377, 397] on link "106J" at bounding box center [363, 403] width 62 height 34
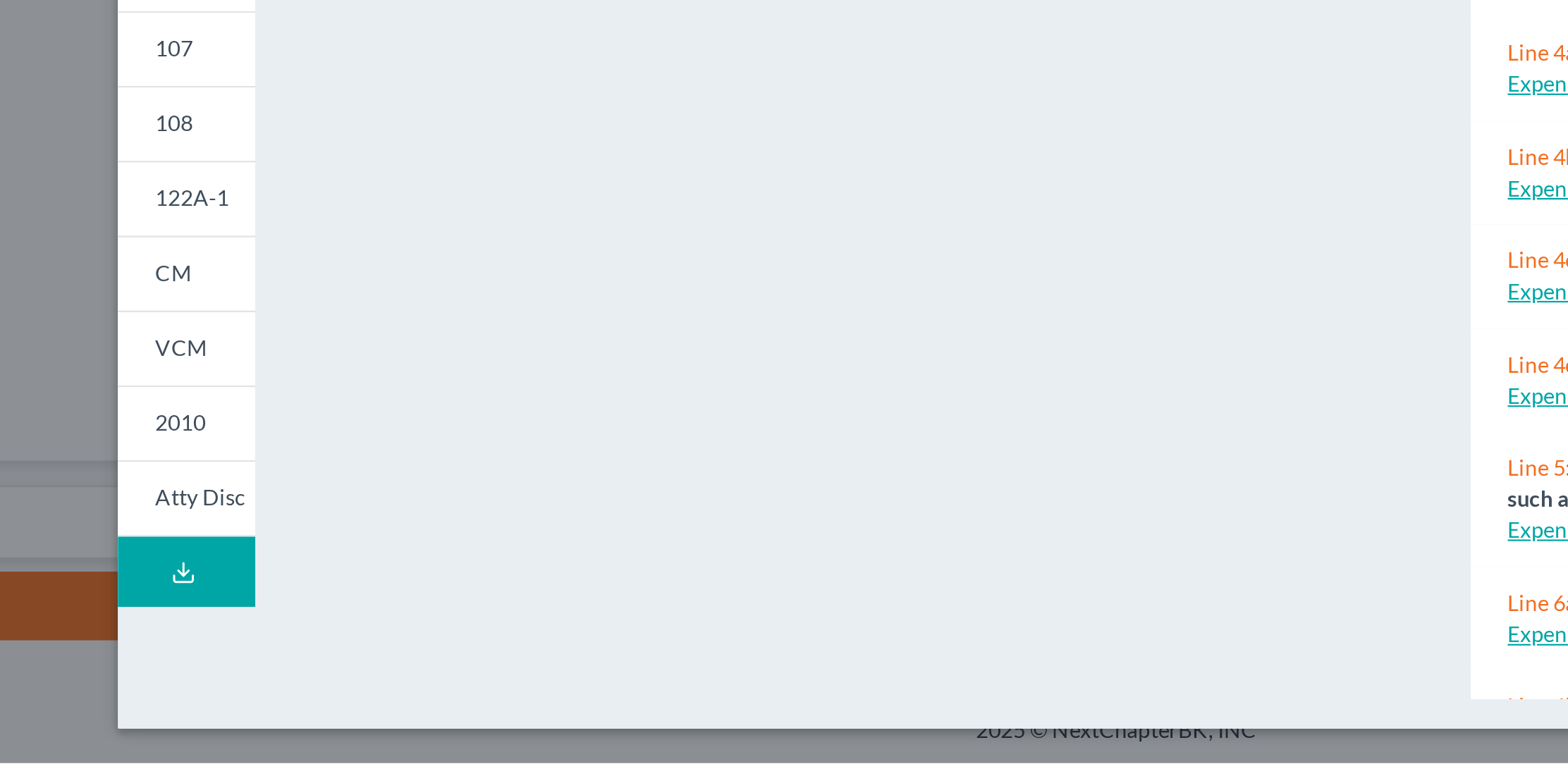
scroll to position [12, 0]
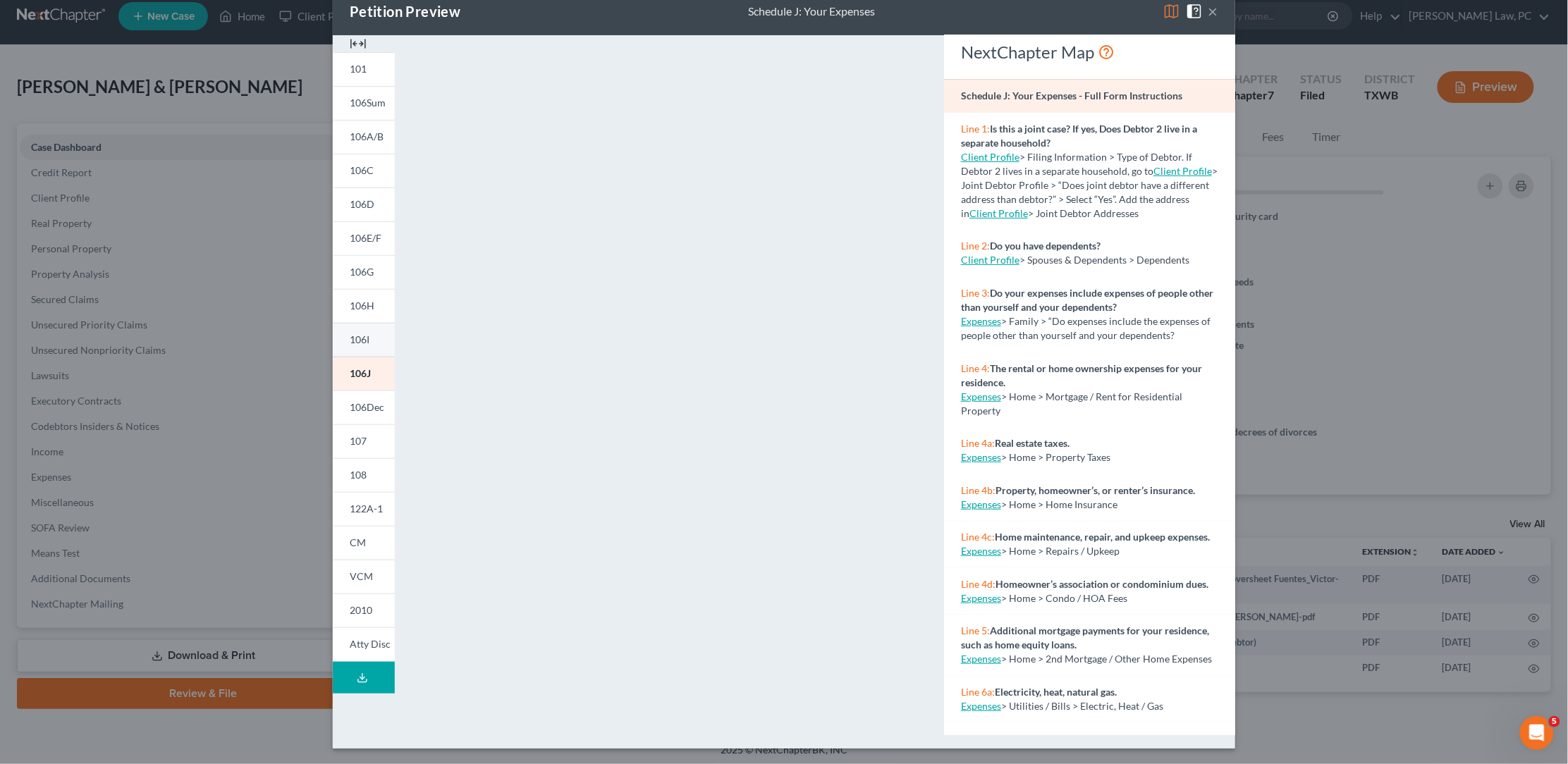
click at [369, 337] on span "106I" at bounding box center [360, 339] width 20 height 12
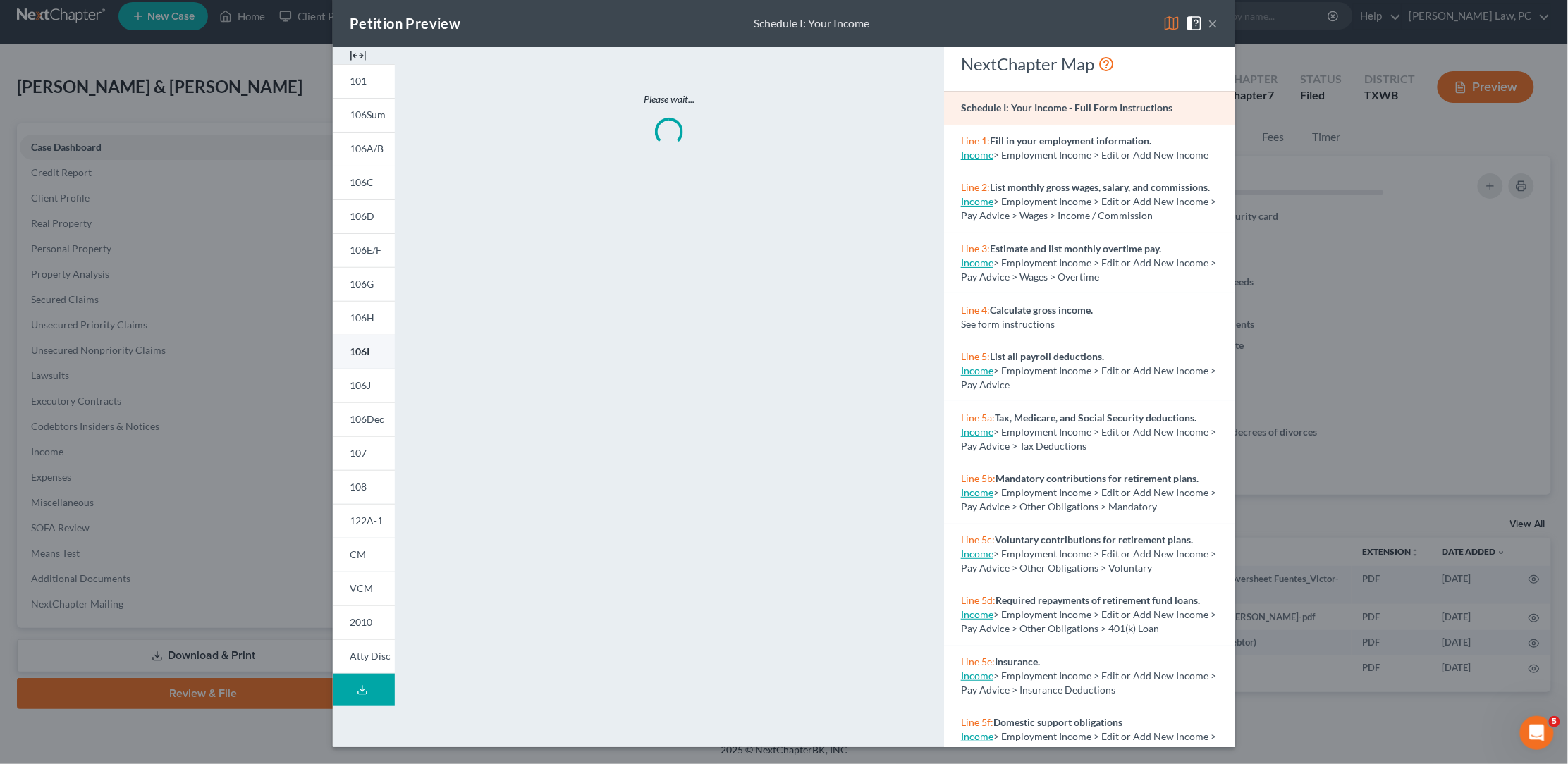
scroll to position [17, 0]
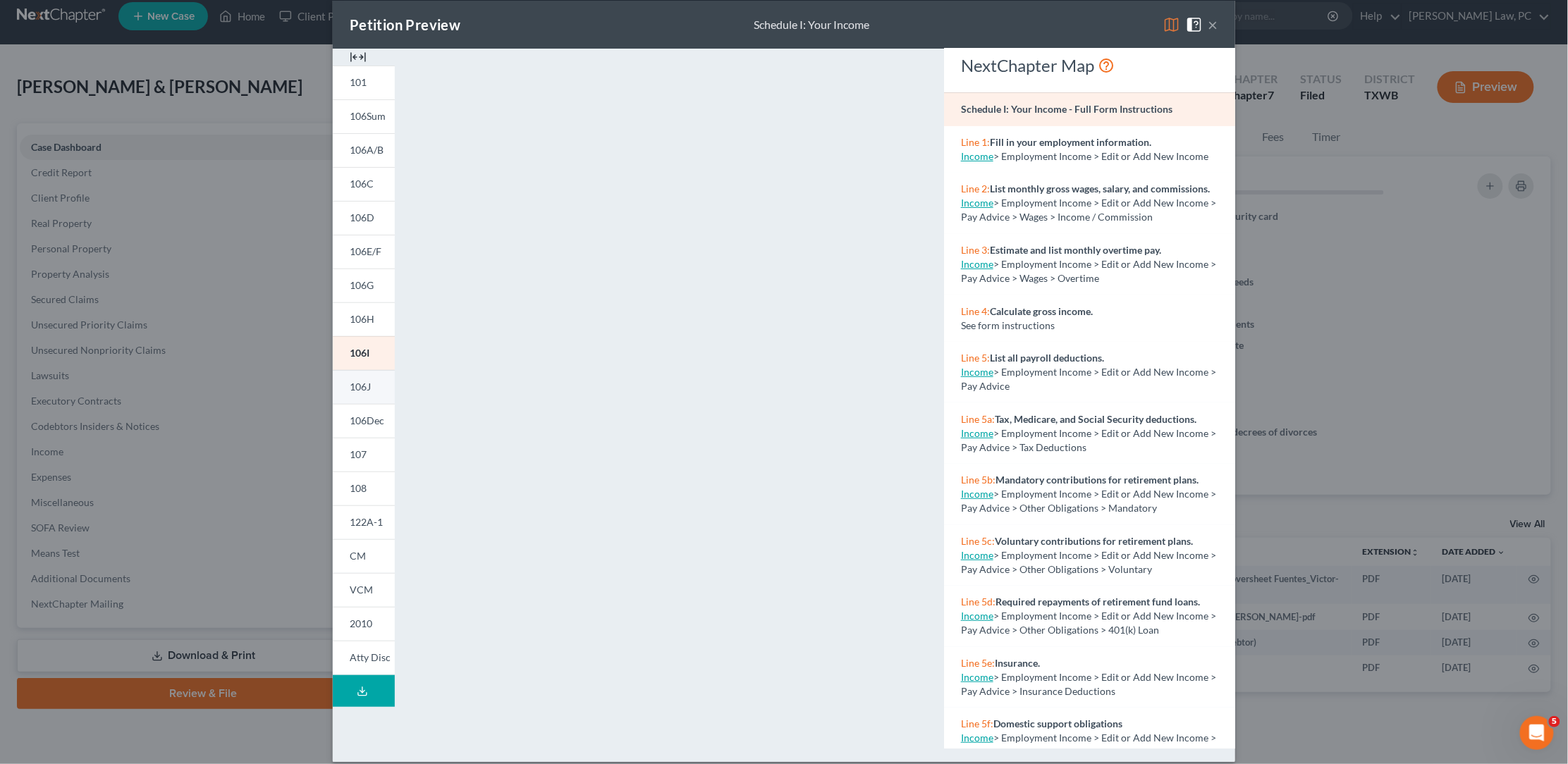
click at [365, 380] on span "106J" at bounding box center [360, 387] width 21 height 12
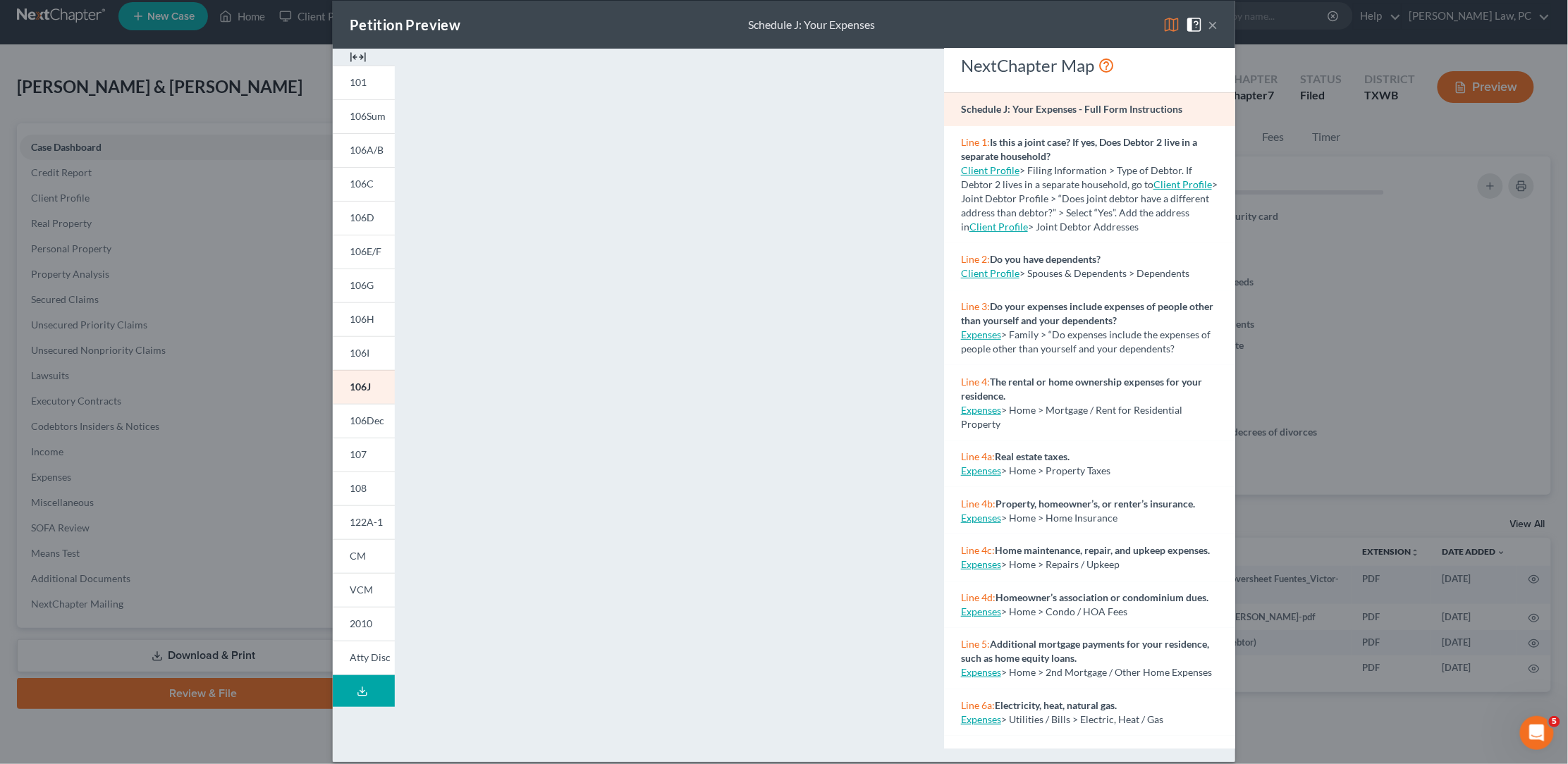
scroll to position [5, 0]
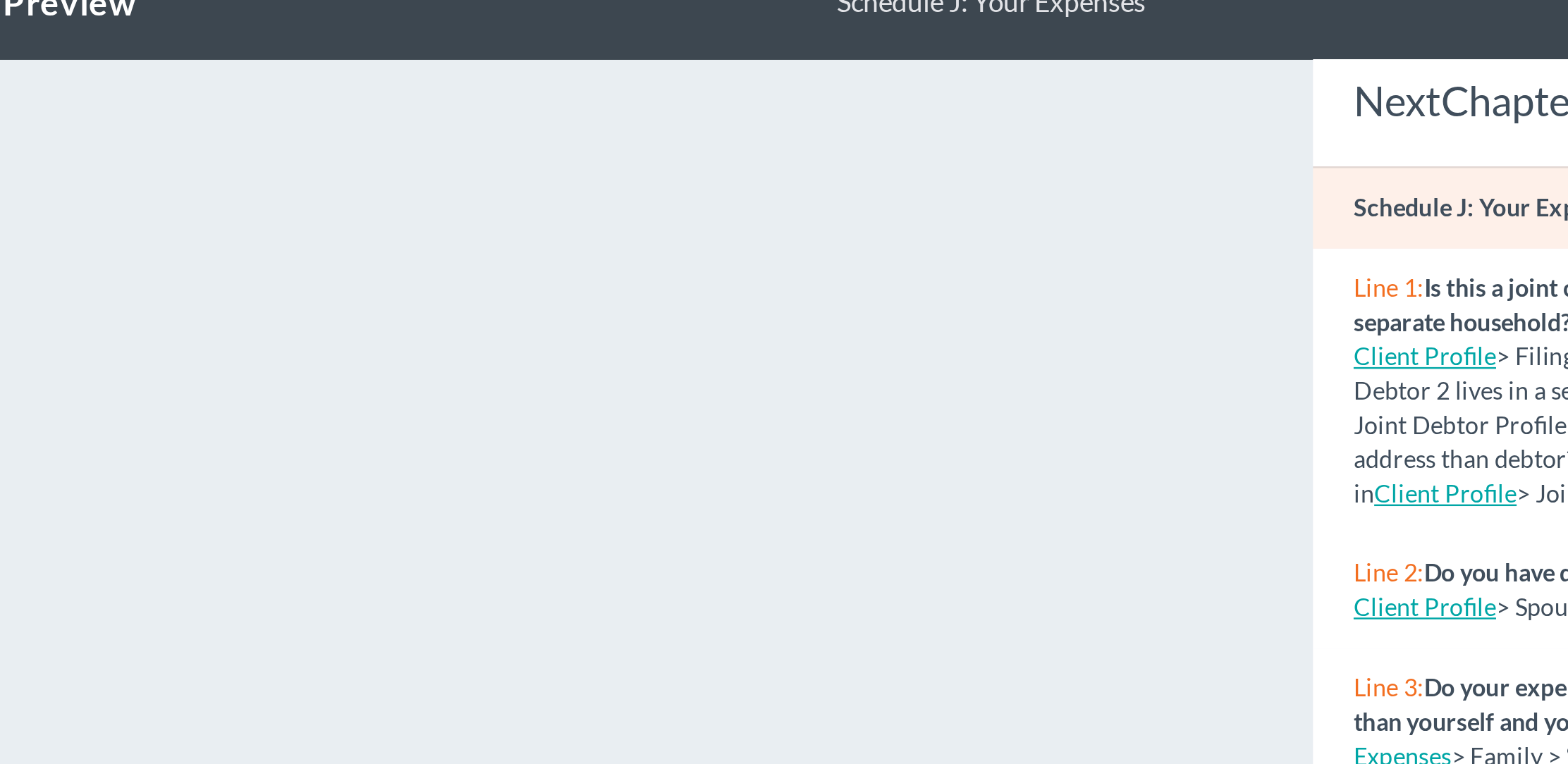
drag, startPoint x: 307, startPoint y: 17, endPoint x: 345, endPoint y: 14, distance: 38.1
click at [345, 14] on div "Petition Preview Schedule J: Your Expenses ×" at bounding box center [783, 25] width 902 height 48
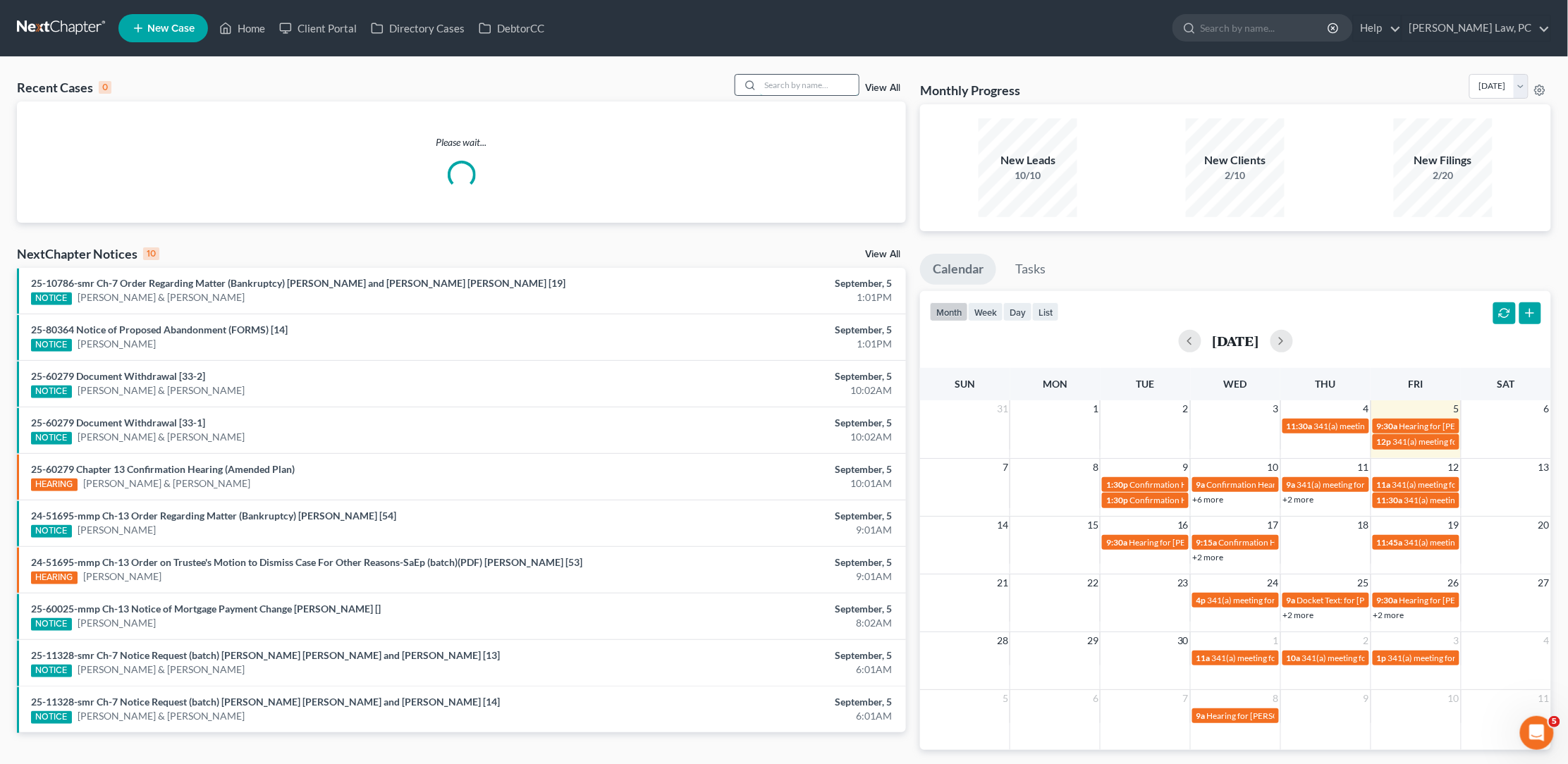
click at [796, 85] on input "search" at bounding box center [809, 84] width 99 height 20
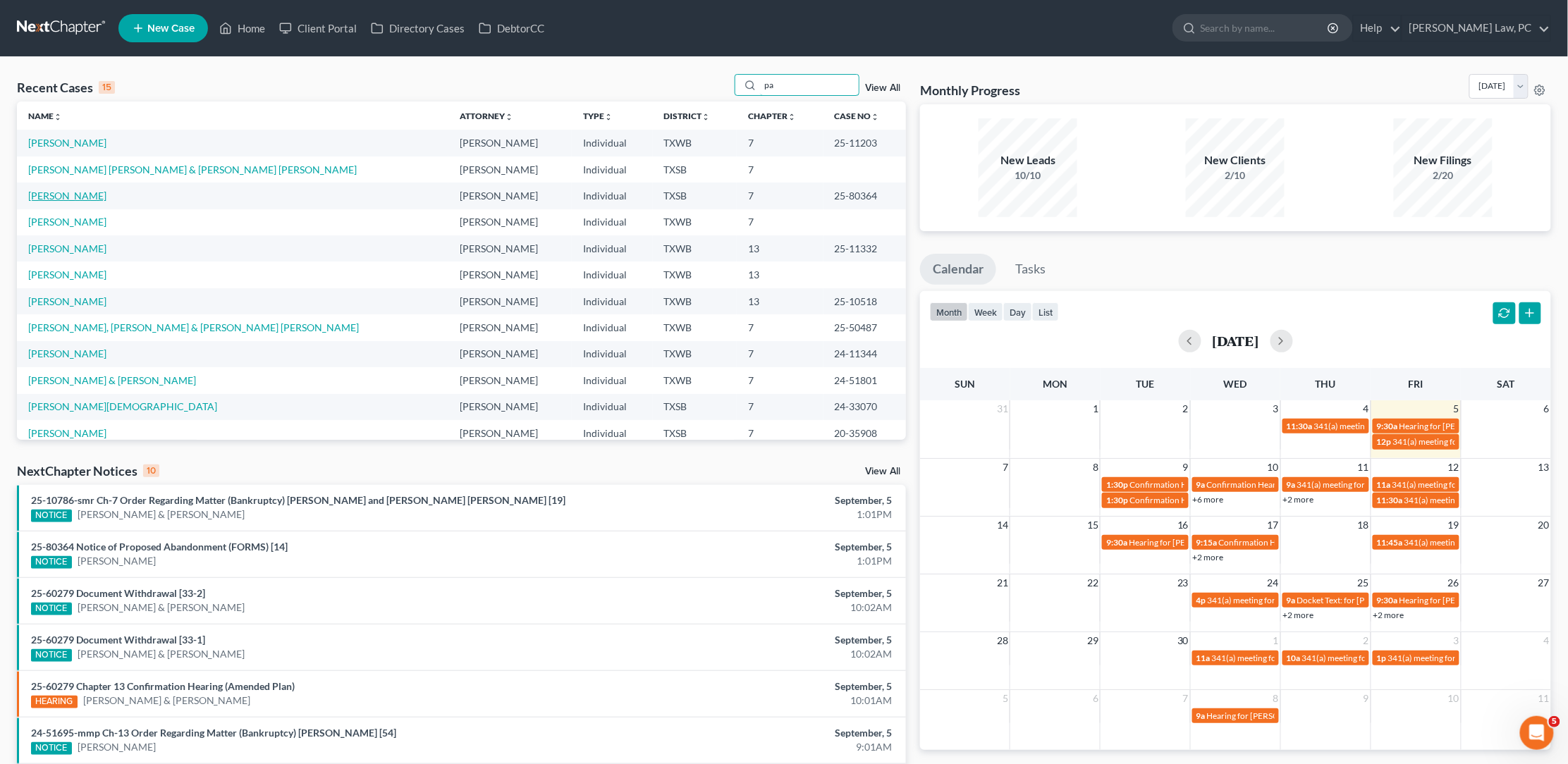
type input "pa"
click at [53, 199] on link "[PERSON_NAME]" at bounding box center [67, 196] width 78 height 12
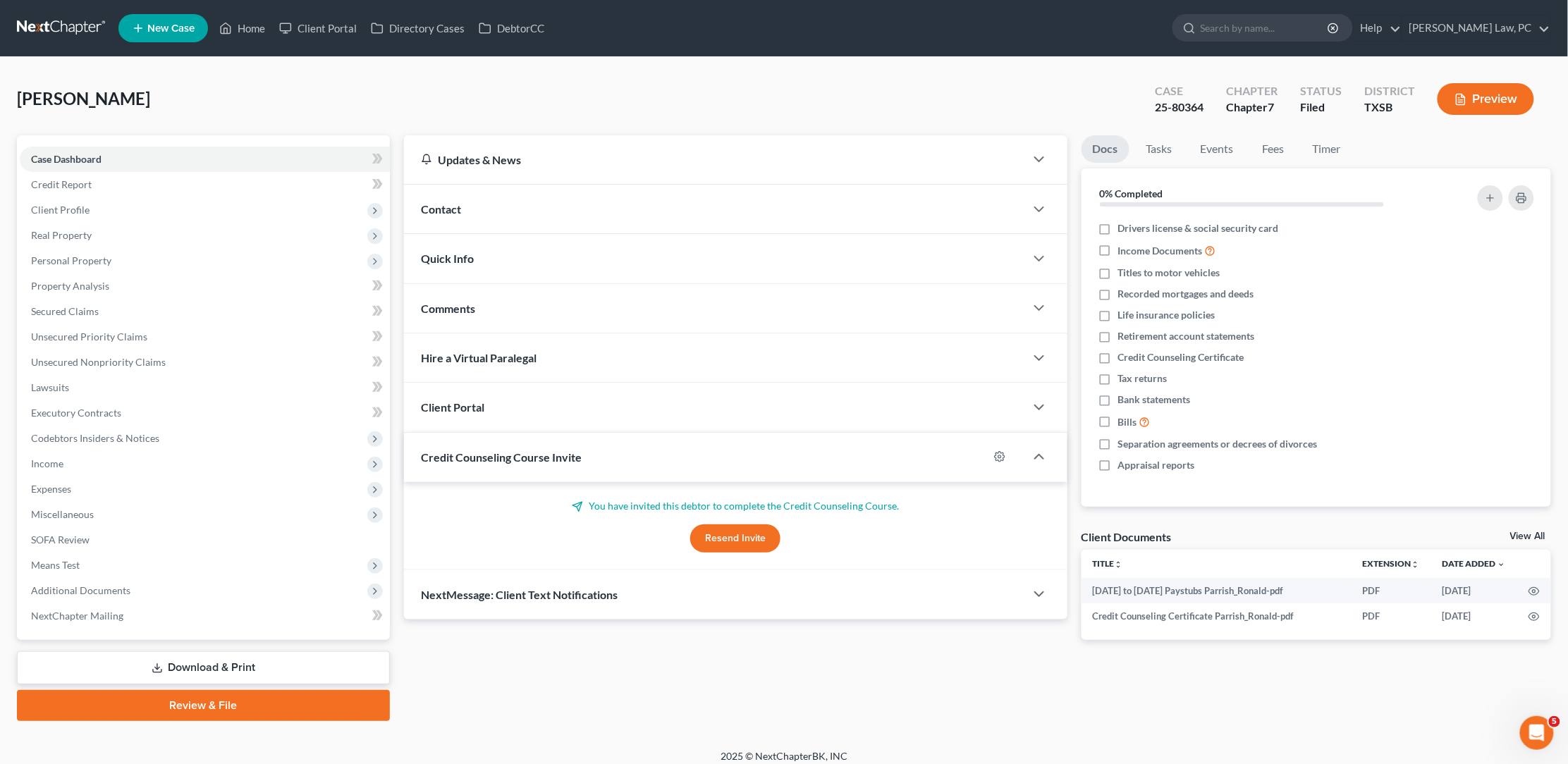
click at [1501, 102] on button "Preview" at bounding box center [1486, 99] width 96 height 32
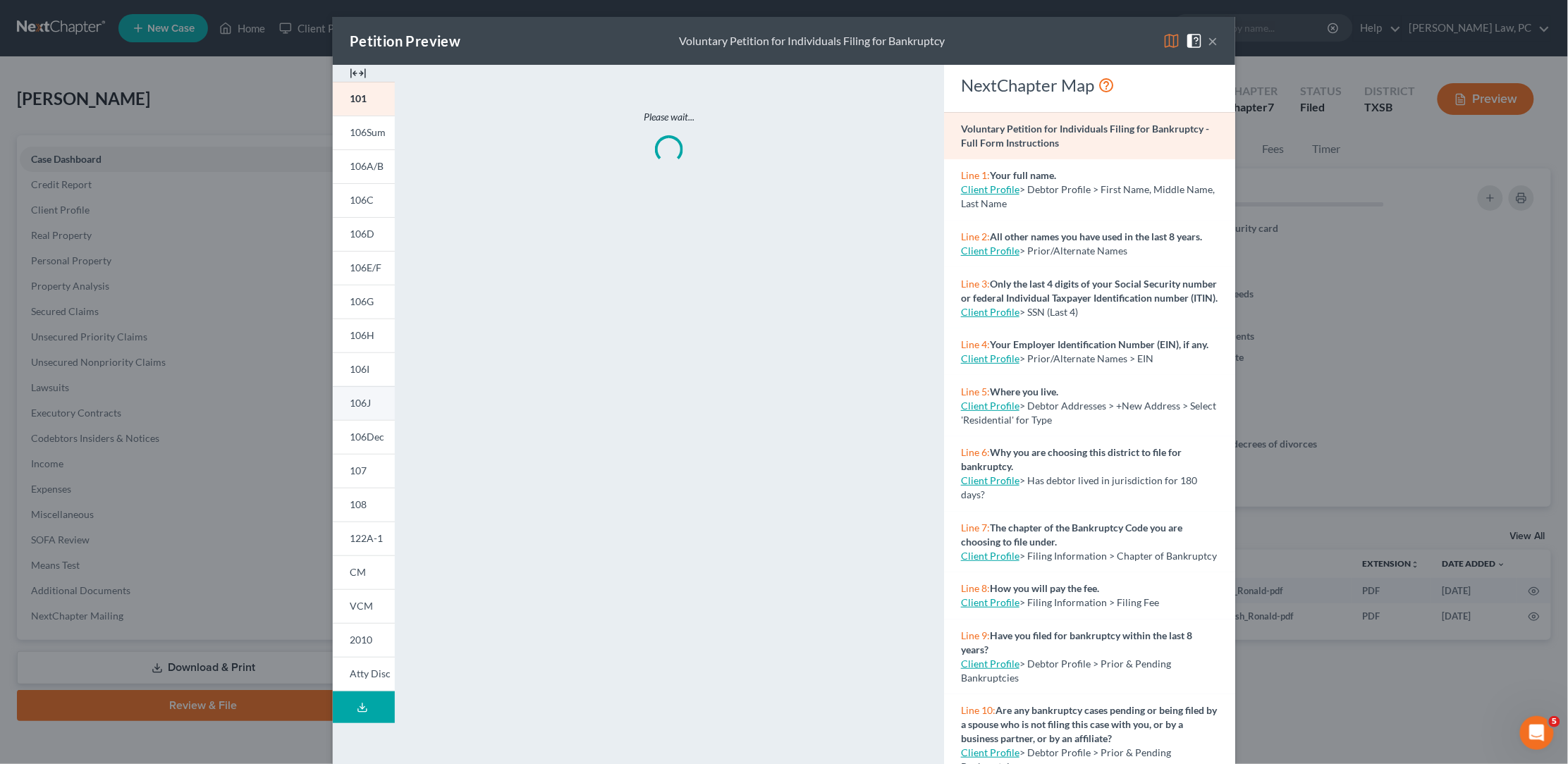
click at [366, 397] on span "106J" at bounding box center [360, 403] width 21 height 12
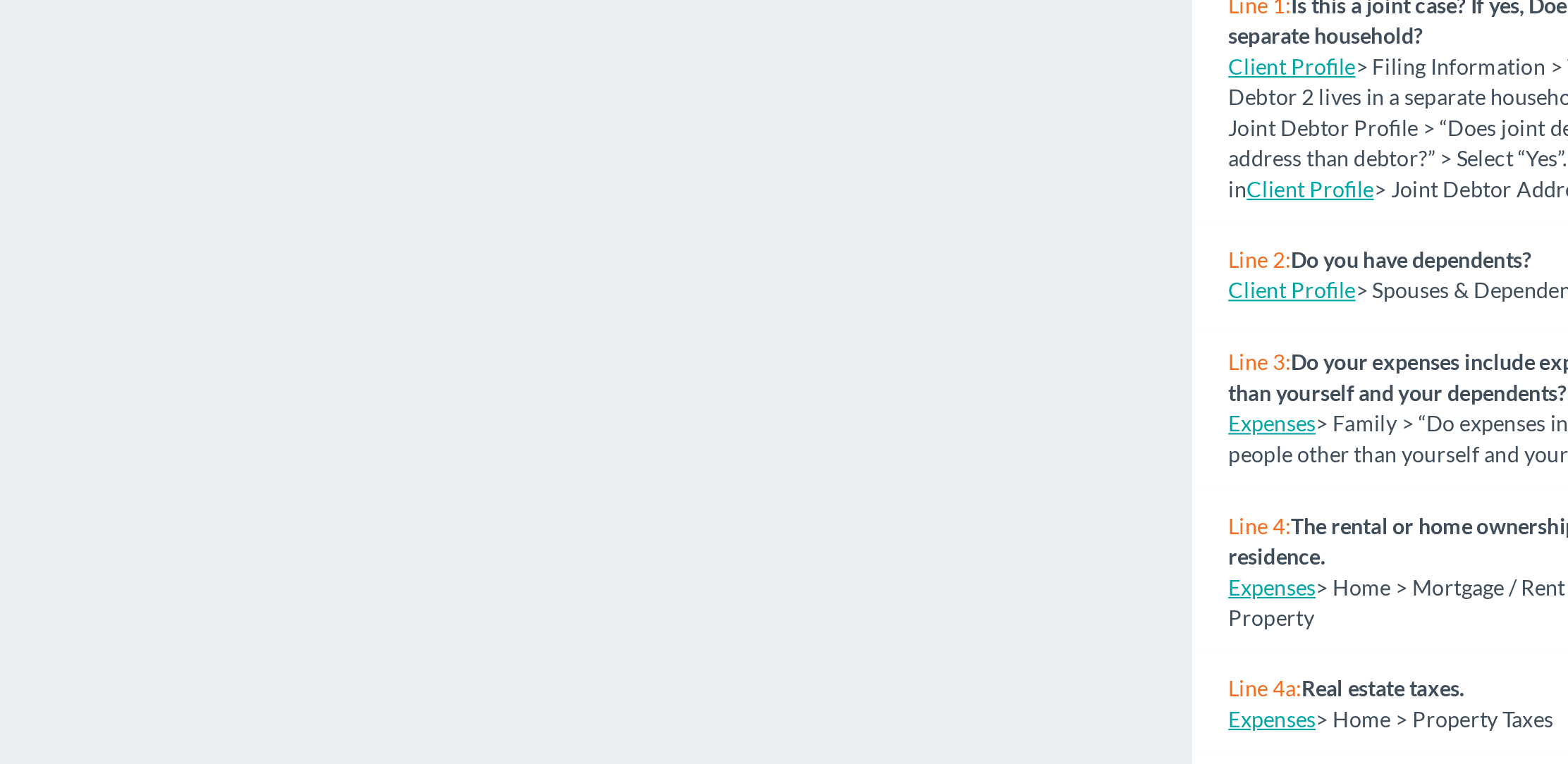
scroll to position [29, 0]
